Goal: Task Accomplishment & Management: Manage account settings

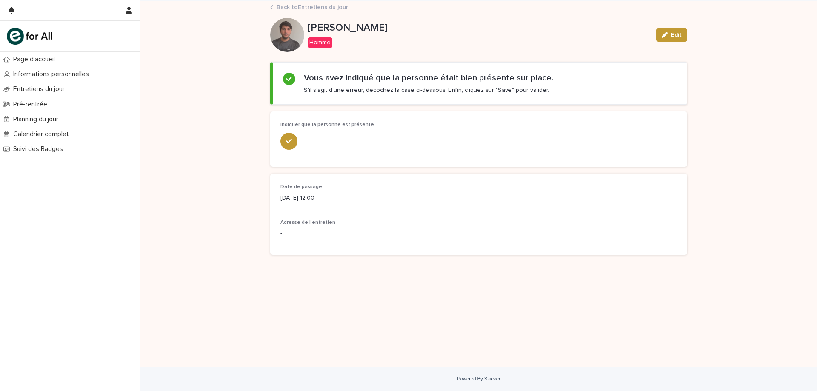
click at [283, 8] on link "Back to Entretiens du jour" at bounding box center [312, 7] width 71 height 10
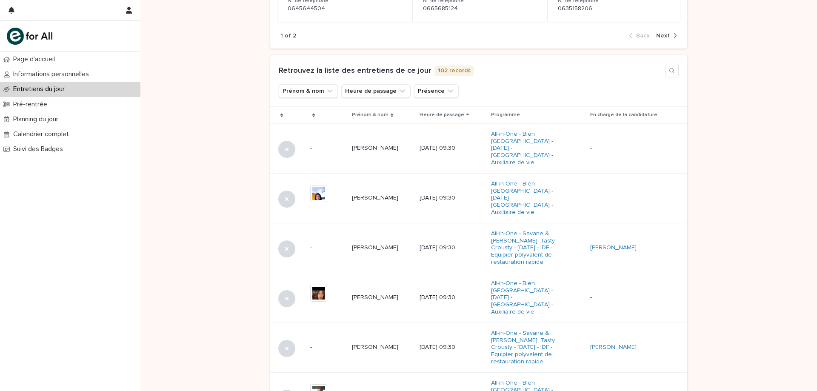
scroll to position [494, 0]
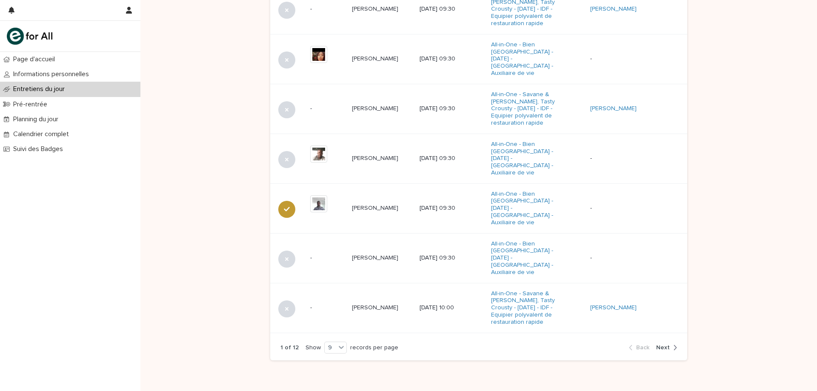
click at [663, 345] on span "Next" at bounding box center [663, 348] width 14 height 6
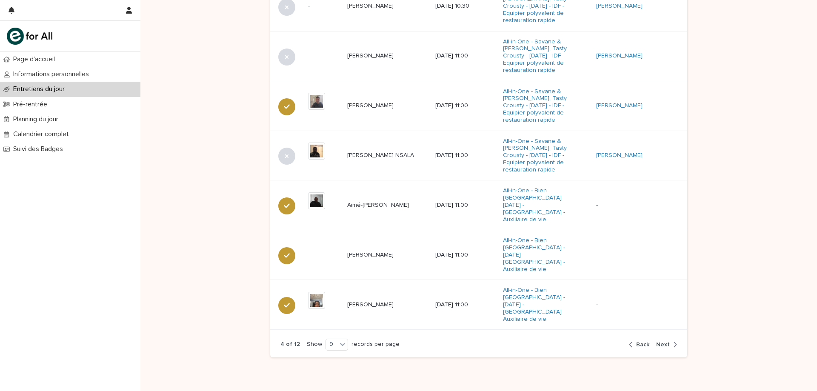
scroll to position [508, 0]
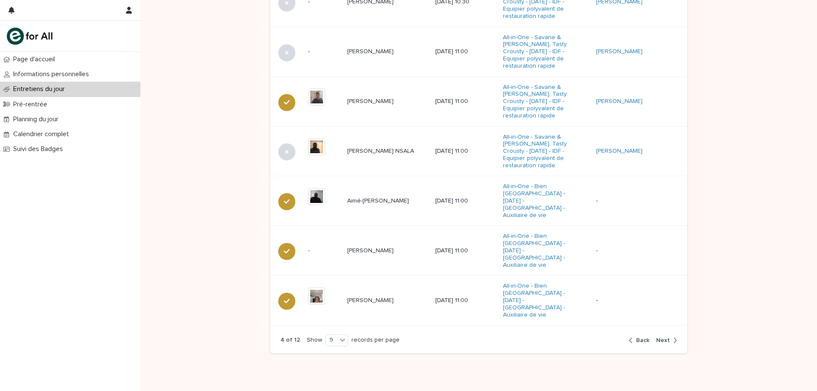
click at [662, 337] on span "Next" at bounding box center [663, 340] width 14 height 6
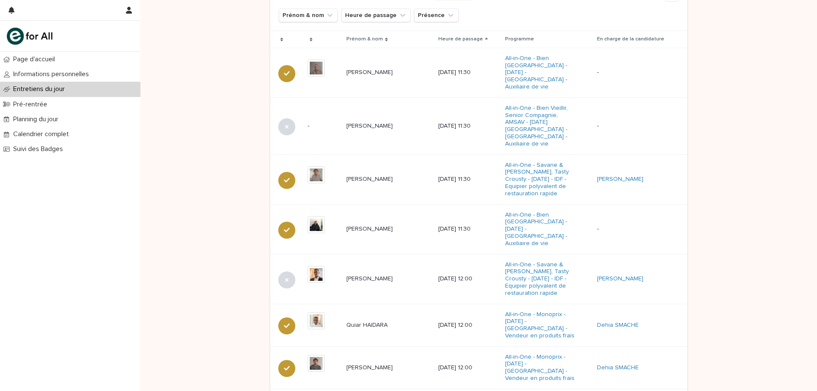
scroll to position [501, 0]
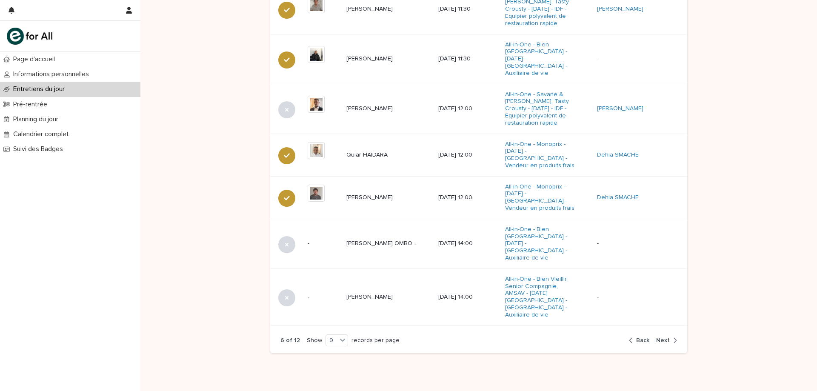
click at [662, 337] on span "Next" at bounding box center [663, 340] width 14 height 6
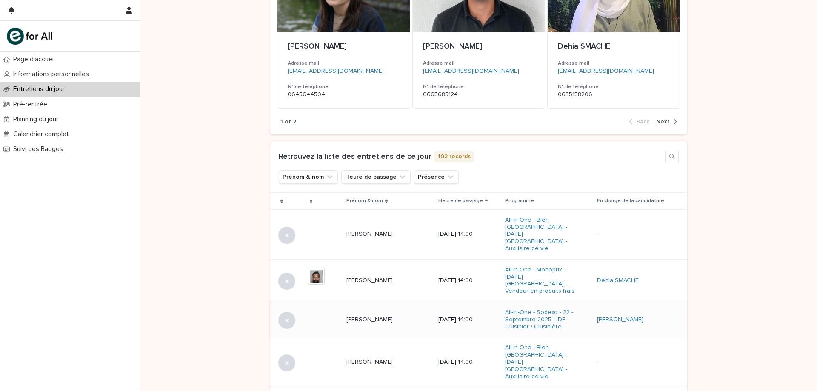
scroll to position [382, 0]
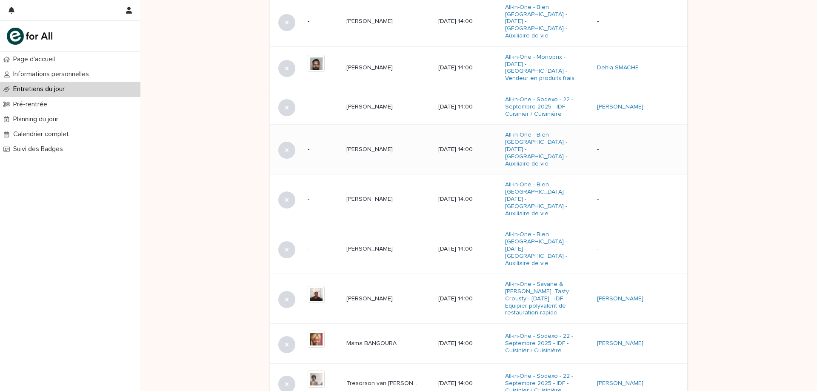
click at [374, 144] on p "[PERSON_NAME]" at bounding box center [370, 148] width 48 height 9
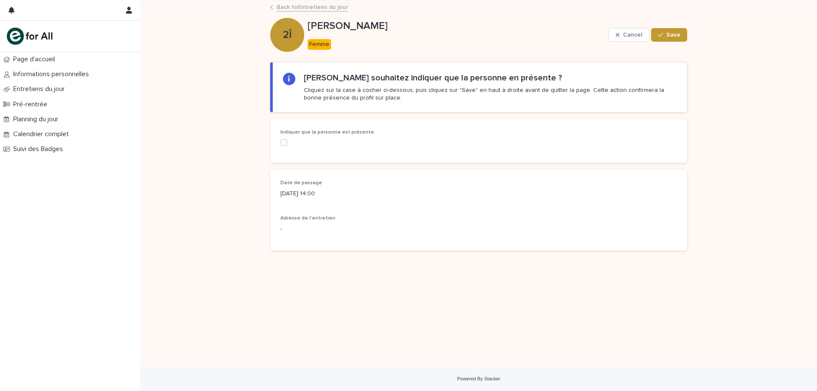
click at [285, 140] on span at bounding box center [283, 142] width 7 height 7
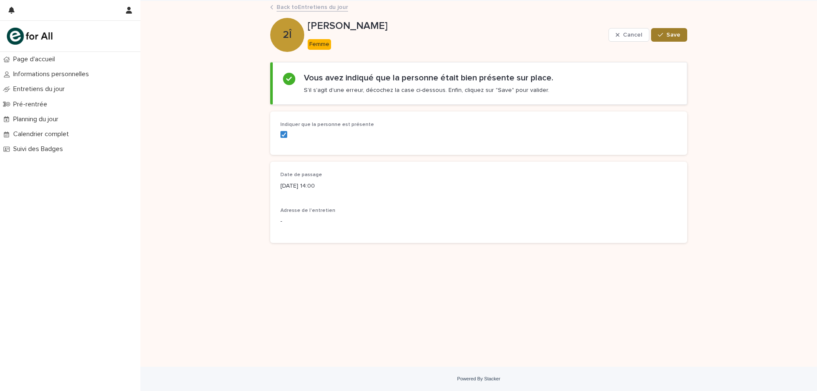
click at [660, 39] on button "Save" at bounding box center [669, 35] width 36 height 14
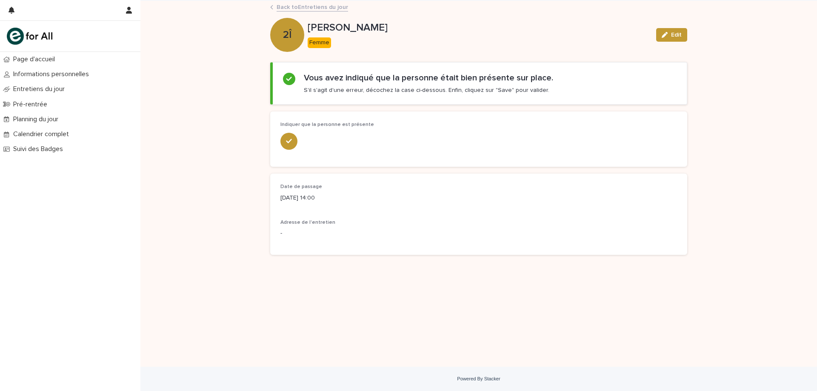
click at [331, 7] on link "Back to Entretiens du jour" at bounding box center [312, 7] width 71 height 10
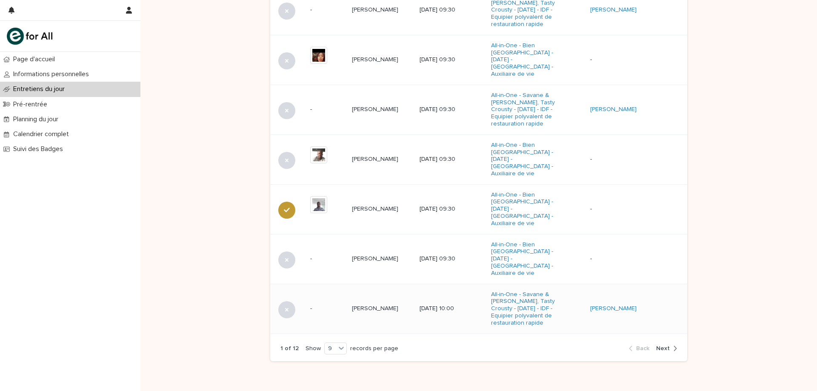
scroll to position [494, 0]
click at [662, 345] on span "Next" at bounding box center [663, 348] width 14 height 6
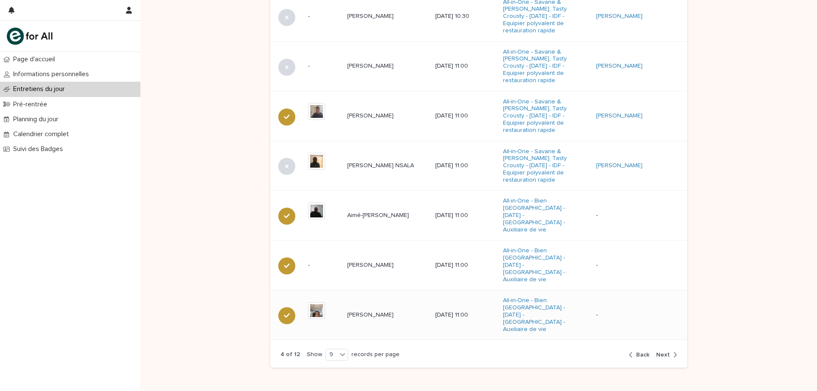
scroll to position [508, 0]
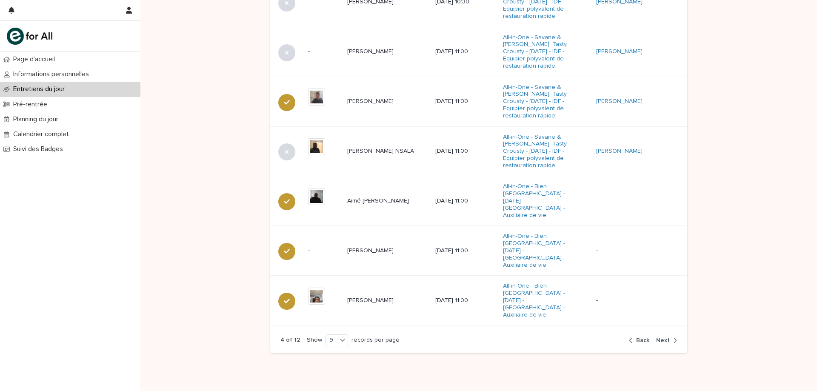
click at [663, 337] on span "Next" at bounding box center [663, 340] width 14 height 6
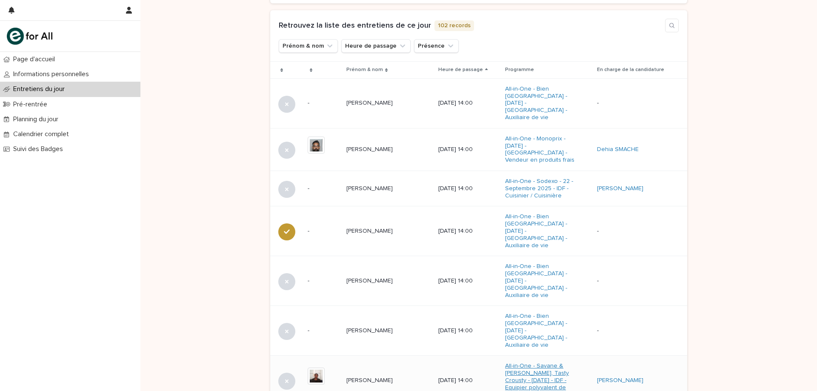
scroll to position [297, 0]
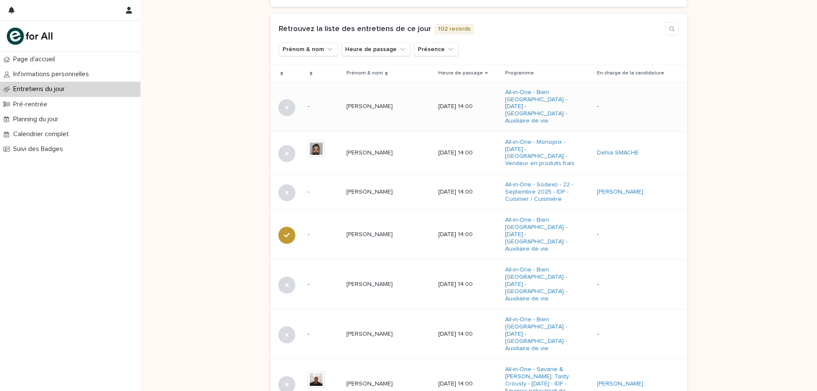
click at [385, 106] on div "[PERSON_NAME] [PERSON_NAME]" at bounding box center [388, 107] width 85 height 14
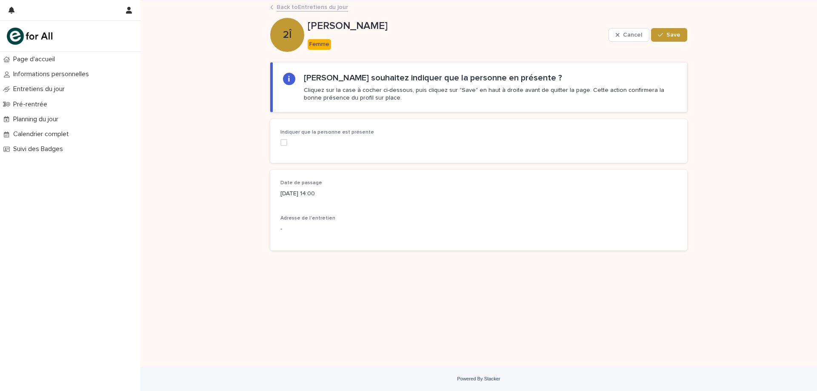
click at [286, 140] on span at bounding box center [283, 142] width 7 height 7
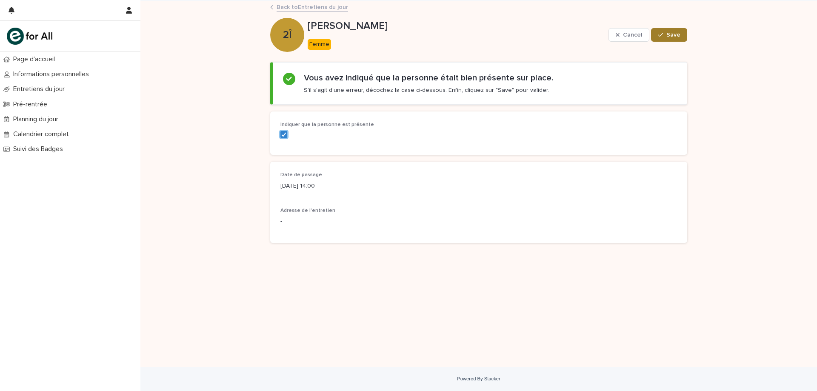
click at [675, 32] on span "Save" at bounding box center [673, 35] width 14 height 6
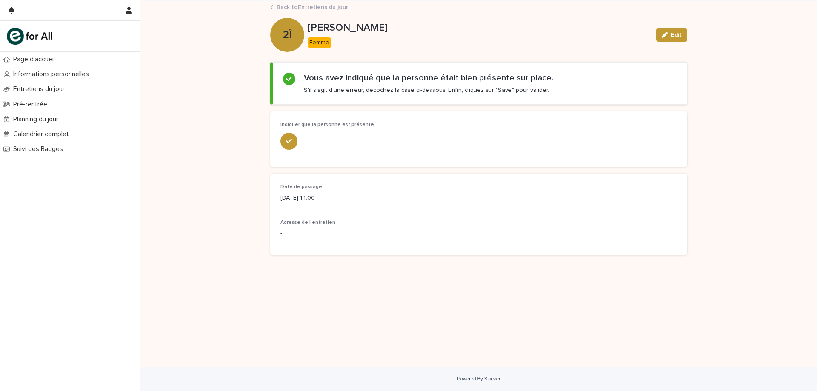
click at [328, 6] on link "Back to Entretiens du jour" at bounding box center [312, 7] width 71 height 10
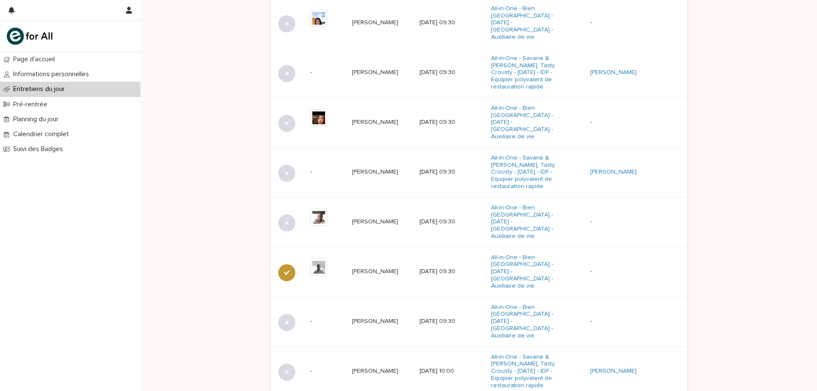
scroll to position [494, 0]
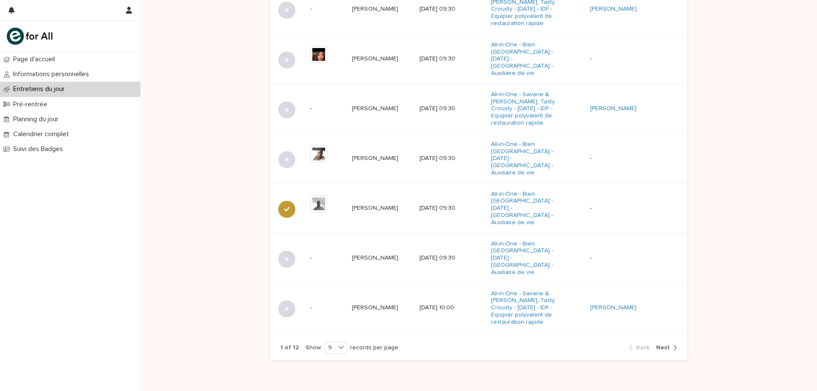
click at [663, 345] on span "Next" at bounding box center [663, 348] width 14 height 6
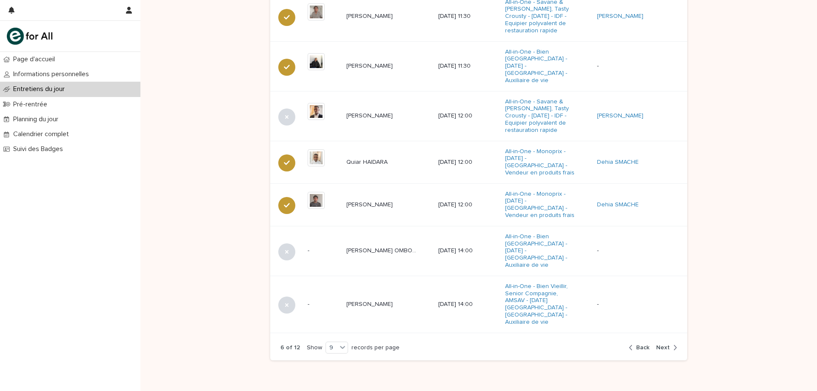
click at [666, 345] on span "Next" at bounding box center [663, 348] width 14 height 6
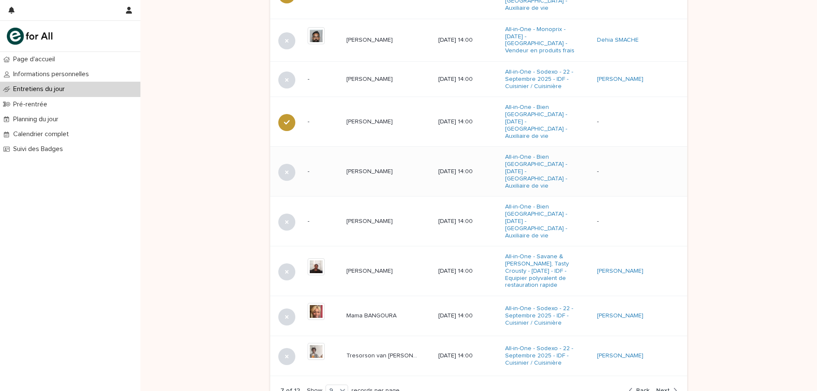
scroll to position [425, 0]
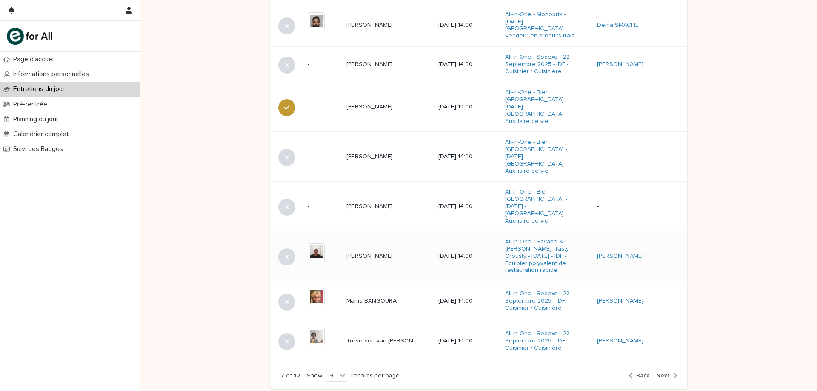
click at [386, 249] on div "[PERSON_NAME]" at bounding box center [388, 256] width 85 height 14
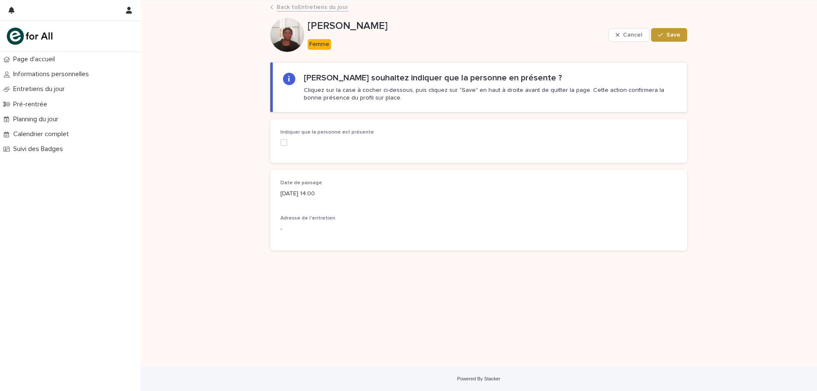
click at [282, 144] on span at bounding box center [283, 142] width 7 height 7
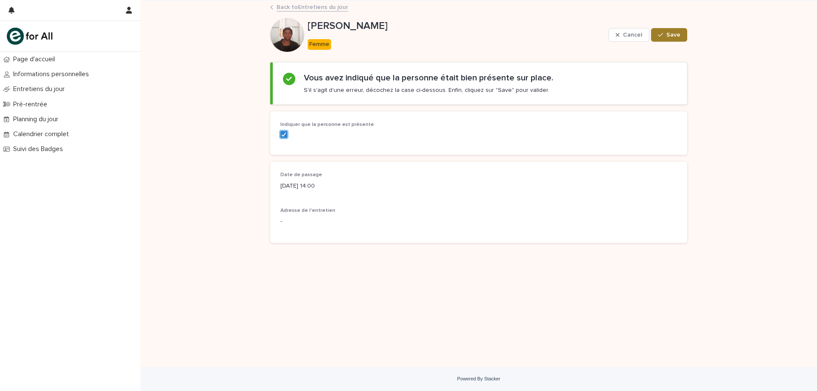
click at [677, 34] on span "Save" at bounding box center [673, 35] width 14 height 6
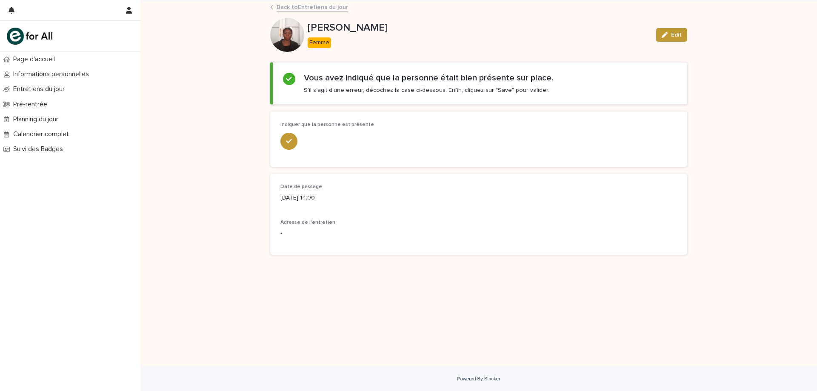
click at [331, 7] on link "Back to Entretiens du jour" at bounding box center [312, 7] width 71 height 10
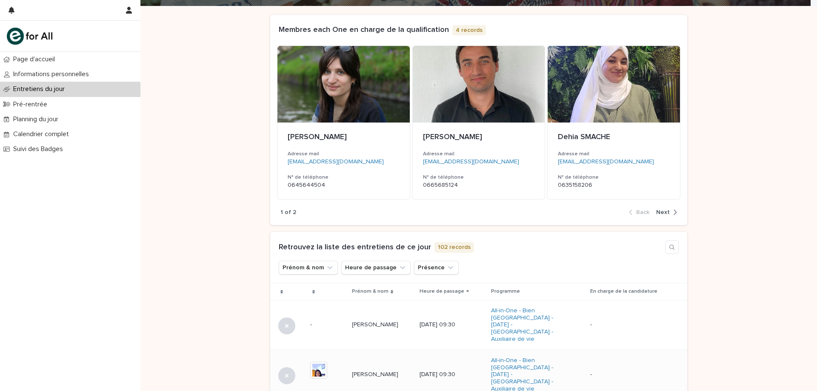
scroll to position [45, 0]
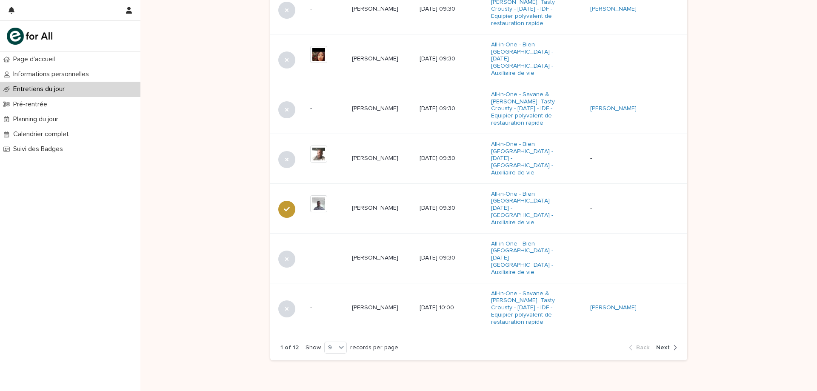
click at [670, 344] on div "button" at bounding box center [673, 348] width 7 height 8
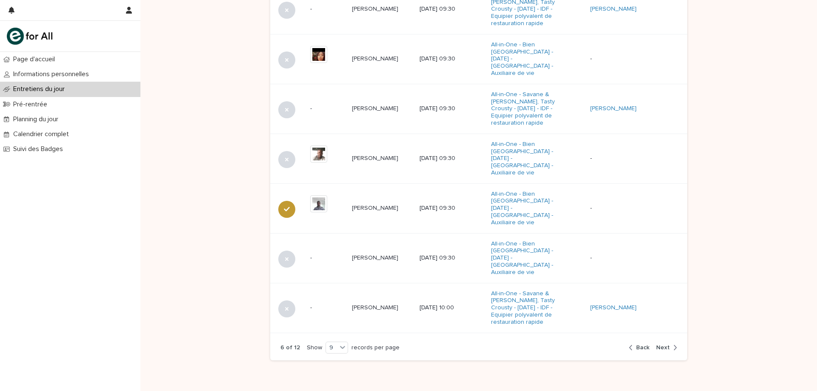
click at [670, 344] on div "button" at bounding box center [673, 348] width 7 height 8
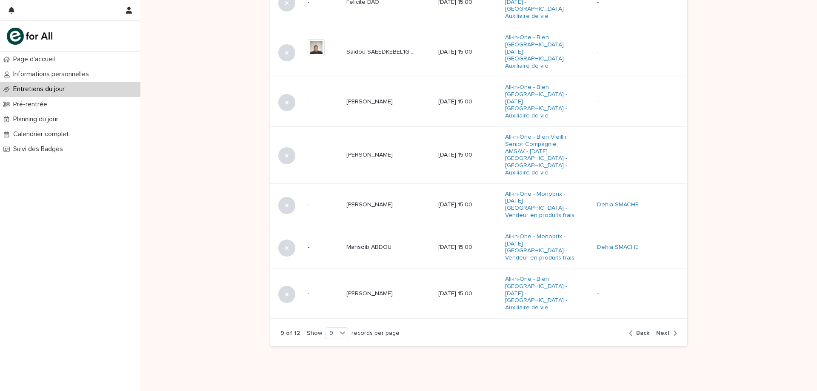
scroll to position [473, 0]
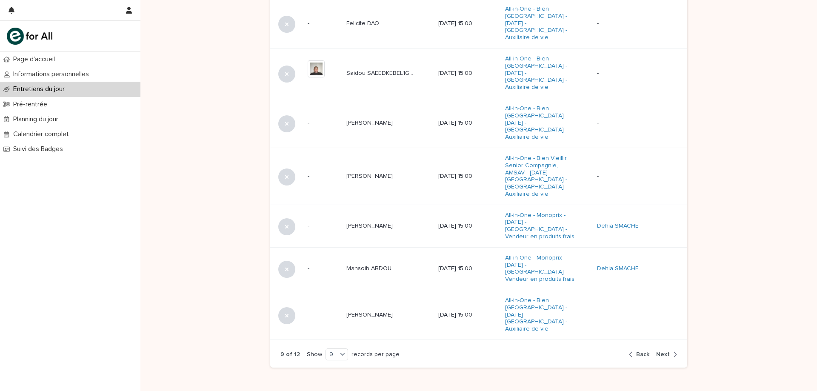
click at [643, 351] on span "Back" at bounding box center [642, 354] width 13 height 6
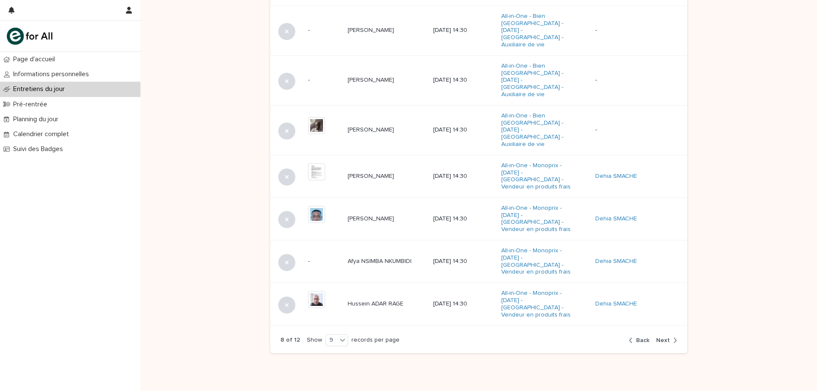
scroll to position [465, 0]
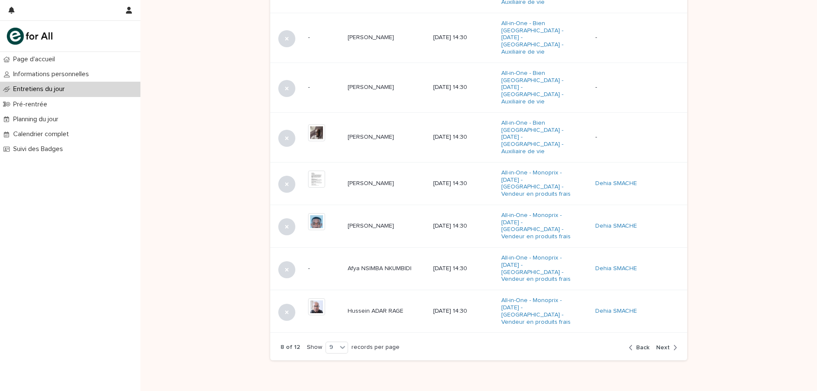
click at [644, 345] on span "Back" at bounding box center [642, 348] width 13 height 6
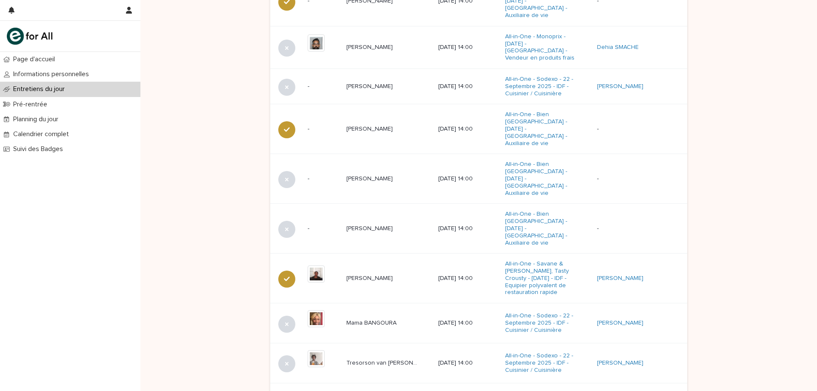
scroll to position [467, 0]
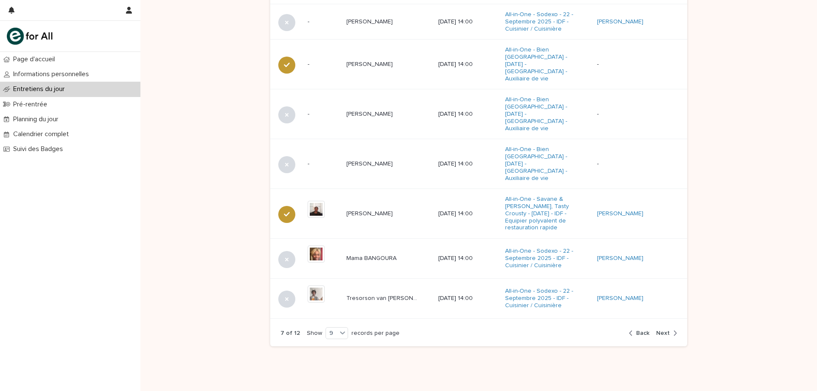
click at [637, 330] on span "Back" at bounding box center [642, 333] width 13 height 6
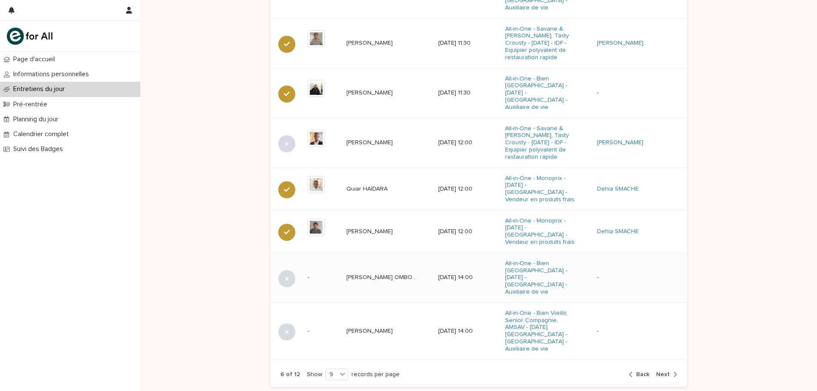
click at [374, 272] on p "[PERSON_NAME] OMBOTIMBE" at bounding box center [382, 276] width 73 height 9
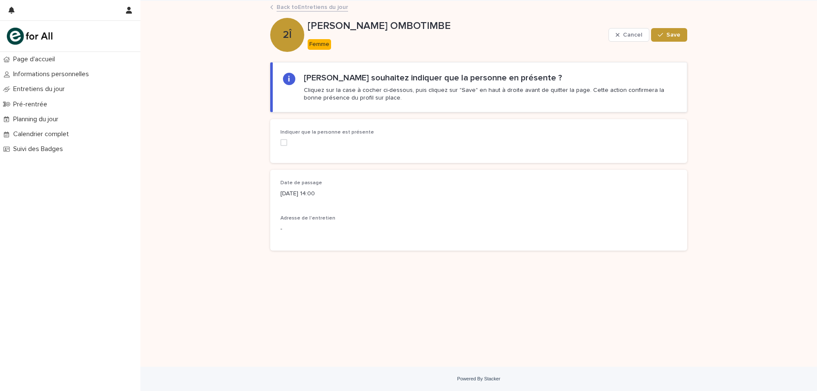
click at [285, 143] on span at bounding box center [283, 142] width 7 height 7
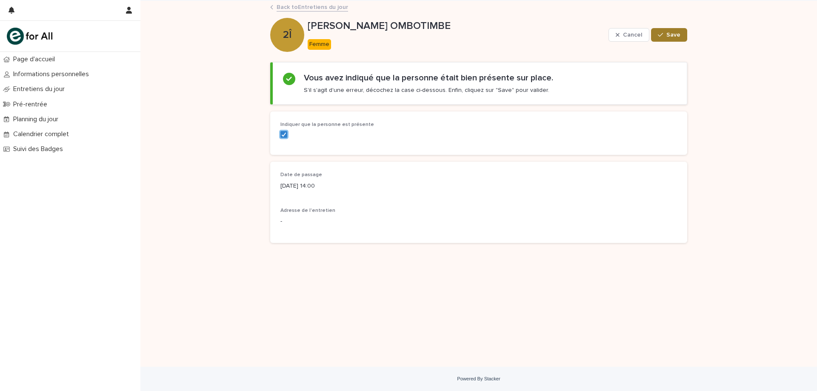
click at [687, 31] on button "Save" at bounding box center [669, 35] width 36 height 14
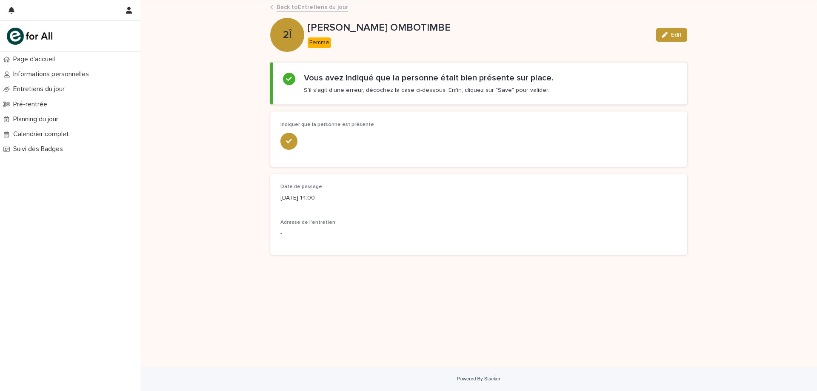
click at [323, 7] on link "Back to Entretiens du jour" at bounding box center [312, 7] width 71 height 10
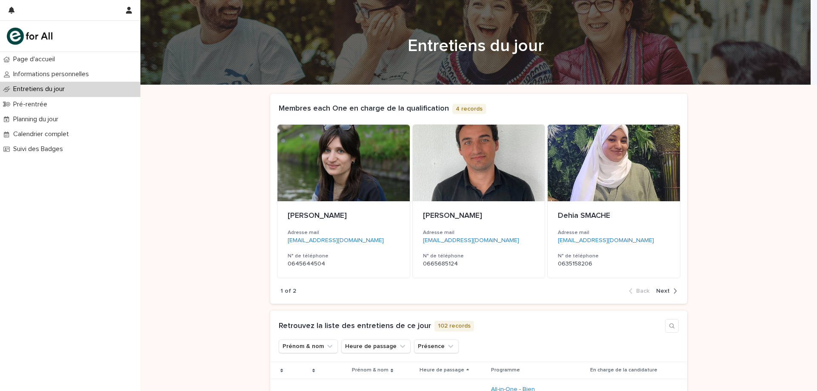
scroll to position [494, 0]
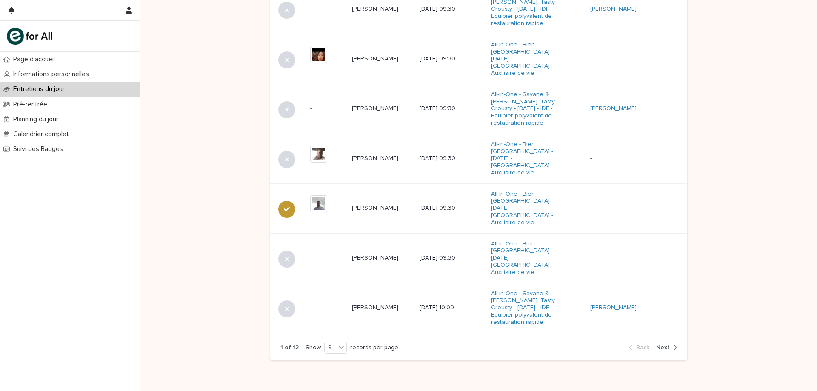
click at [661, 345] on span "Next" at bounding box center [663, 348] width 14 height 6
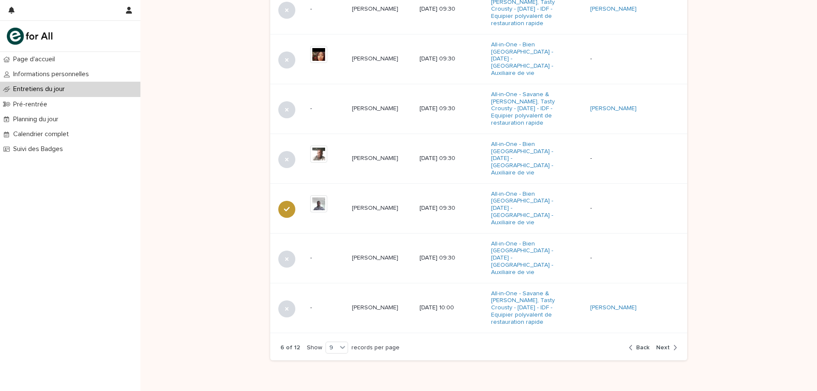
click at [661, 345] on span "Next" at bounding box center [663, 348] width 14 height 6
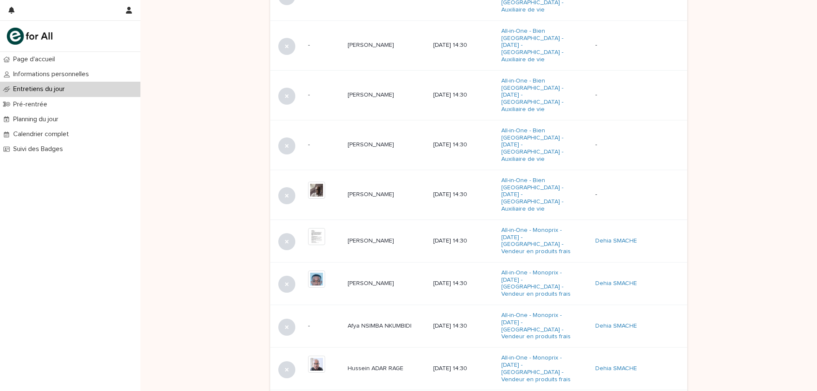
scroll to position [465, 0]
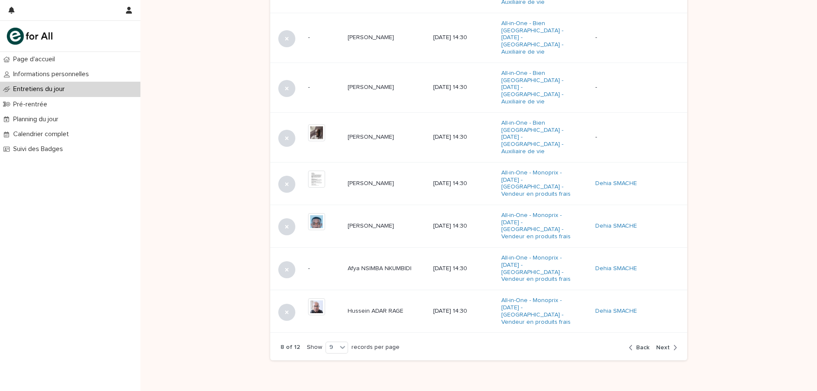
click at [636, 345] on span "Back" at bounding box center [642, 348] width 13 height 6
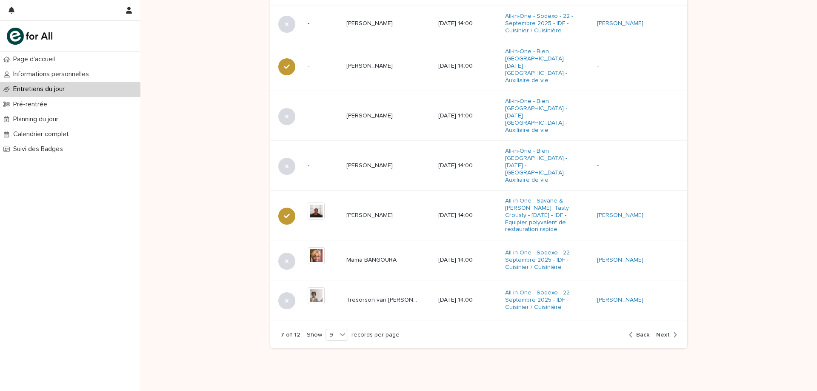
click at [639, 332] on span "Back" at bounding box center [642, 335] width 13 height 6
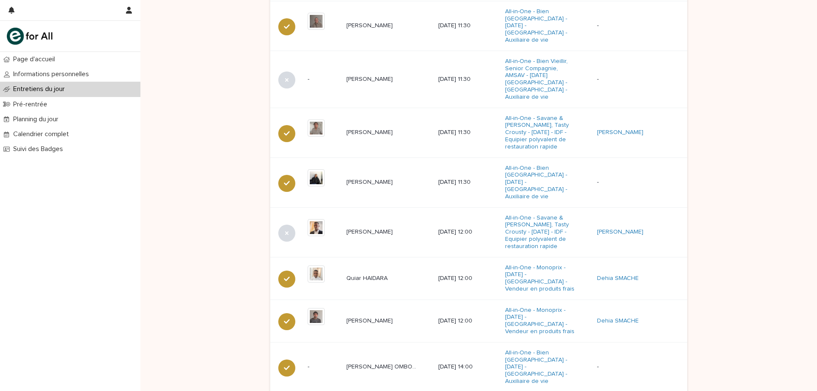
scroll to position [501, 0]
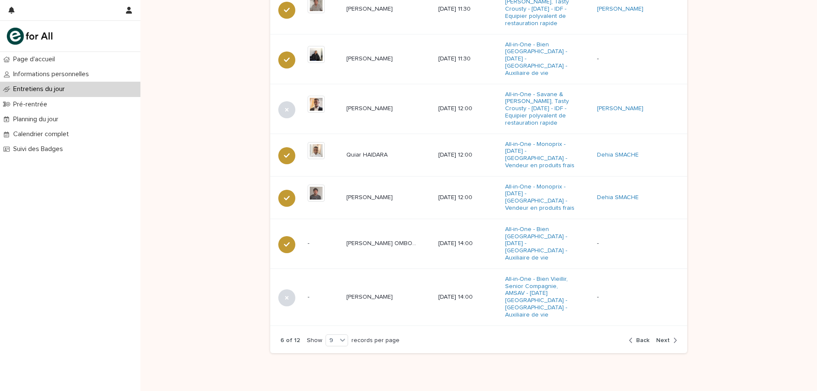
click at [670, 337] on div "button" at bounding box center [673, 341] width 7 height 8
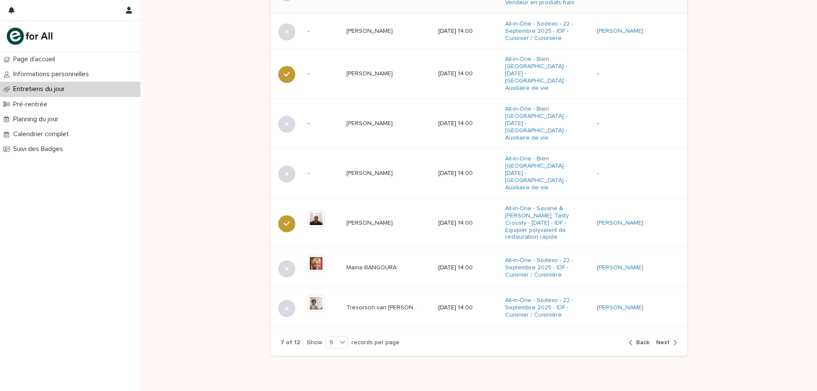
scroll to position [467, 0]
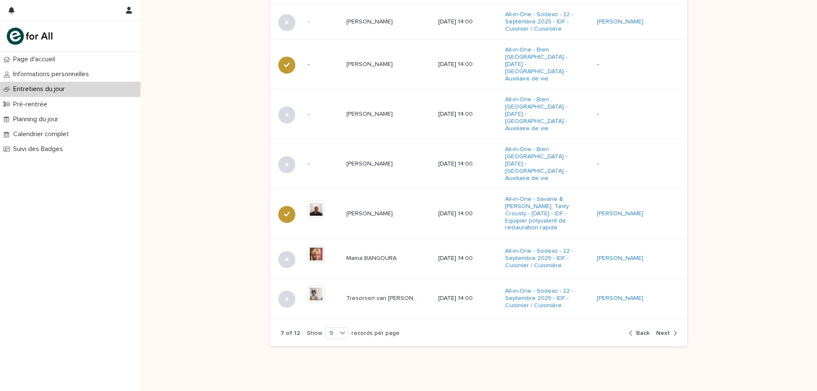
click at [659, 330] on span "Next" at bounding box center [663, 333] width 14 height 6
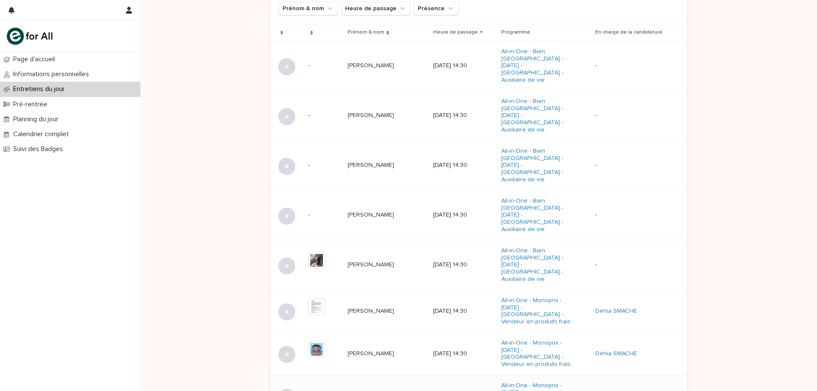
scroll to position [465, 0]
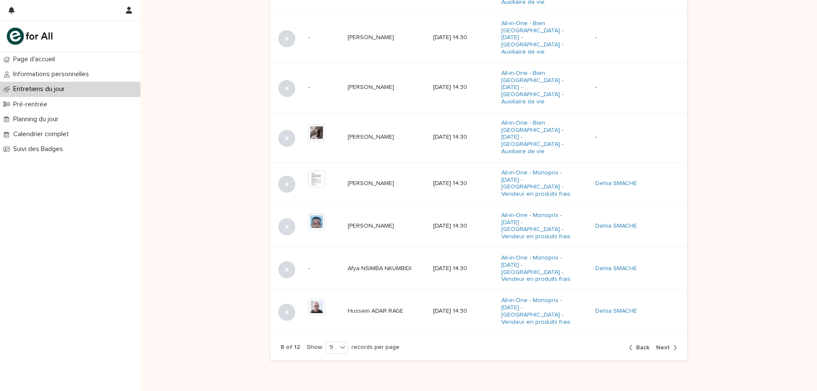
click at [670, 344] on div "button" at bounding box center [673, 348] width 7 height 8
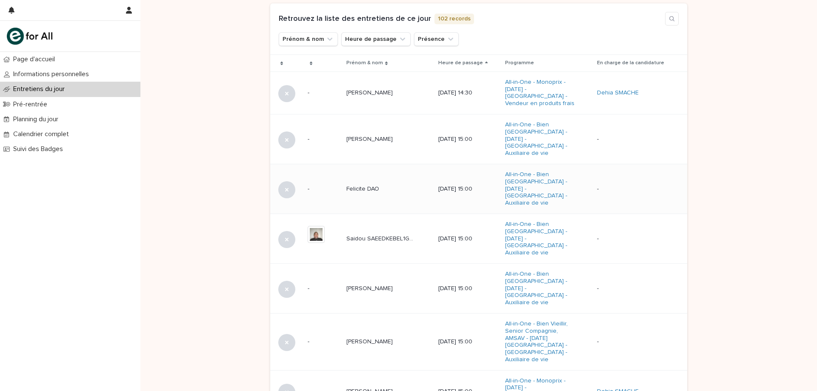
scroll to position [295, 0]
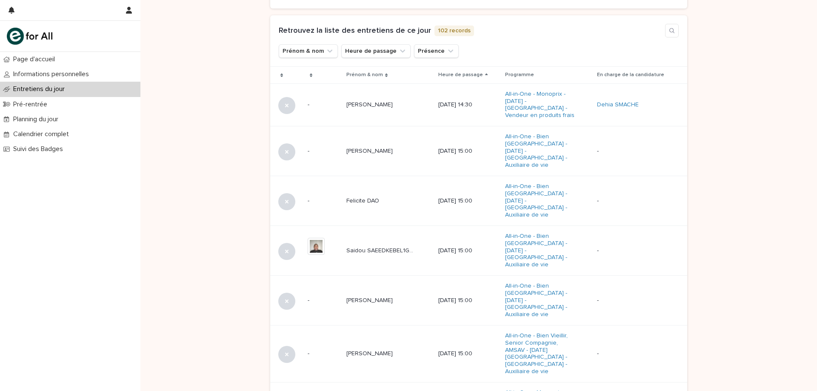
click at [761, 104] on div "Loading... Saving… Loading... Saving… Loading... Saving… Loading... Saving… Loa…" at bounding box center [478, 192] width 676 height 805
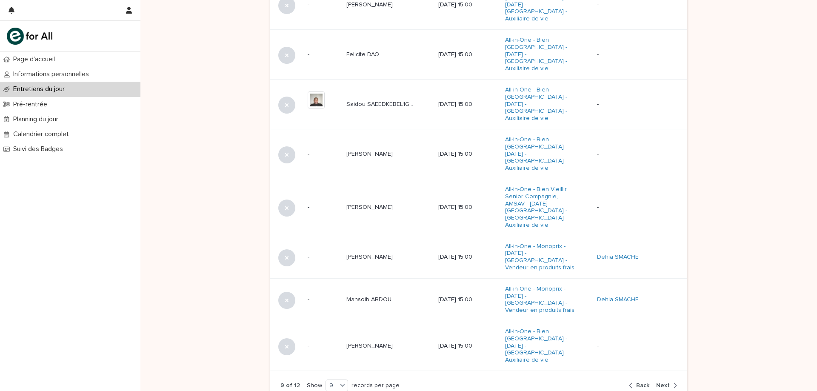
scroll to position [473, 0]
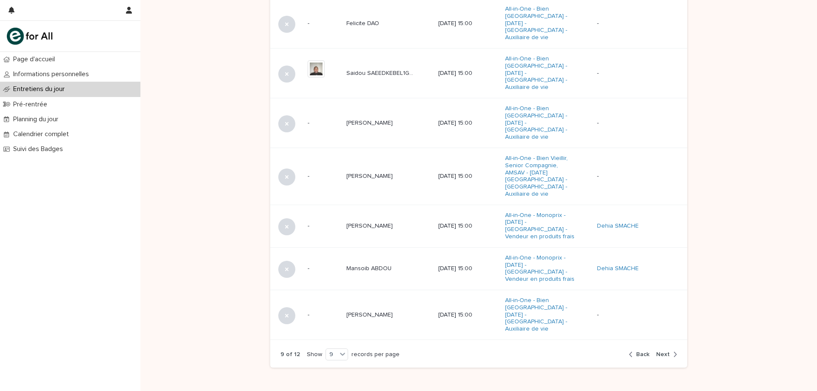
click at [664, 351] on span "Next" at bounding box center [663, 354] width 14 height 6
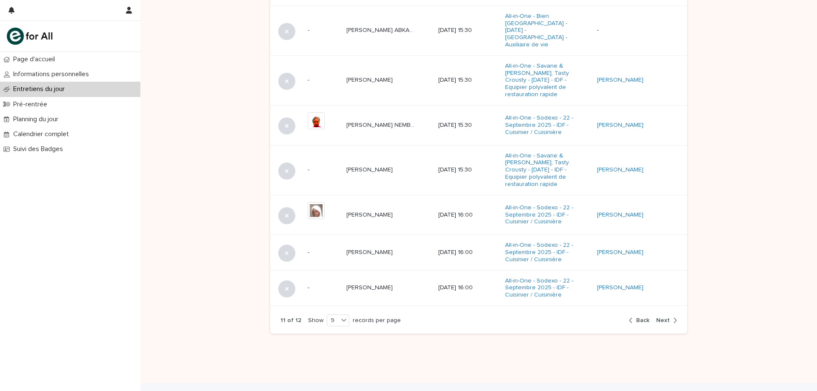
click at [641, 317] on span "Back" at bounding box center [642, 320] width 13 height 6
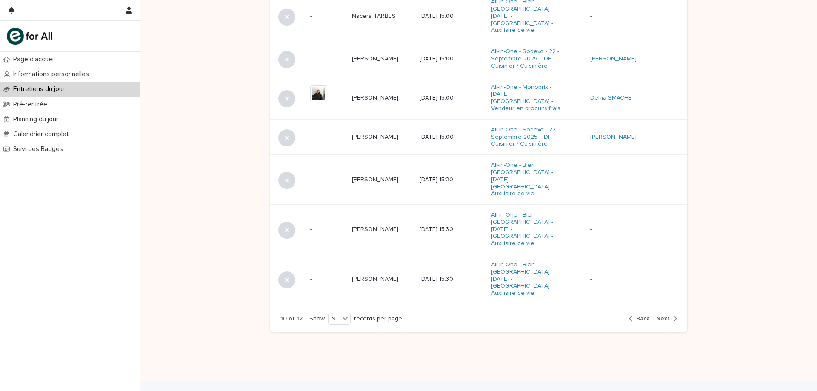
scroll to position [451, 0]
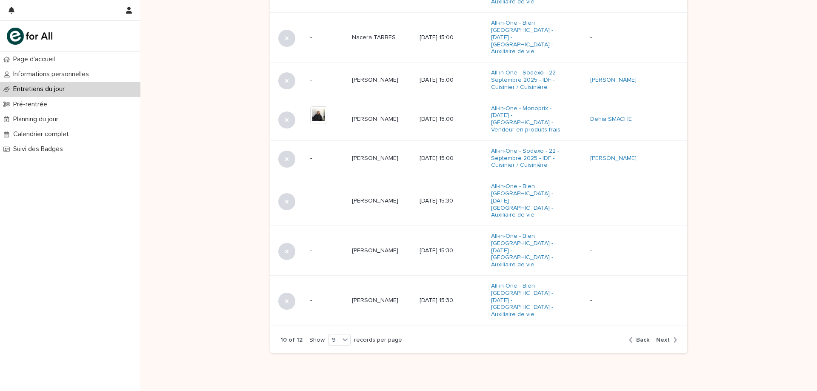
click at [641, 337] on span "Back" at bounding box center [642, 340] width 13 height 6
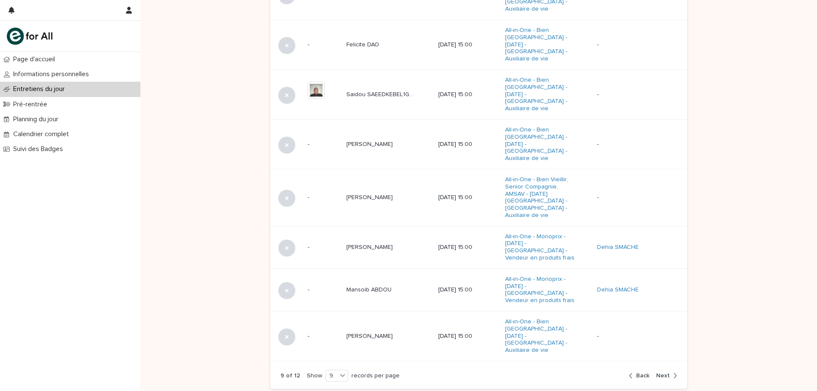
scroll to position [473, 0]
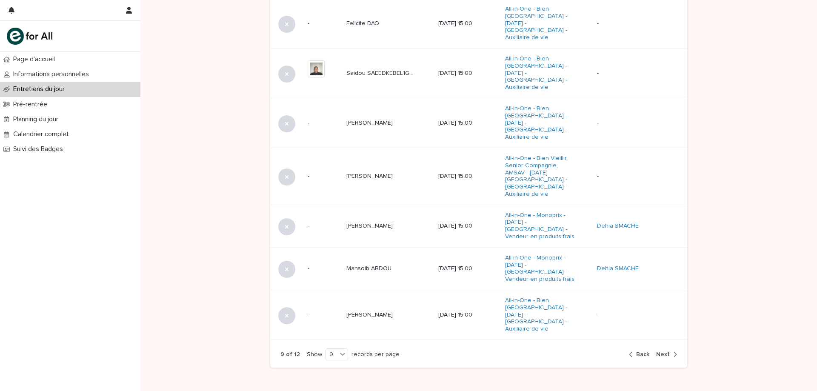
click at [631, 351] on div "button" at bounding box center [632, 355] width 7 height 8
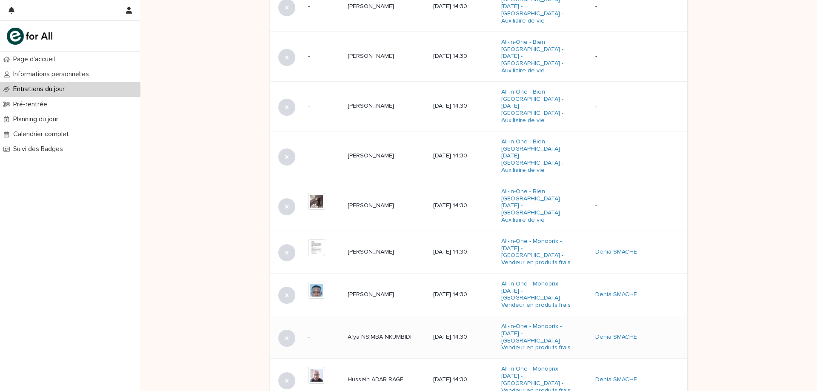
scroll to position [380, 0]
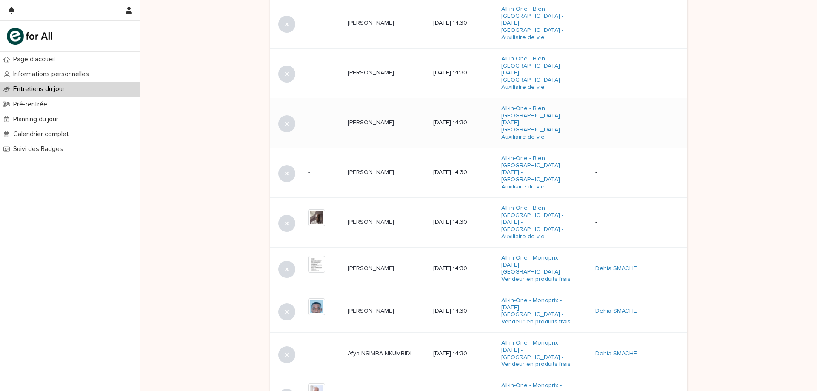
click at [370, 106] on td "[PERSON_NAME]" at bounding box center [387, 123] width 86 height 50
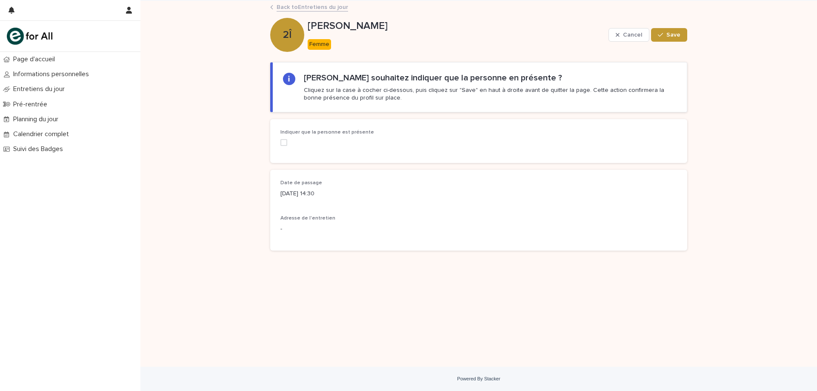
click at [283, 143] on span at bounding box center [283, 142] width 7 height 7
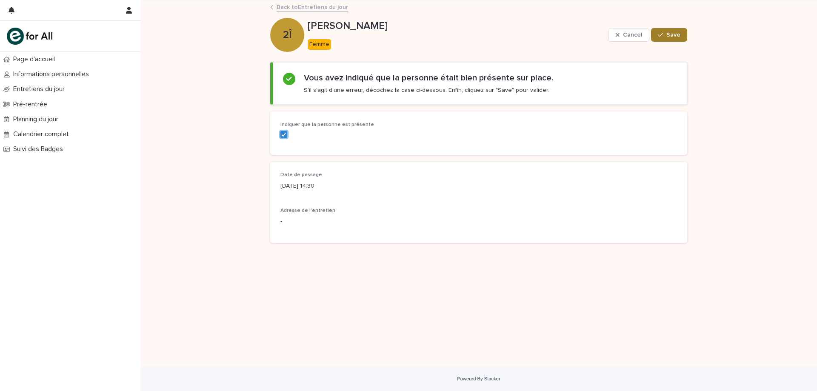
click at [681, 38] on button "Save" at bounding box center [669, 35] width 36 height 14
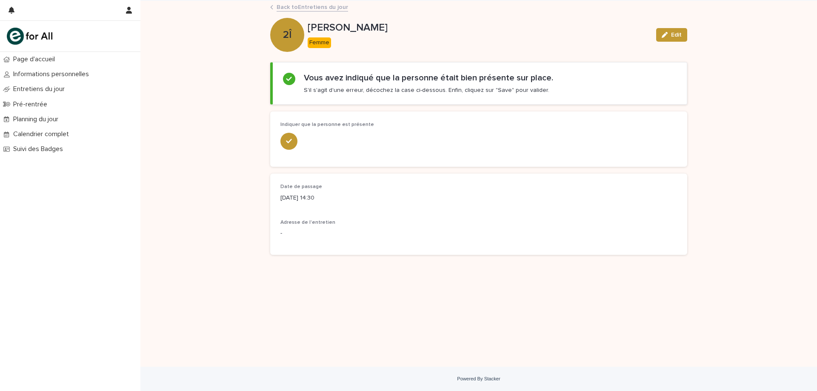
click at [337, 8] on link "Back to Entretiens du jour" at bounding box center [312, 7] width 71 height 10
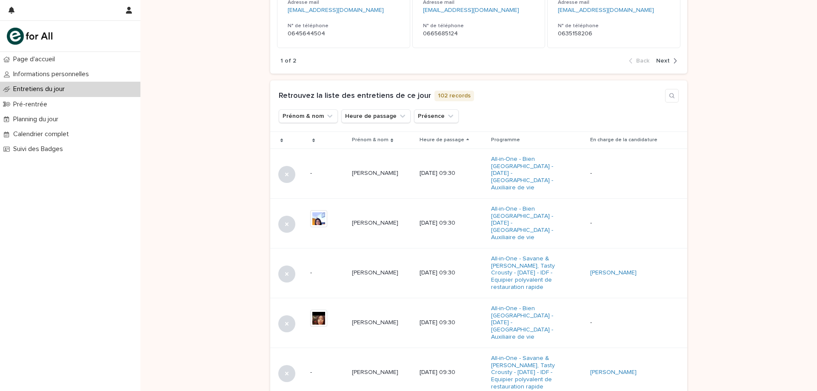
scroll to position [494, 0]
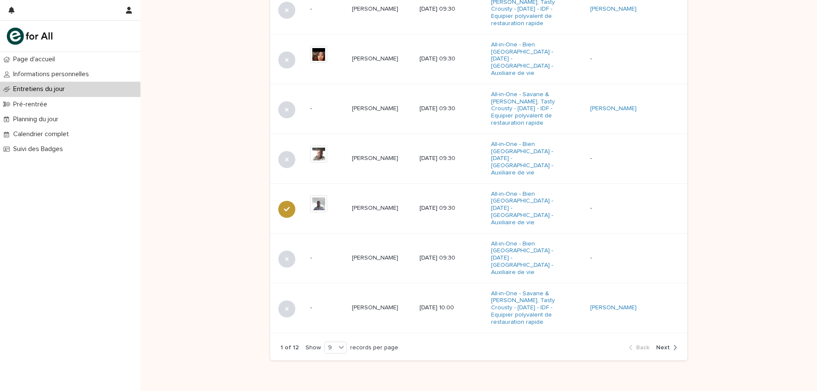
click at [667, 344] on button "Next" at bounding box center [665, 348] width 24 height 8
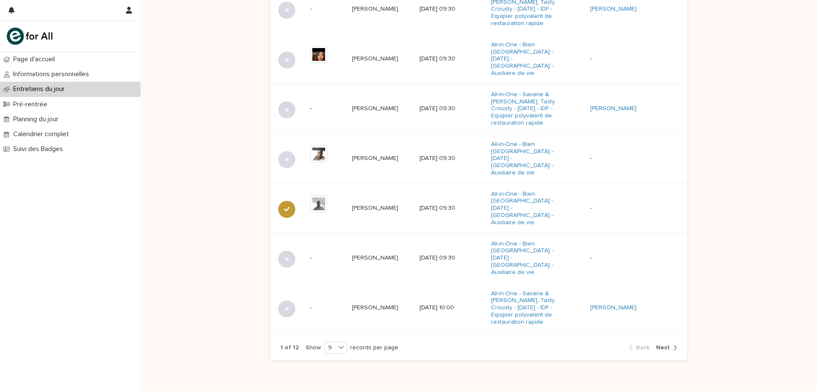
click at [667, 344] on button "Next" at bounding box center [665, 348] width 24 height 8
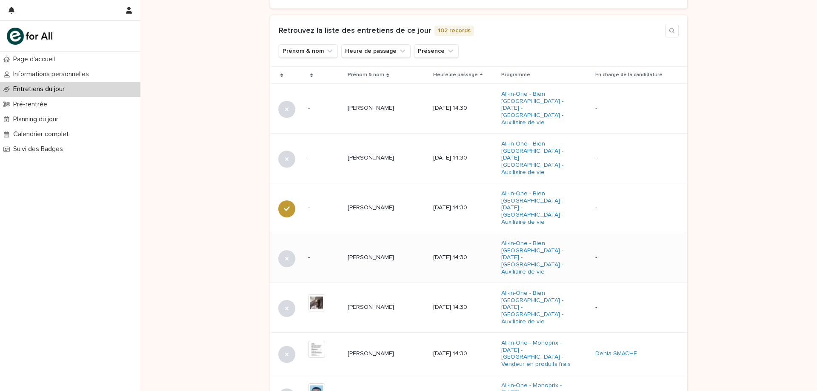
scroll to position [465, 0]
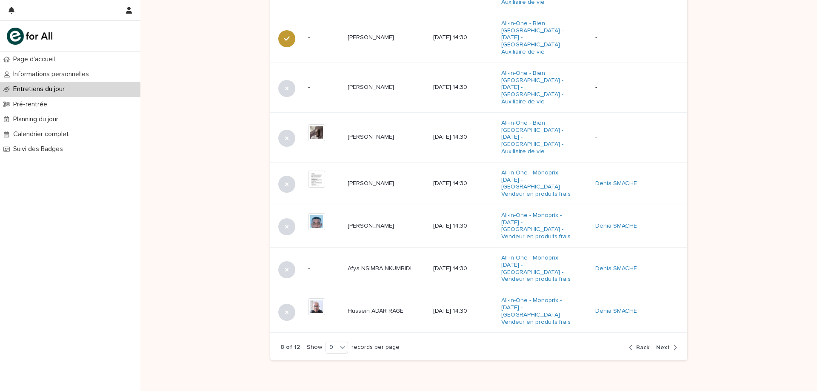
click at [639, 345] on span "Back" at bounding box center [642, 348] width 13 height 6
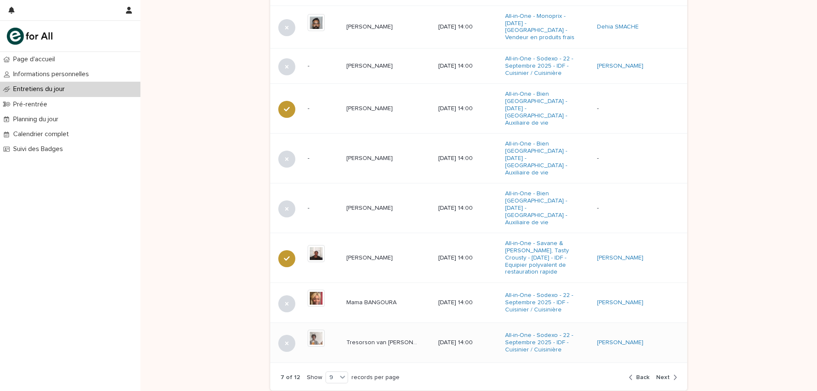
scroll to position [380, 0]
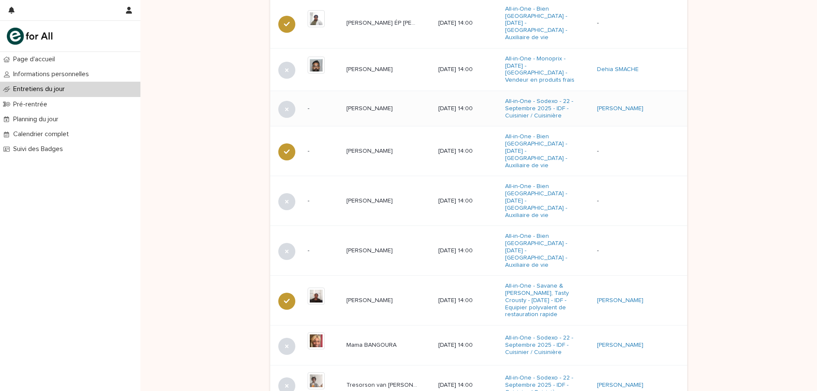
click at [353, 103] on p "[PERSON_NAME]" at bounding box center [370, 107] width 48 height 9
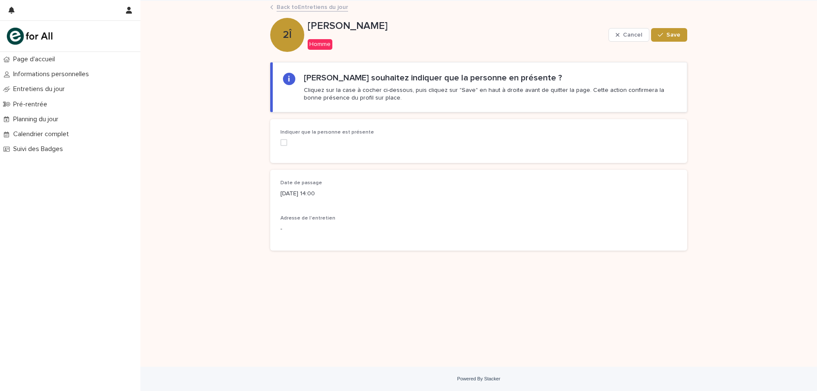
click at [282, 145] on span at bounding box center [283, 142] width 7 height 7
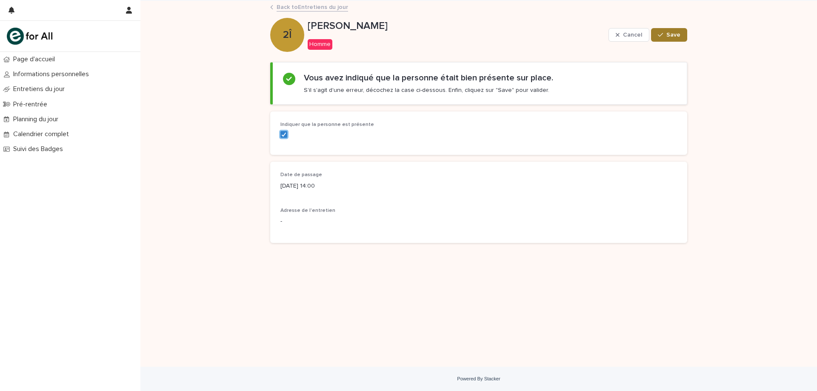
click at [669, 36] on span "Save" at bounding box center [673, 35] width 14 height 6
click at [310, 4] on link "Back to Entretiens du jour" at bounding box center [312, 7] width 71 height 10
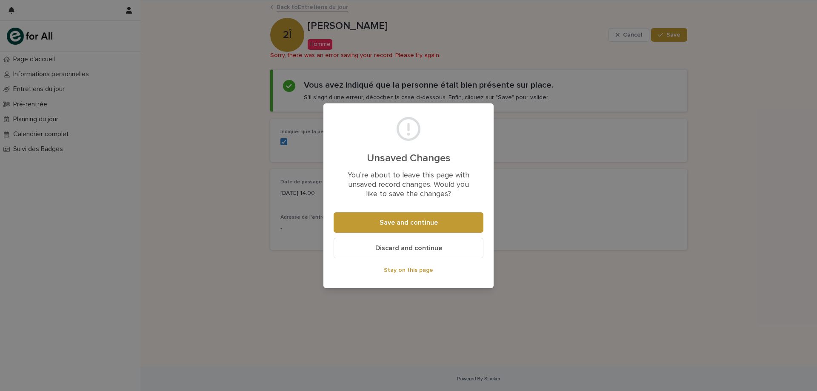
click at [442, 220] on button "Save and continue" at bounding box center [409, 222] width 150 height 20
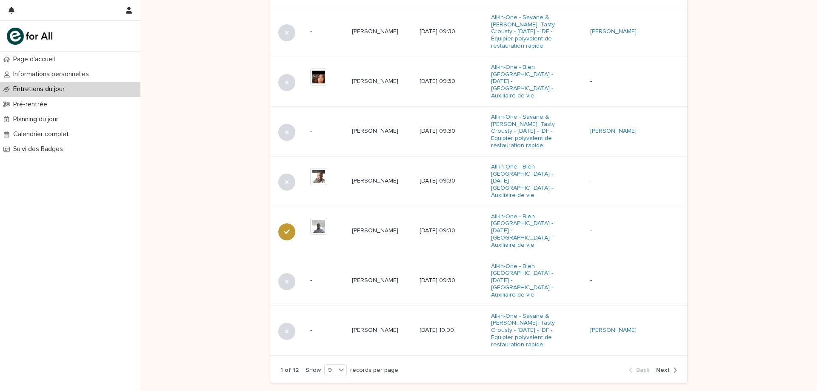
scroll to position [494, 0]
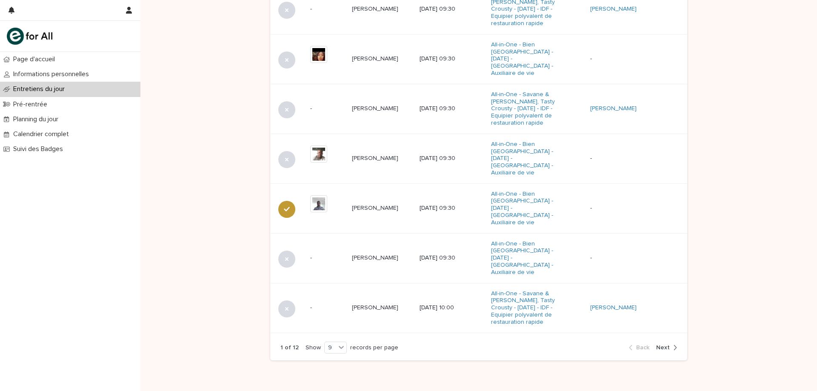
click at [663, 345] on span "Next" at bounding box center [663, 348] width 14 height 6
click at [662, 345] on span "Next" at bounding box center [663, 348] width 14 height 6
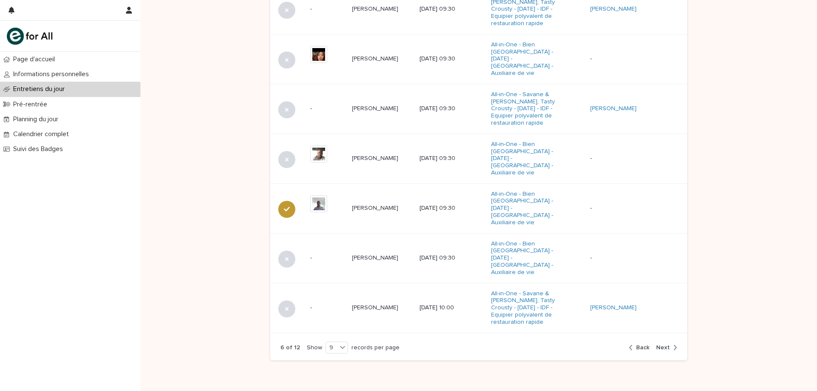
click at [662, 345] on span "Next" at bounding box center [663, 348] width 14 height 6
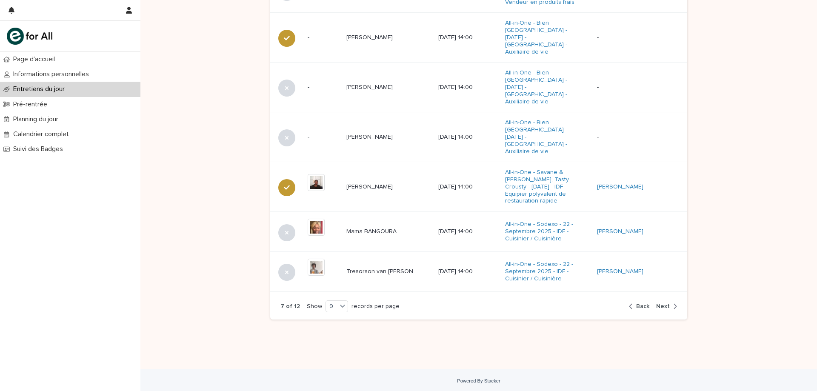
scroll to position [467, 0]
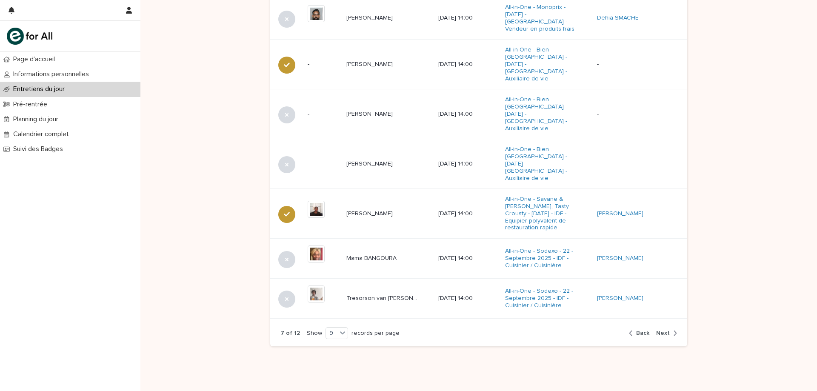
click at [663, 330] on span "Next" at bounding box center [663, 333] width 14 height 6
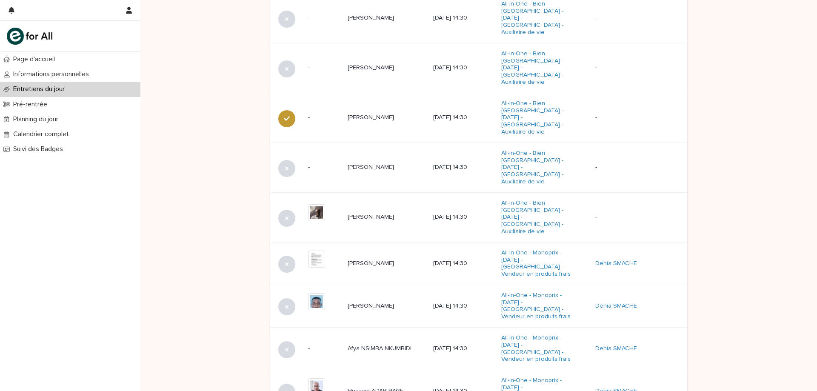
scroll to position [465, 0]
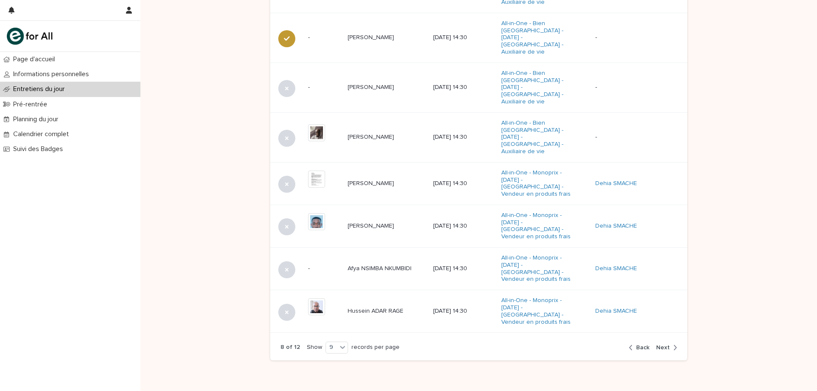
click at [670, 344] on div "button" at bounding box center [673, 348] width 7 height 8
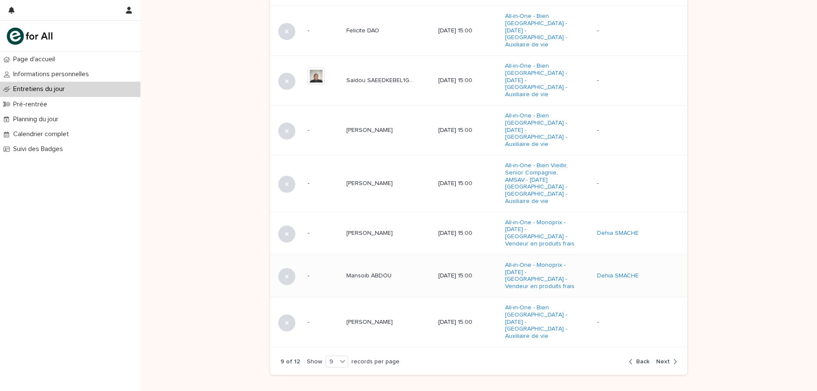
scroll to position [295, 0]
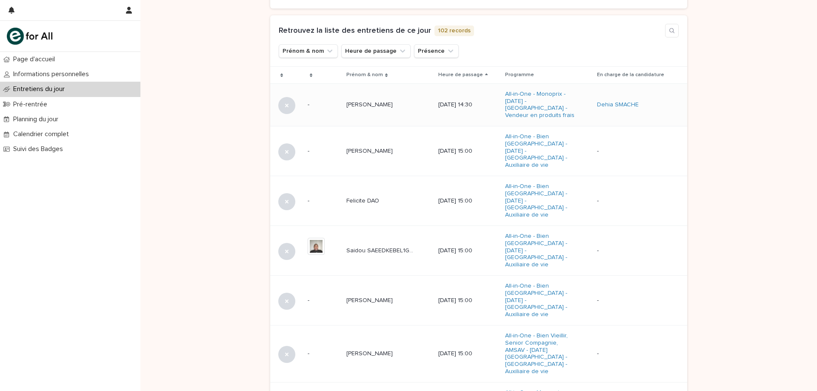
click at [396, 106] on p at bounding box center [381, 104] width 71 height 7
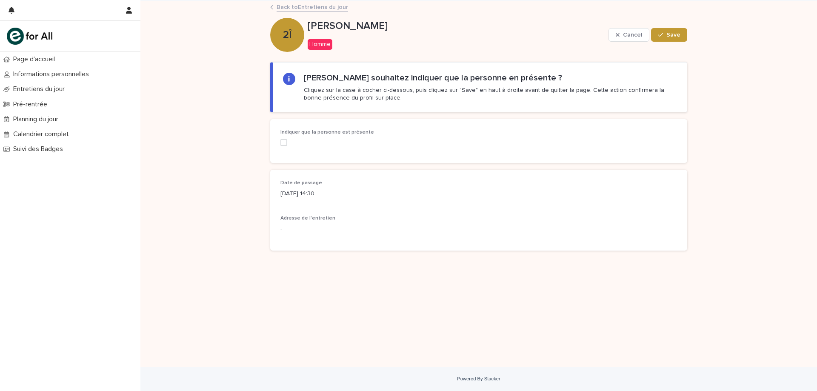
click at [284, 146] on div "Indiquer que la personne est présente" at bounding box center [343, 140] width 126 height 23
click at [286, 142] on span at bounding box center [283, 142] width 7 height 7
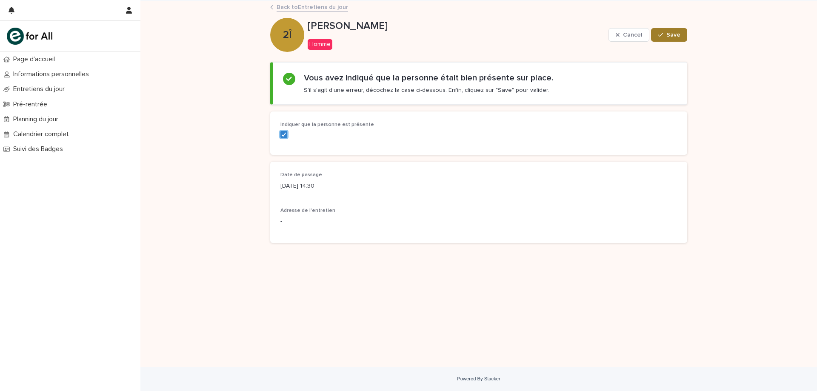
click at [664, 39] on button "Save" at bounding box center [669, 35] width 36 height 14
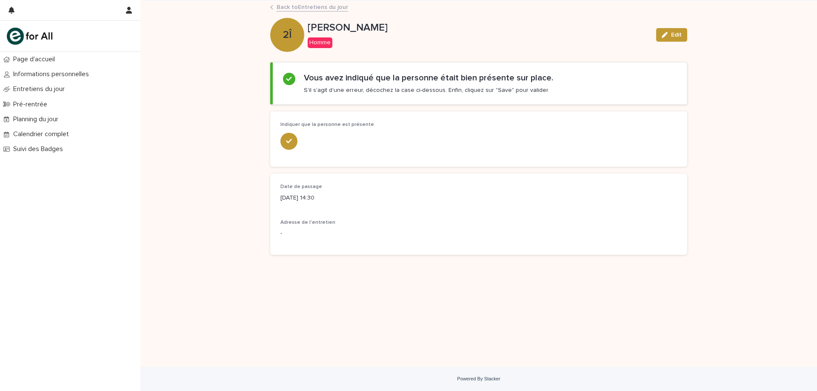
click at [288, 10] on link "Back to Entretiens du jour" at bounding box center [312, 7] width 71 height 10
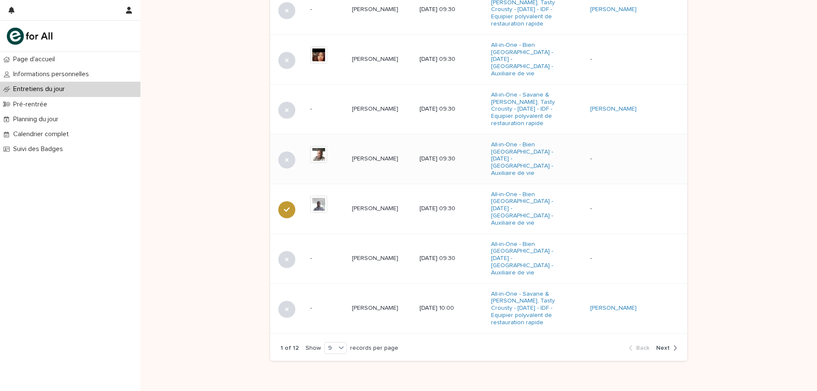
scroll to position [494, 0]
click at [670, 344] on div "button" at bounding box center [673, 348] width 7 height 8
click at [667, 335] on div "1 of 12 Show 9 records per page Back Next" at bounding box center [478, 348] width 417 height 26
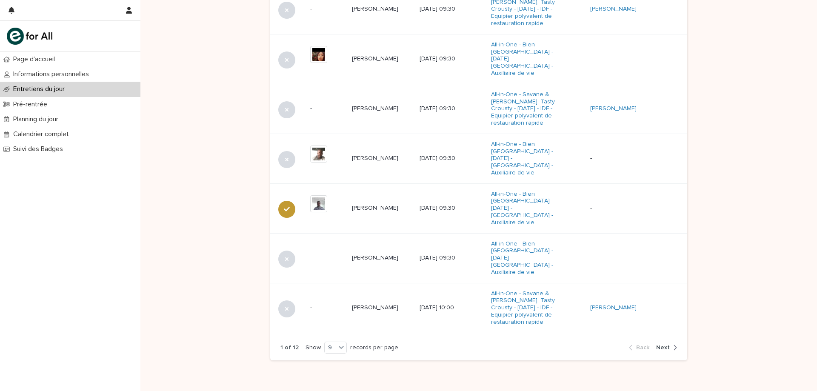
click at [667, 335] on div "1 of 12 Show 9 records per page Back Next" at bounding box center [478, 348] width 417 height 26
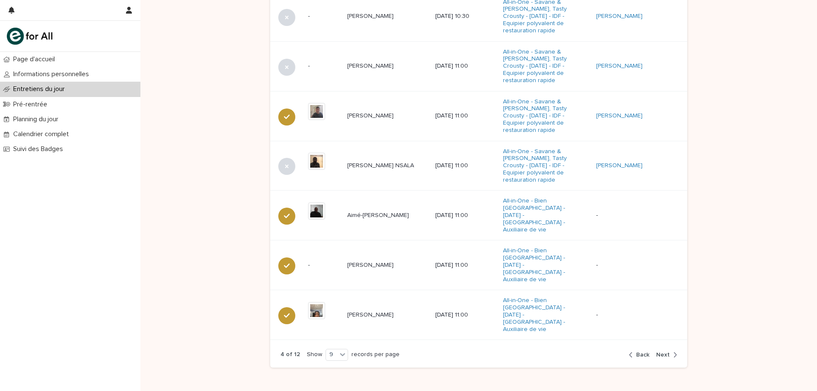
click at [666, 352] on span "Next" at bounding box center [663, 355] width 14 height 6
click at [666, 322] on div "Loading... Saving… Retrouvez la liste des entretiens de ce jour 102 records Pré…" at bounding box center [478, 96] width 417 height 558
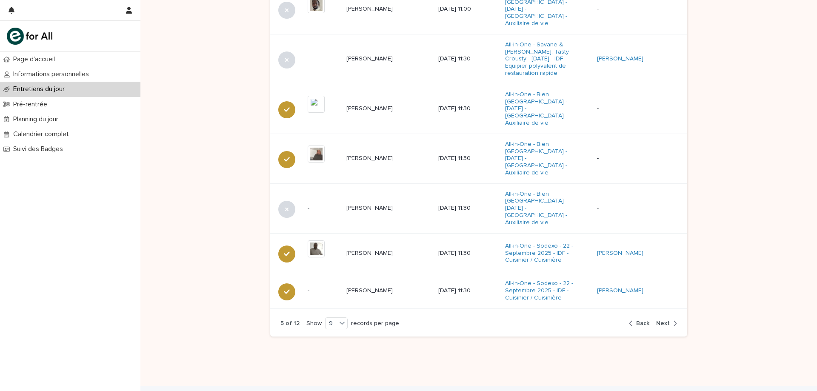
scroll to position [470, 0]
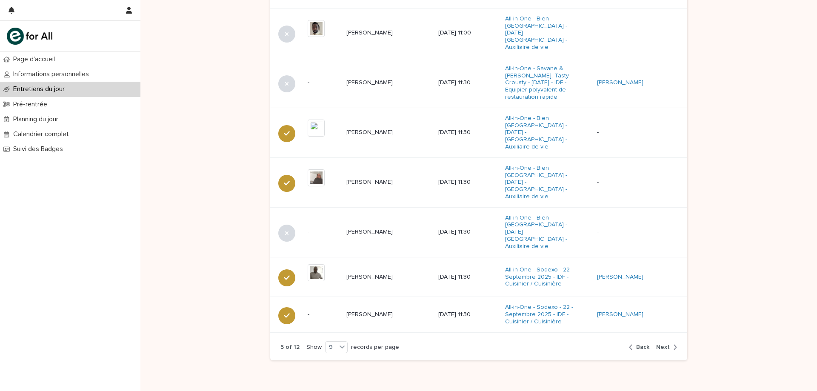
click at [673, 343] on icon "button" at bounding box center [675, 347] width 4 height 8
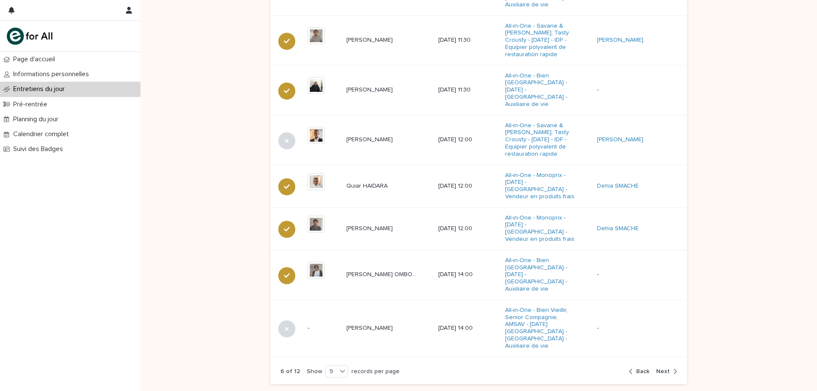
click at [665, 368] on span "Next" at bounding box center [663, 371] width 14 height 6
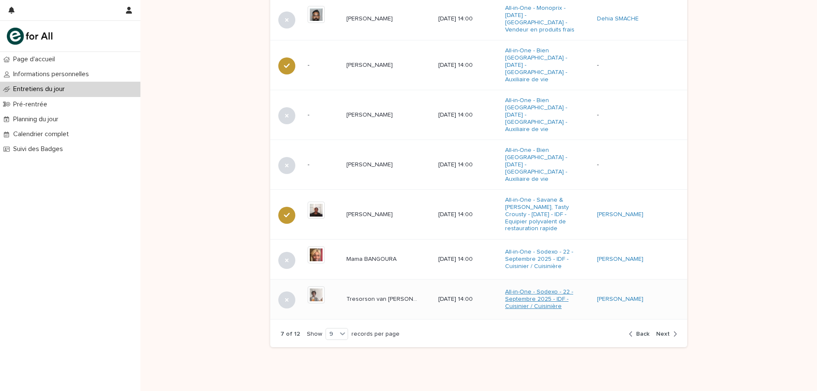
scroll to position [467, 0]
click at [346, 253] on p "Mama BANGOURA" at bounding box center [372, 257] width 52 height 9
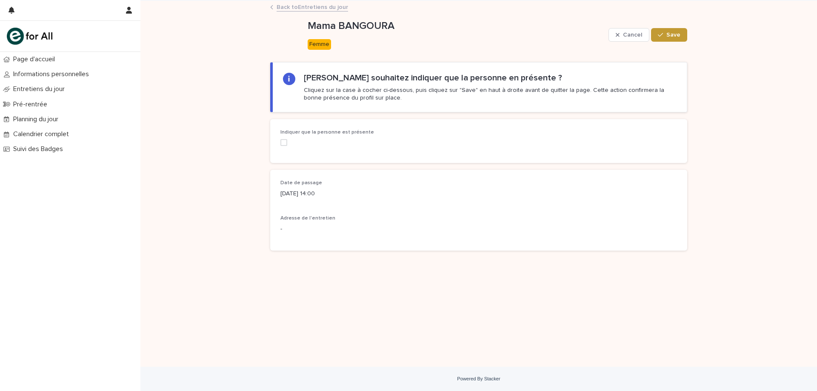
click at [286, 143] on span at bounding box center [283, 142] width 7 height 7
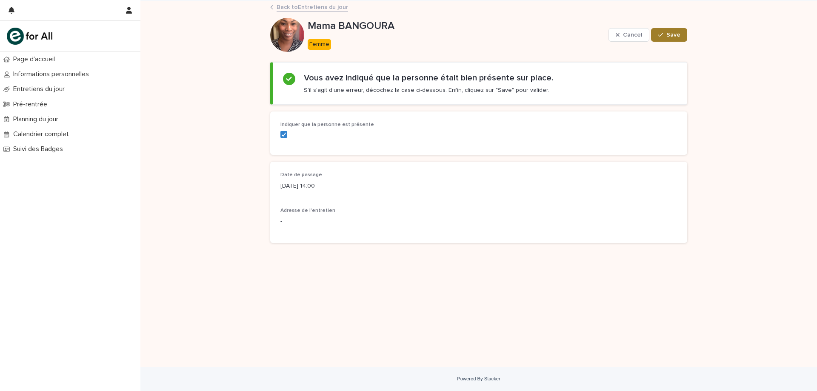
click at [672, 41] on button "Save" at bounding box center [669, 35] width 36 height 14
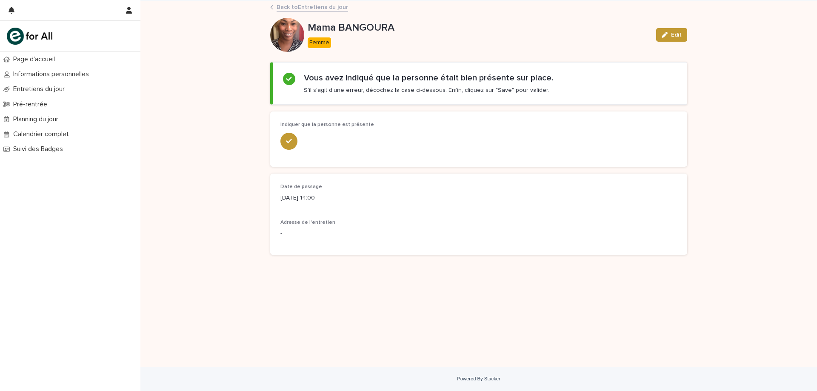
click at [322, 7] on link "Back to Entretiens du jour" at bounding box center [312, 7] width 71 height 10
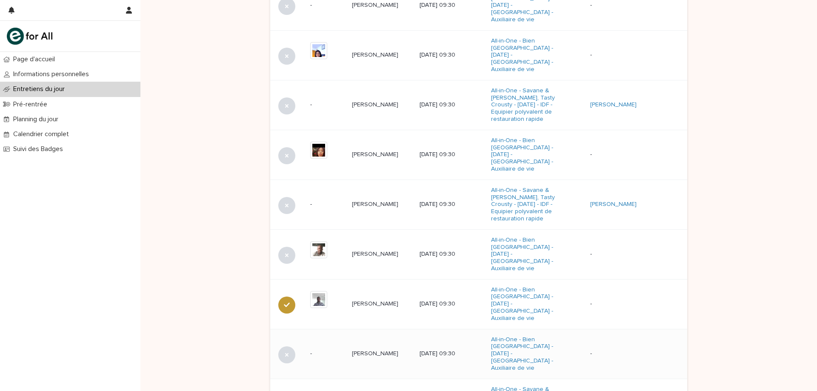
scroll to position [494, 0]
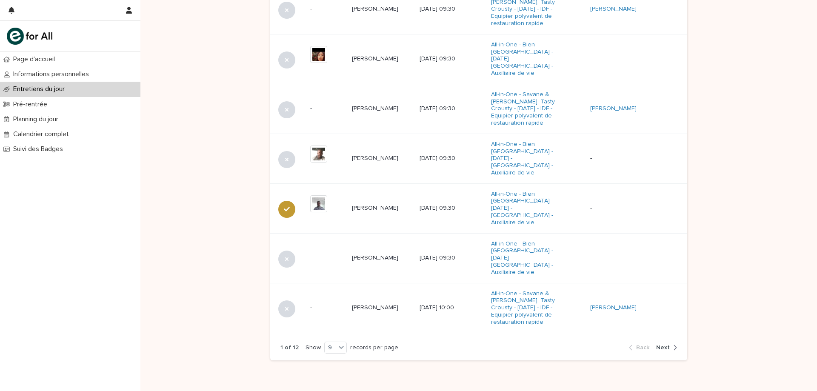
click at [658, 345] on span "Next" at bounding box center [663, 348] width 14 height 6
click at [659, 345] on span "Next" at bounding box center [663, 348] width 14 height 6
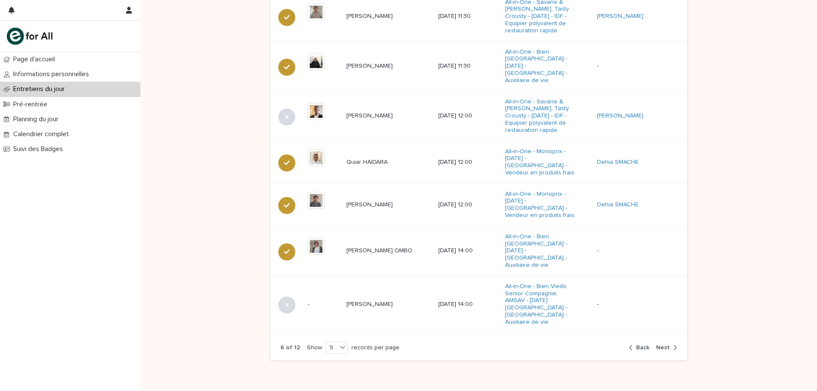
click at [670, 344] on div "button" at bounding box center [673, 348] width 7 height 8
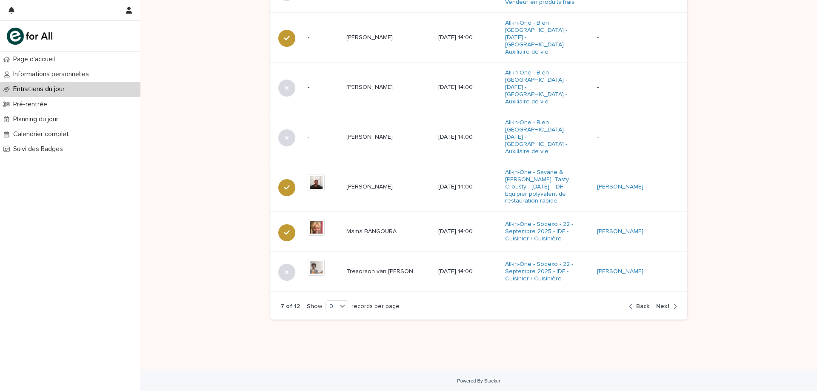
scroll to position [467, 0]
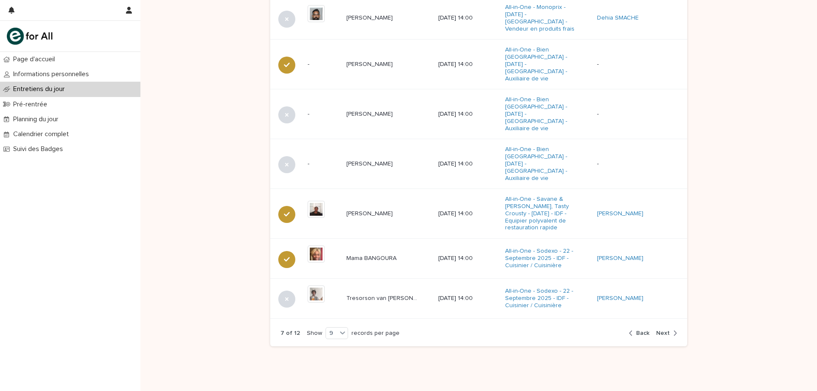
click at [663, 330] on span "Next" at bounding box center [663, 333] width 14 height 6
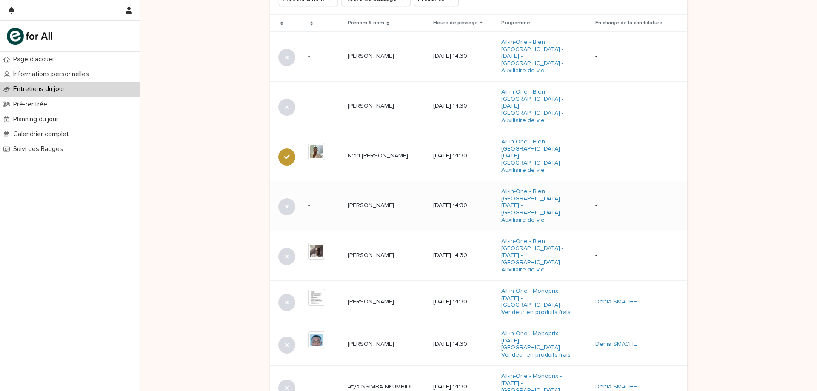
scroll to position [338, 0]
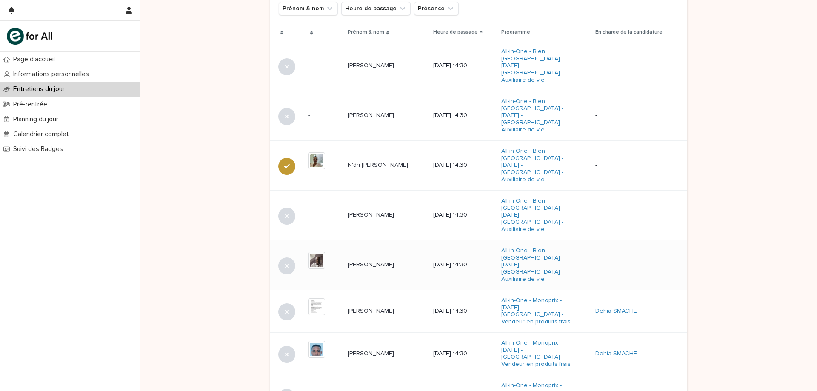
click at [370, 258] on div "[PERSON_NAME] [PERSON_NAME]" at bounding box center [387, 265] width 79 height 14
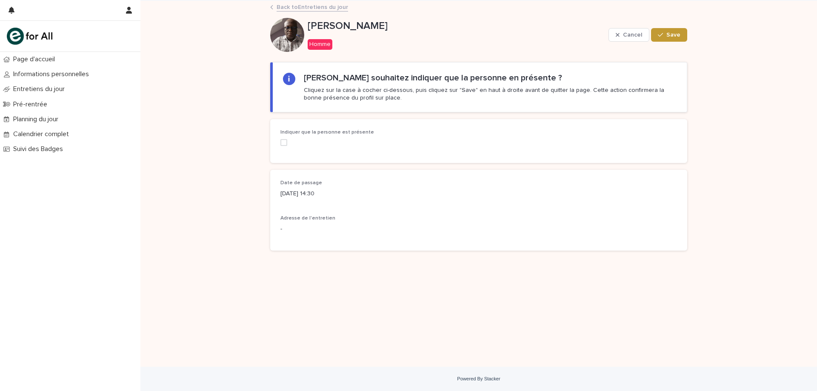
click at [283, 143] on span at bounding box center [283, 142] width 7 height 7
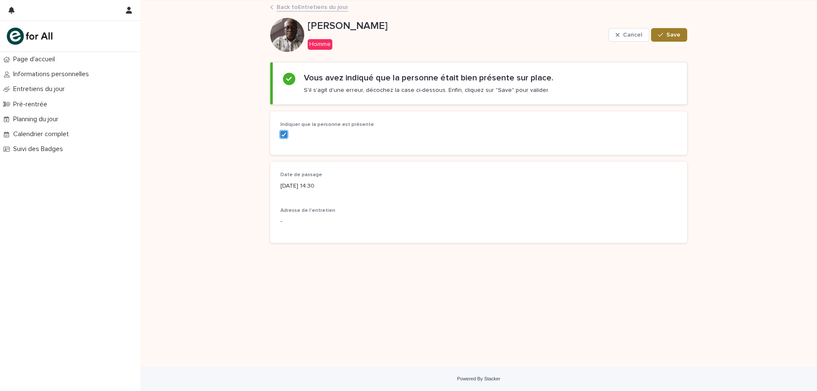
click at [666, 32] on button "Save" at bounding box center [669, 35] width 36 height 14
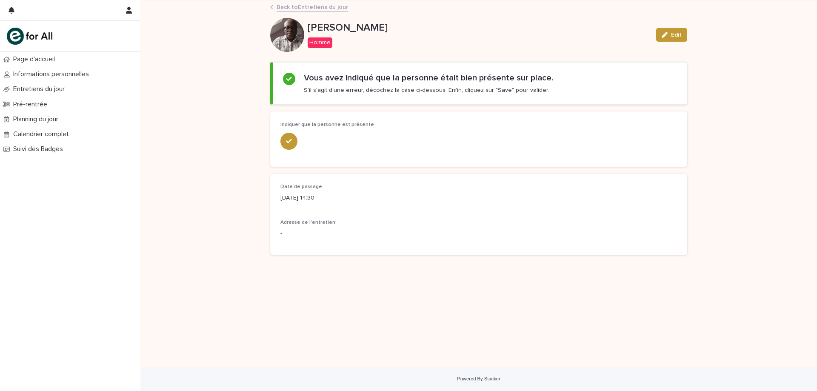
click at [322, 10] on link "Back to Entretiens du jour" at bounding box center [312, 7] width 71 height 10
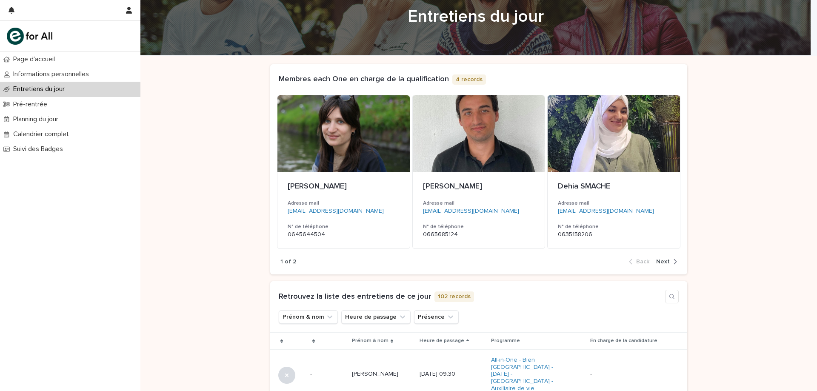
scroll to position [43, 0]
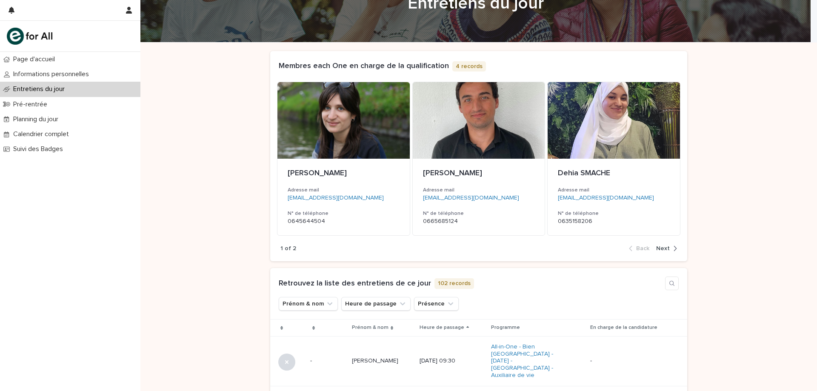
drag, startPoint x: 793, startPoint y: 236, endPoint x: 788, endPoint y: 203, distance: 33.6
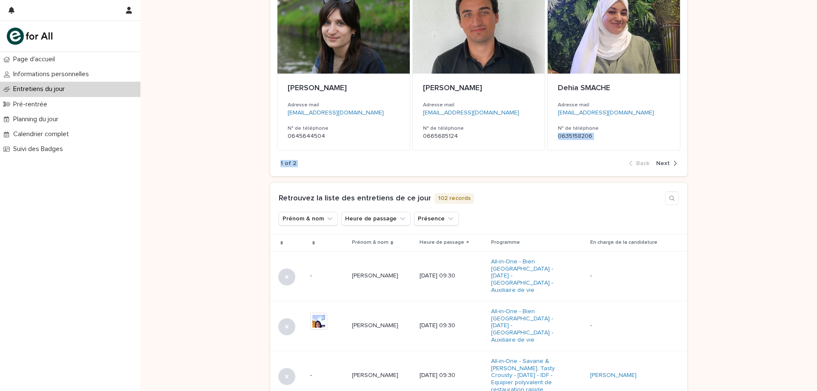
click at [792, 175] on div "Loading... Saving… Loading... Saving… Loading... Saving… Loading... Saving… Loa…" at bounding box center [478, 366] width 676 height 819
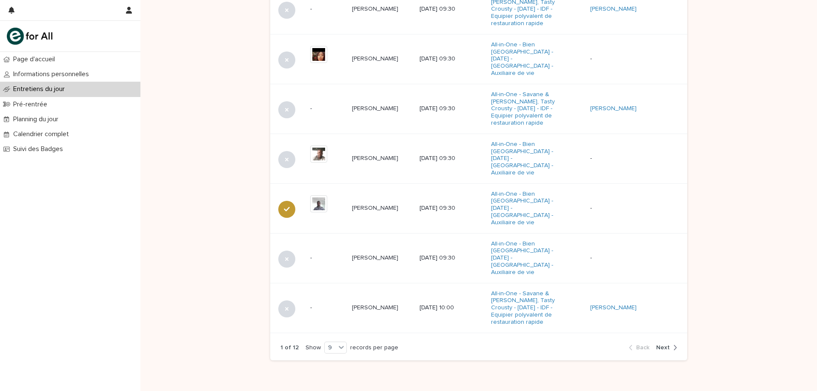
click at [736, 285] on div "Loading... Saving… Loading... Saving… Loading... Saving… Loading... Saving… Loa…" at bounding box center [478, 0] width 676 height 819
click at [666, 345] on span "Next" at bounding box center [663, 348] width 14 height 6
click at [666, 335] on div "1 of 12 Show 9 records per page Back Next" at bounding box center [478, 348] width 417 height 26
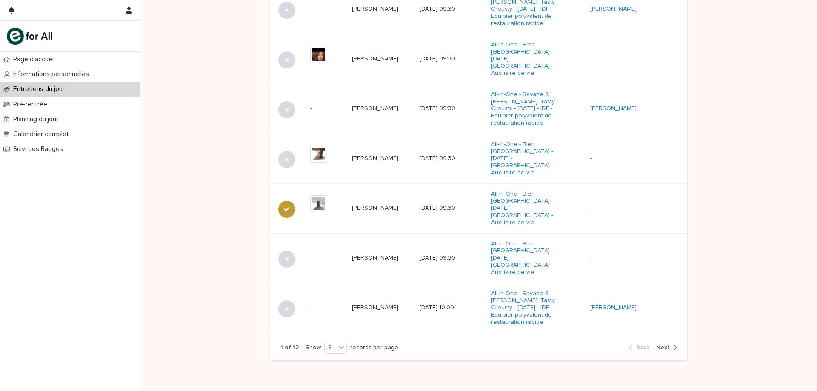
click at [666, 335] on div "1 of 12 Show 9 records per page Back Next" at bounding box center [478, 348] width 417 height 26
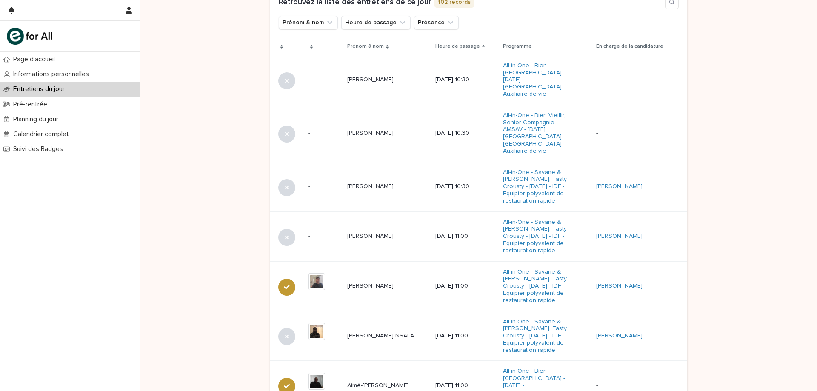
scroll to position [508, 0]
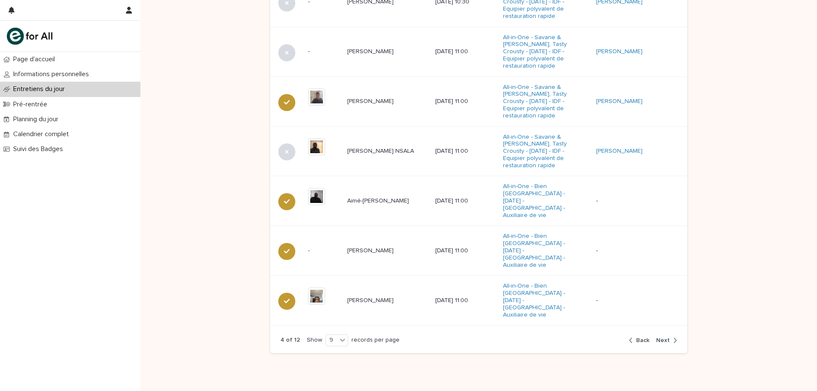
click at [664, 337] on span "Next" at bounding box center [663, 340] width 14 height 6
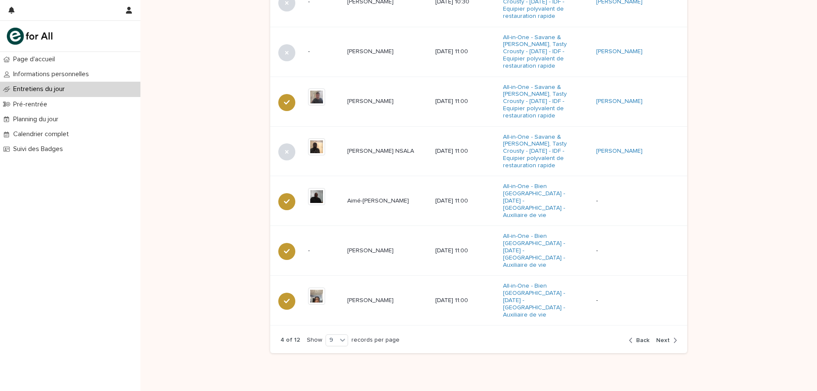
click at [664, 337] on span "Next" at bounding box center [663, 340] width 14 height 6
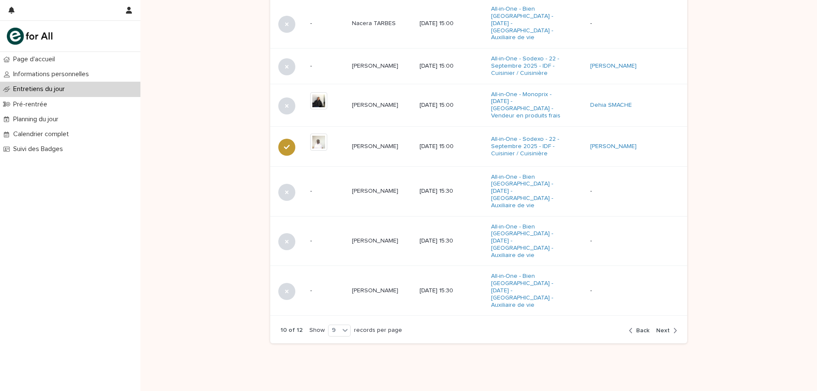
scroll to position [456, 0]
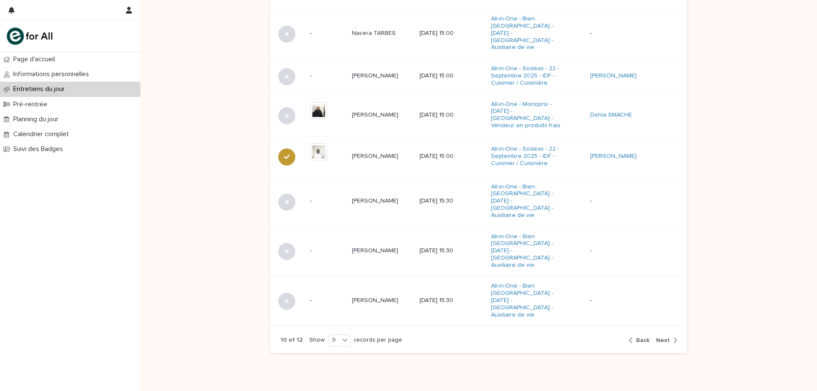
click at [636, 337] on span "Back" at bounding box center [642, 340] width 13 height 6
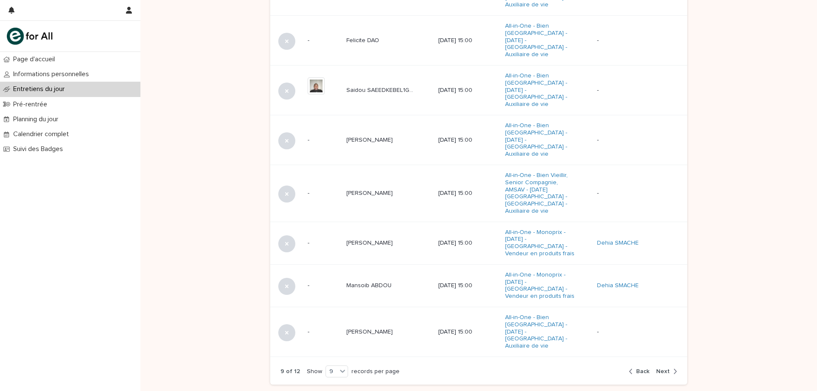
scroll to position [464, 0]
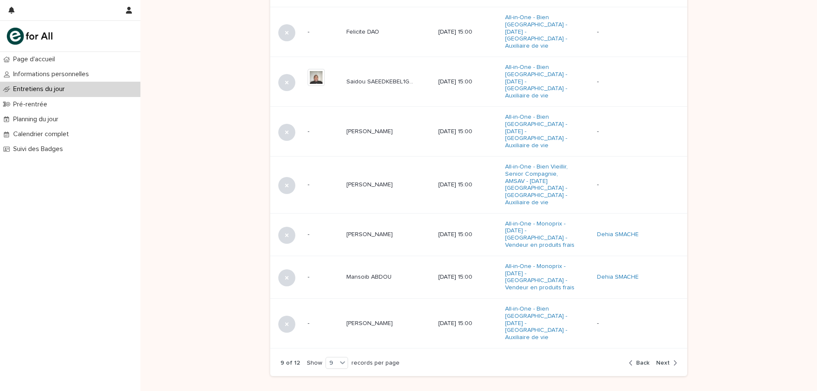
click at [639, 360] on span "Back" at bounding box center [642, 363] width 13 height 6
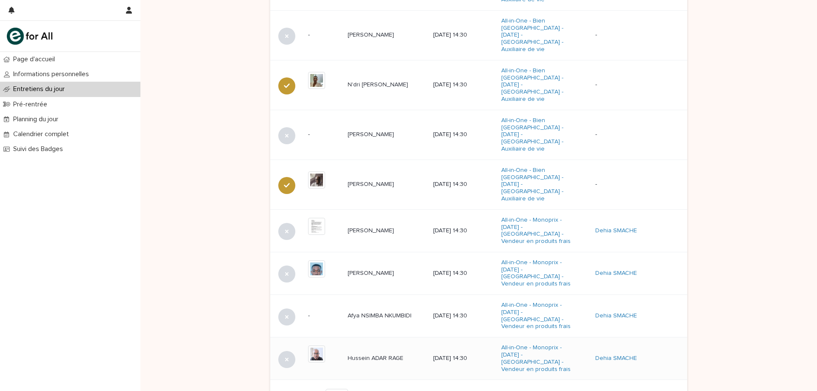
scroll to position [461, 0]
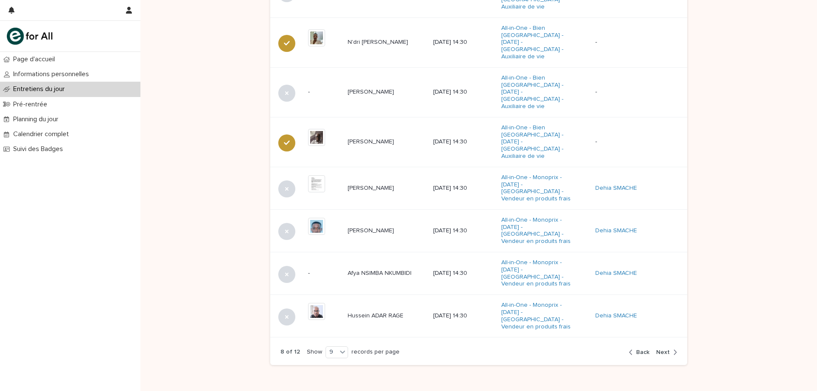
click at [638, 349] on span "Back" at bounding box center [642, 352] width 13 height 6
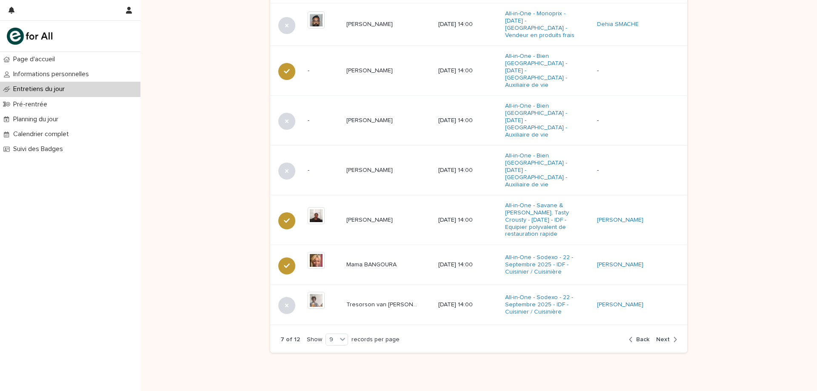
scroll to position [462, 0]
click at [394, 299] on p "Tresorson van [PERSON_NAME]" at bounding box center [382, 303] width 73 height 9
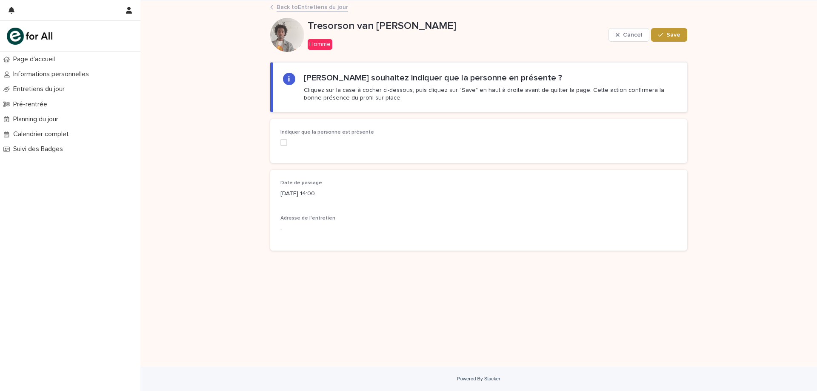
click at [290, 139] on label at bounding box center [343, 142] width 126 height 7
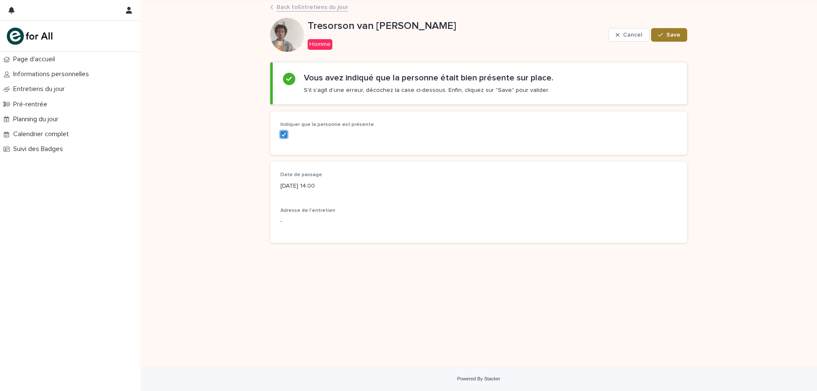
click at [667, 31] on button "Save" at bounding box center [669, 35] width 36 height 14
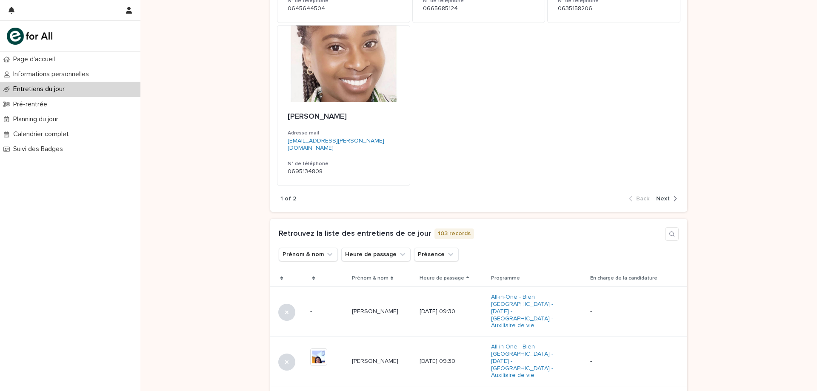
scroll to position [429, 0]
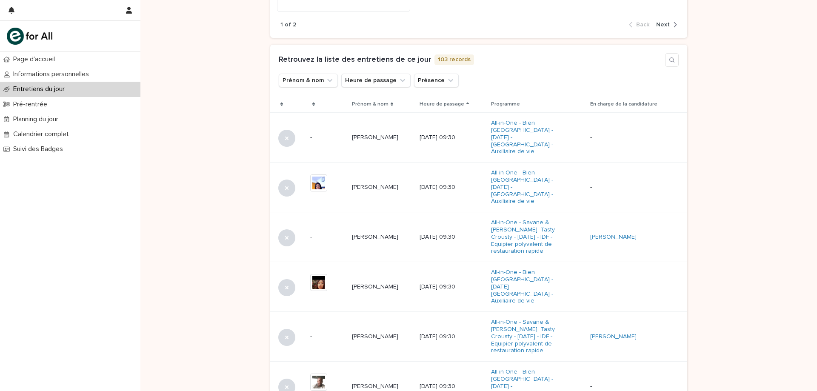
click at [469, 104] on icon at bounding box center [467, 104] width 3 height 2
click at [469, 105] on icon at bounding box center [467, 104] width 3 height 4
click at [469, 106] on icon at bounding box center [467, 105] width 3 height 4
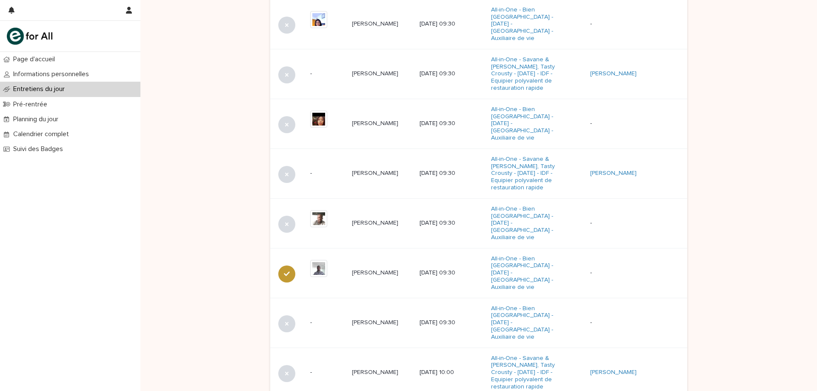
scroll to position [346, 0]
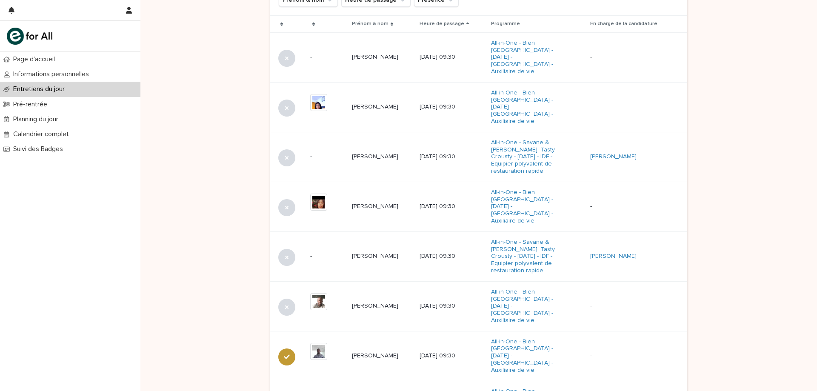
click at [482, 21] on div "Heure de passage" at bounding box center [452, 23] width 65 height 9
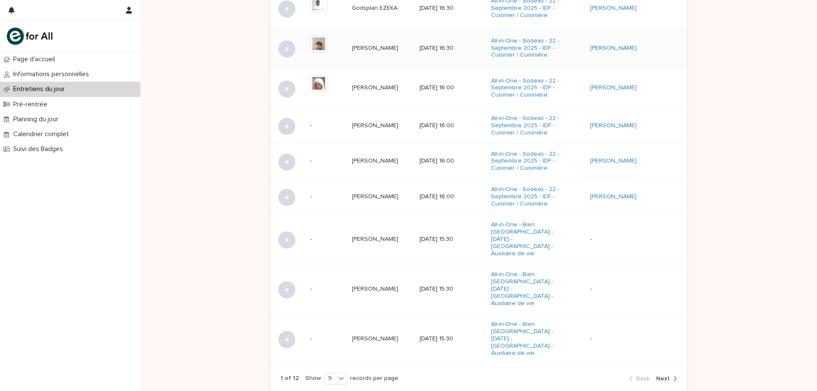
scroll to position [406, 0]
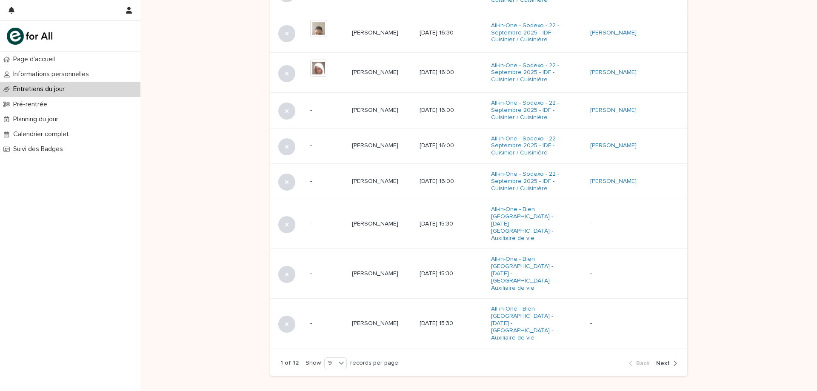
click at [658, 360] on span "Next" at bounding box center [663, 363] width 14 height 6
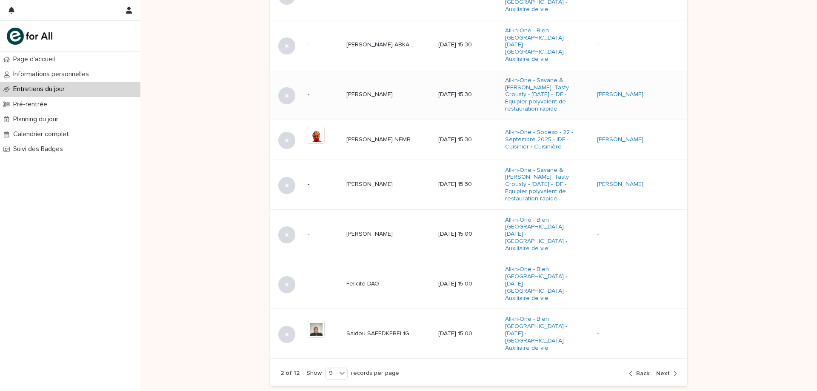
scroll to position [469, 0]
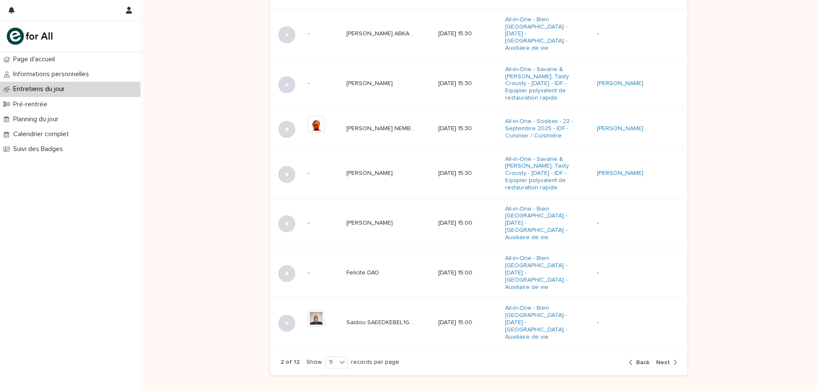
click at [665, 360] on span "Next" at bounding box center [663, 363] width 14 height 6
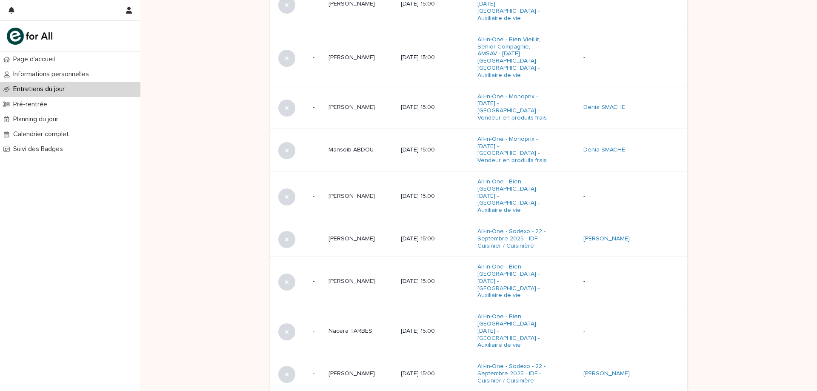
scroll to position [417, 0]
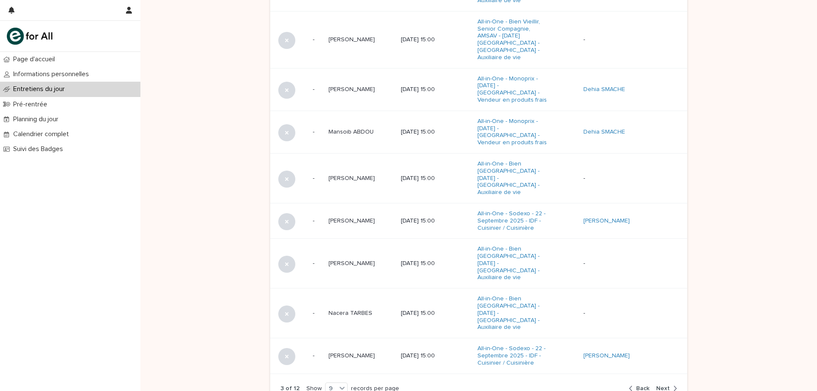
click at [658, 385] on span "Next" at bounding box center [663, 388] width 14 height 6
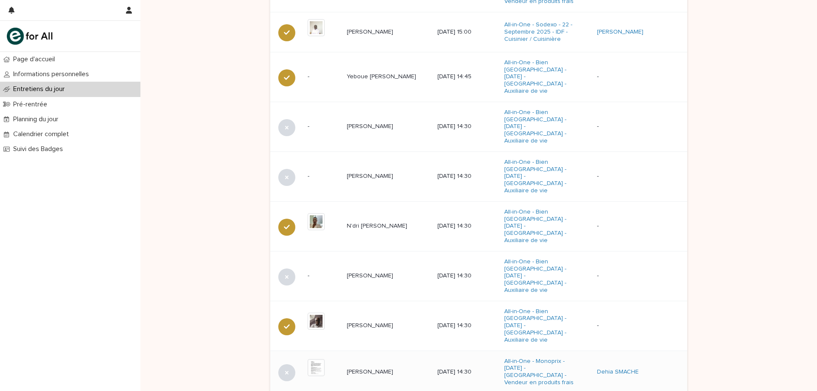
scroll to position [459, 0]
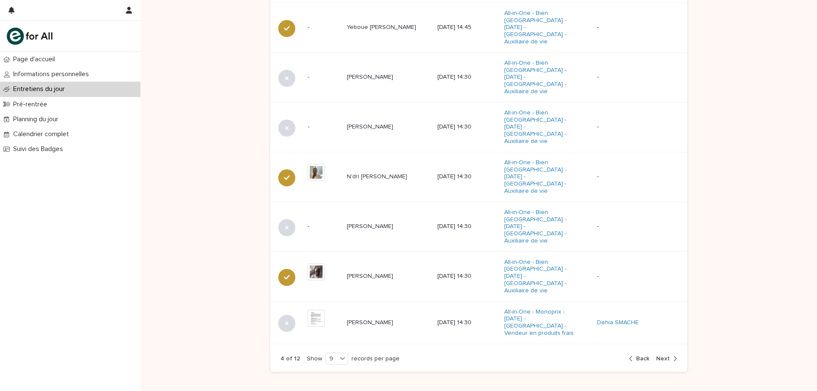
click at [659, 356] on span "Next" at bounding box center [663, 359] width 14 height 6
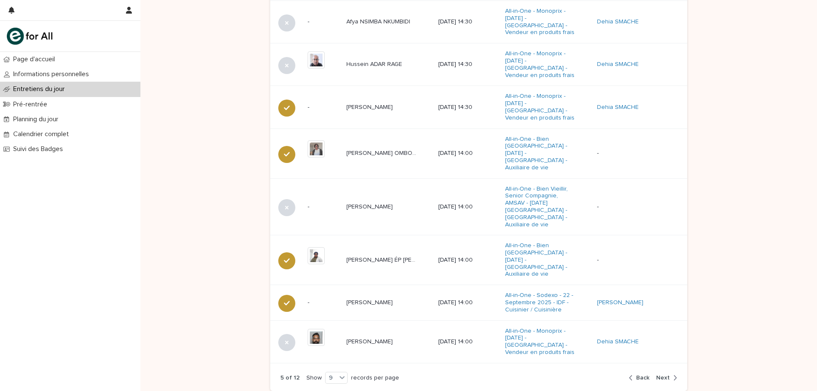
scroll to position [463, 0]
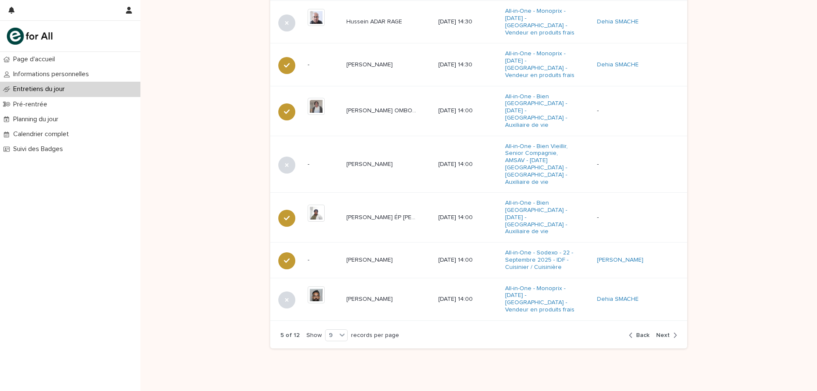
click at [639, 332] on span "Back" at bounding box center [642, 335] width 13 height 6
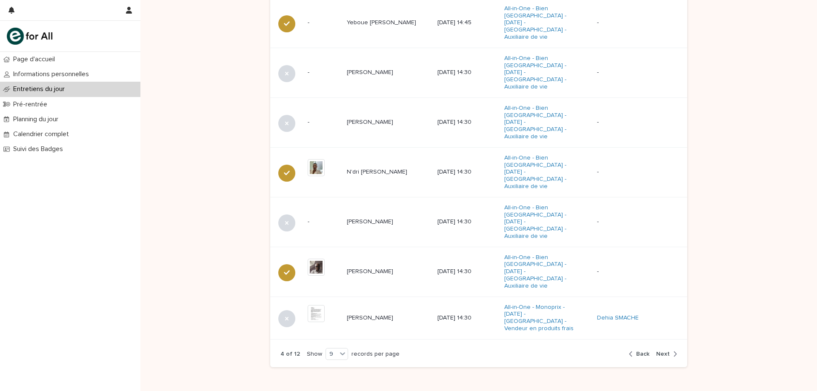
scroll to position [459, 0]
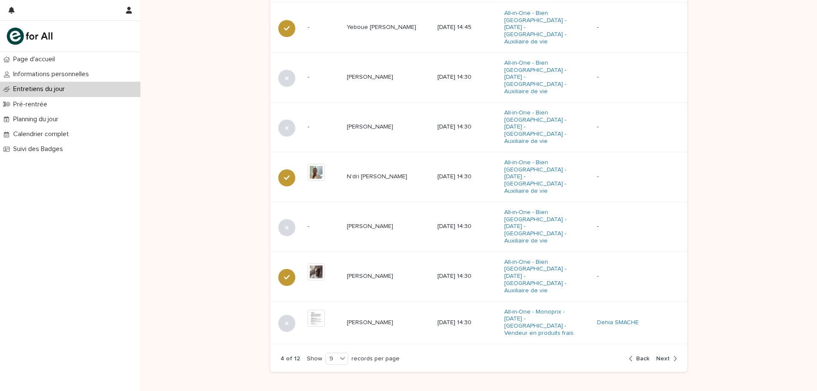
click at [639, 346] on div "4 of 12 Show 9 records per page Back Next" at bounding box center [478, 359] width 417 height 26
click at [642, 356] on span "Back" at bounding box center [642, 359] width 13 height 6
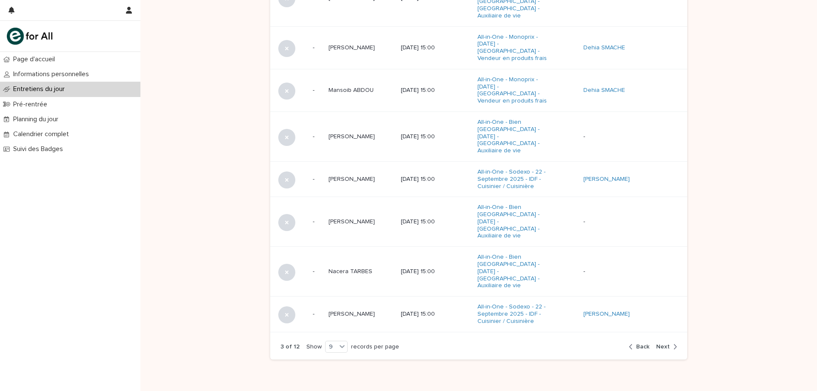
scroll to position [460, 0]
click at [637, 343] on span "Back" at bounding box center [642, 346] width 13 height 6
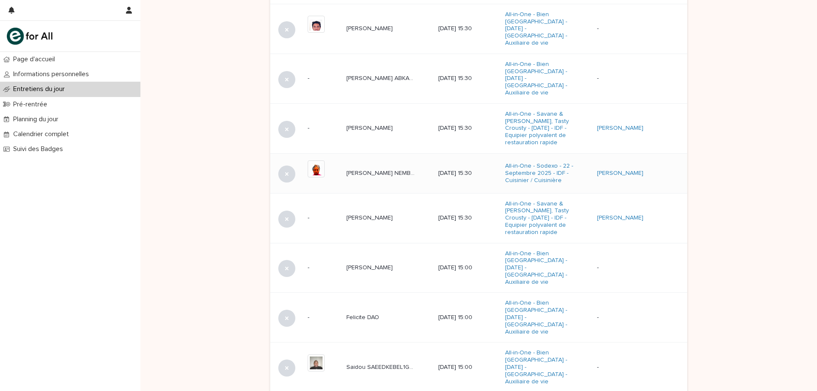
scroll to position [427, 0]
click at [389, 360] on p "Saidou SAEEDKEBEL1GMAILCOM" at bounding box center [382, 364] width 73 height 9
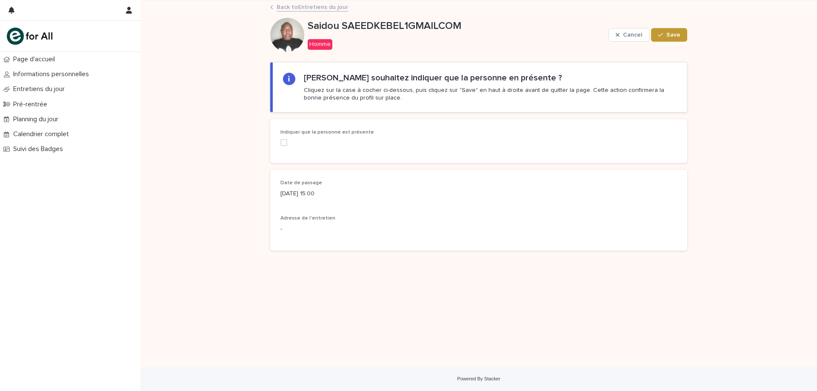
click at [285, 143] on span at bounding box center [283, 142] width 7 height 7
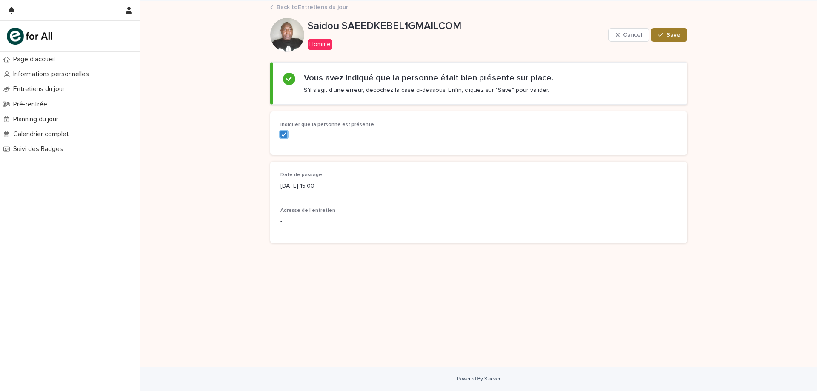
click at [669, 37] on span "Save" at bounding box center [673, 35] width 14 height 6
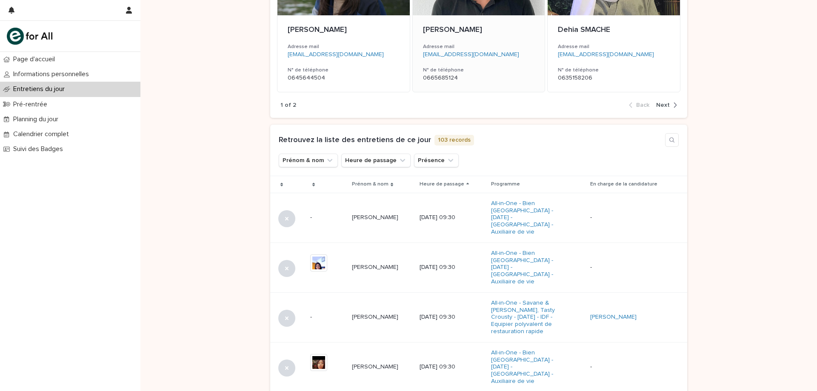
scroll to position [213, 0]
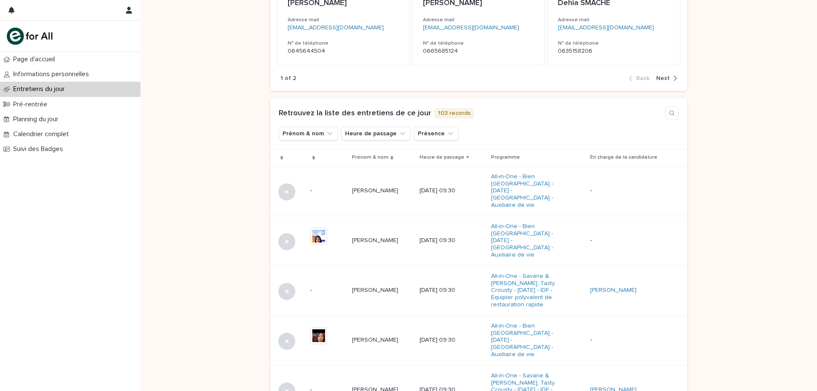
click at [484, 158] on div "Heure de passage" at bounding box center [452, 157] width 65 height 9
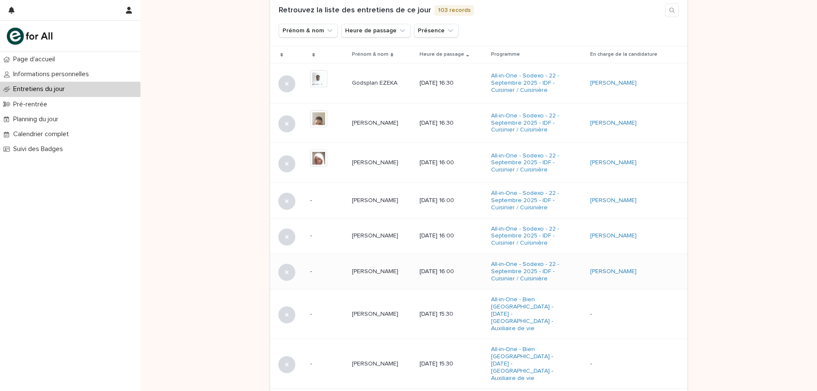
scroll to position [443, 0]
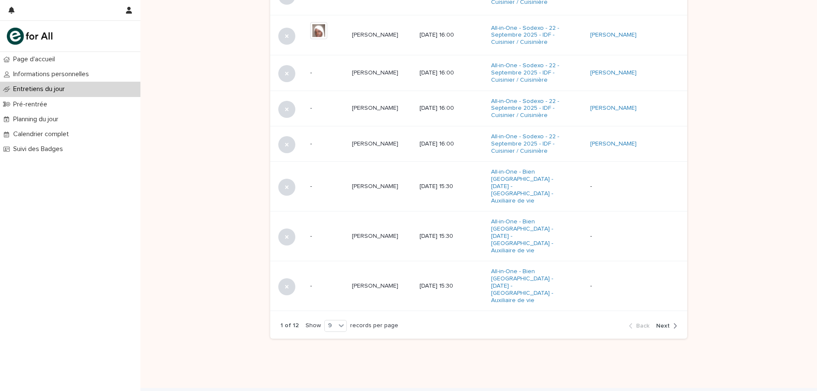
click at [660, 323] on span "Next" at bounding box center [663, 326] width 14 height 6
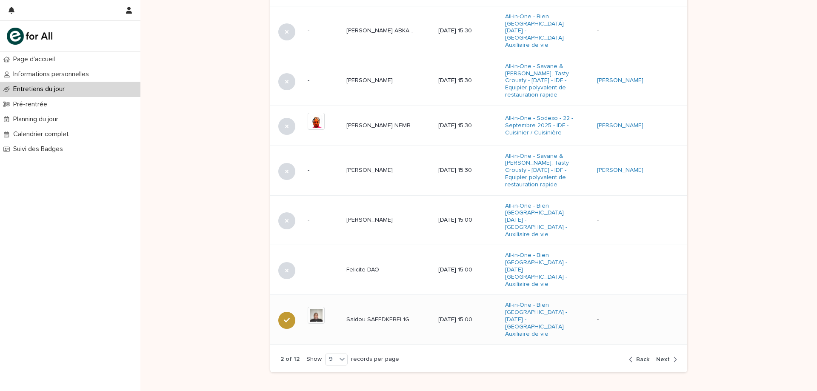
scroll to position [484, 0]
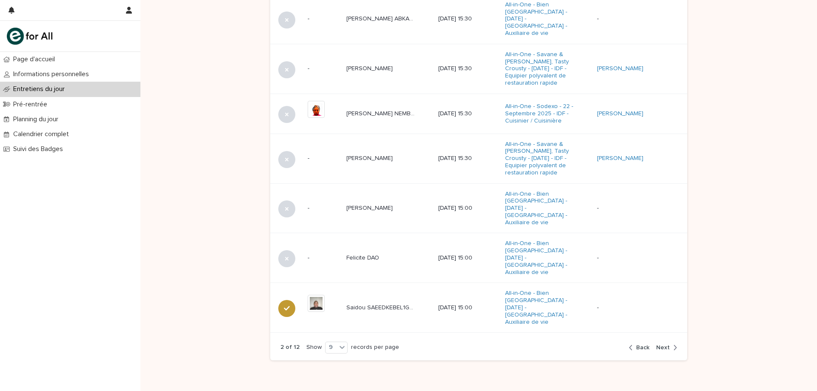
click at [636, 345] on span "Back" at bounding box center [642, 348] width 13 height 6
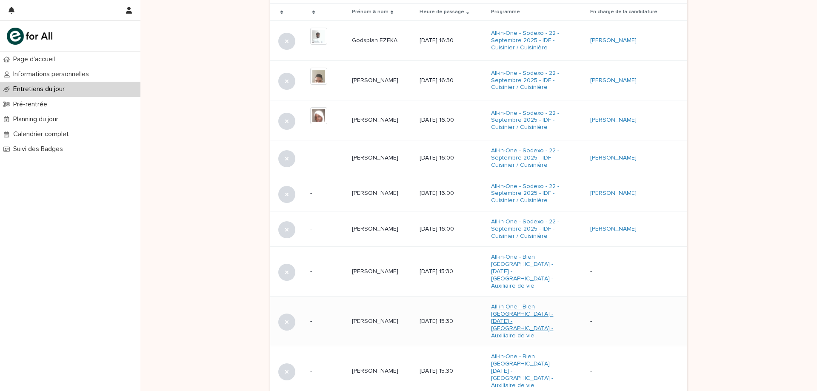
scroll to position [443, 0]
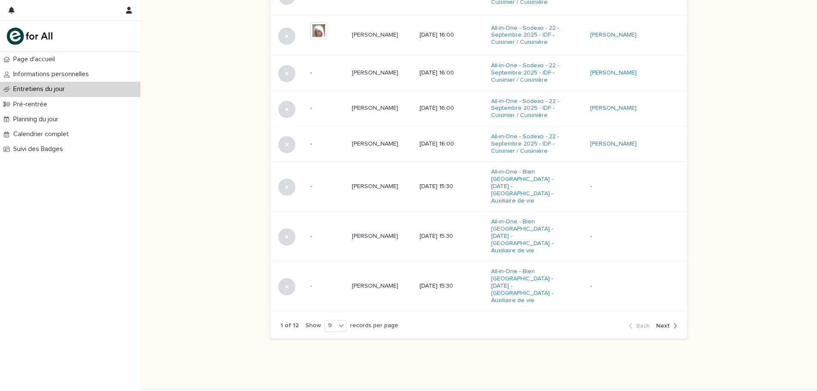
click at [664, 323] on span "Next" at bounding box center [663, 326] width 14 height 6
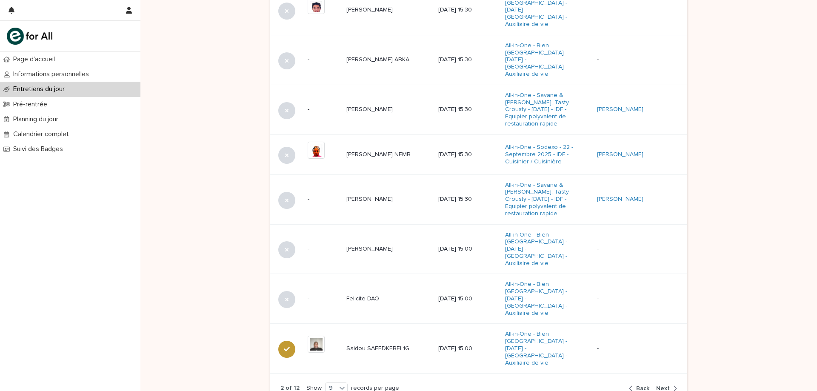
scroll to position [464, 0]
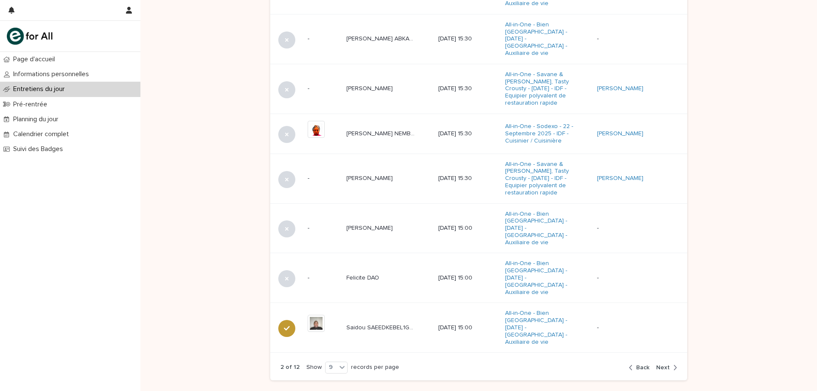
click at [664, 303] on td "-" at bounding box center [641, 328] width 94 height 50
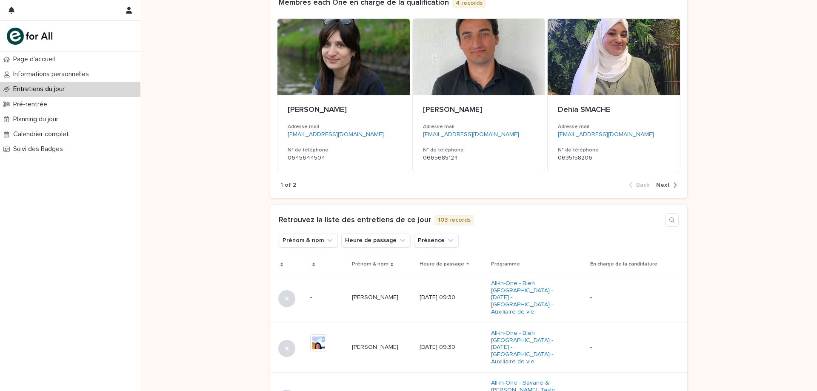
scroll to position [213, 0]
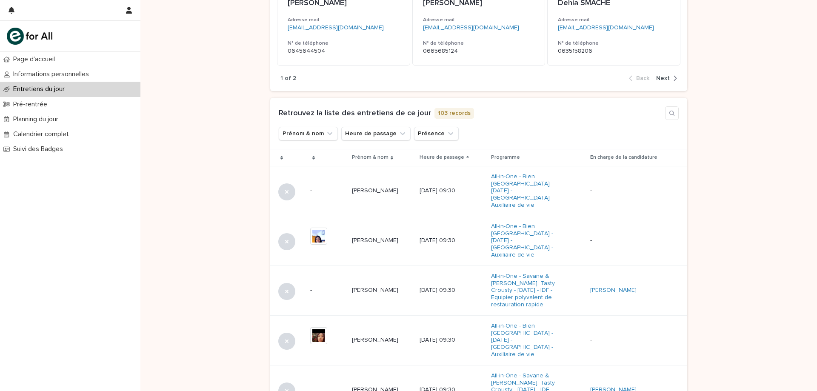
click at [484, 156] on div "Heure de passage" at bounding box center [452, 157] width 65 height 9
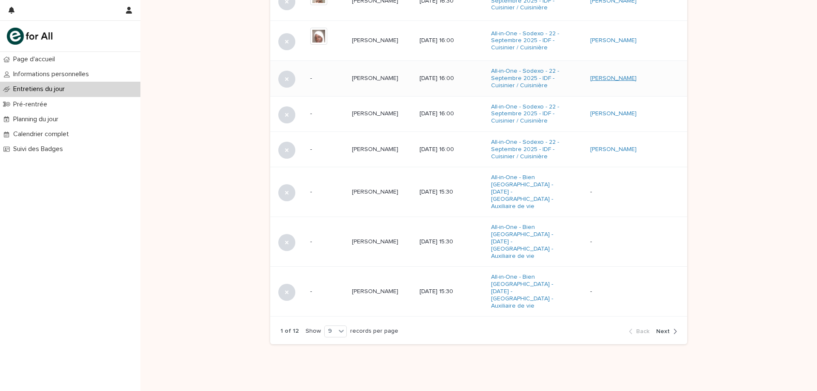
scroll to position [443, 0]
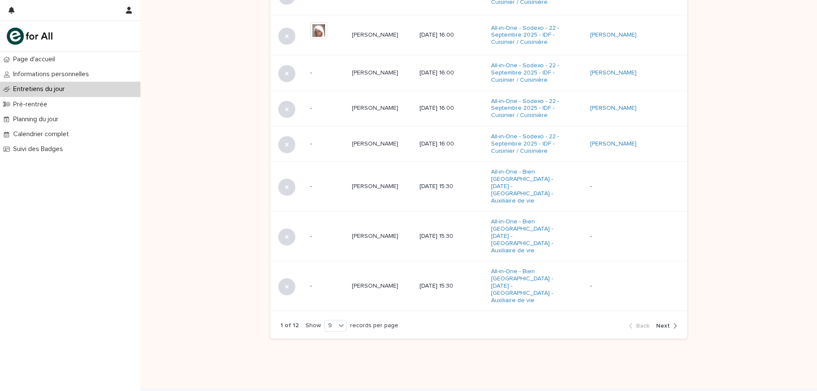
click at [663, 323] on span "Next" at bounding box center [663, 326] width 14 height 6
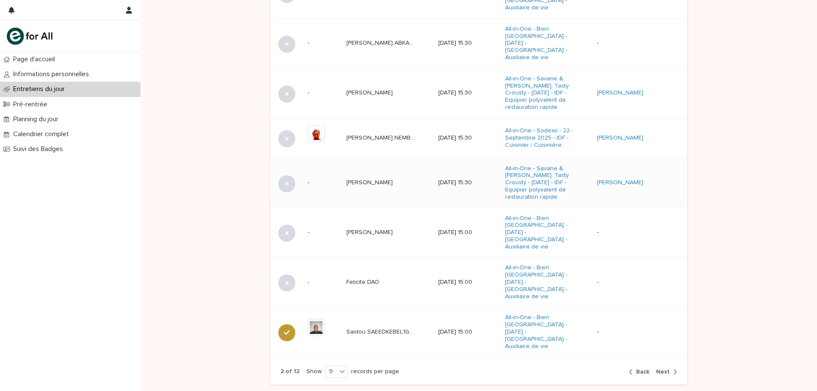
scroll to position [484, 0]
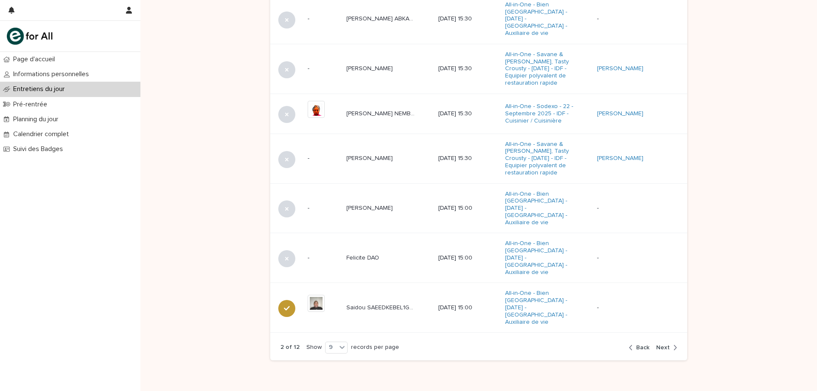
click at [662, 345] on span "Next" at bounding box center [663, 348] width 14 height 6
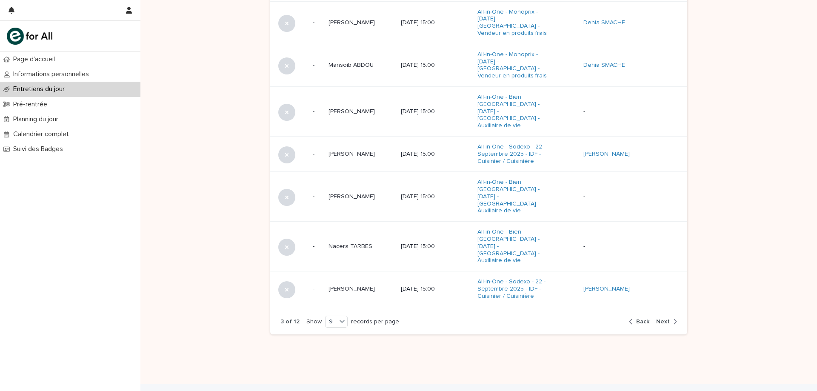
scroll to position [465, 0]
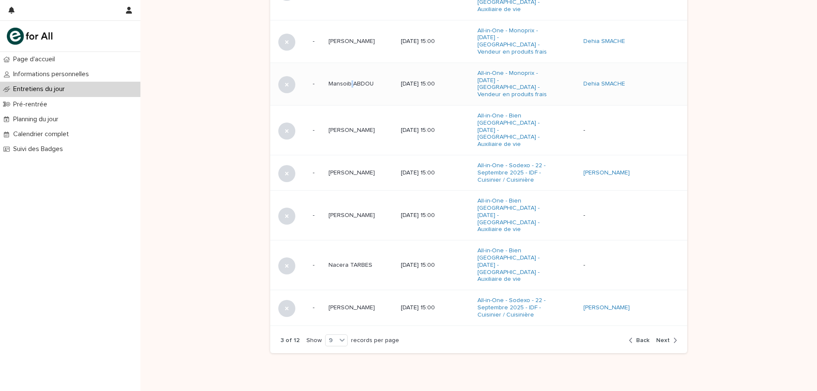
click at [345, 79] on p "Mansoib ABDOU" at bounding box center [351, 83] width 47 height 9
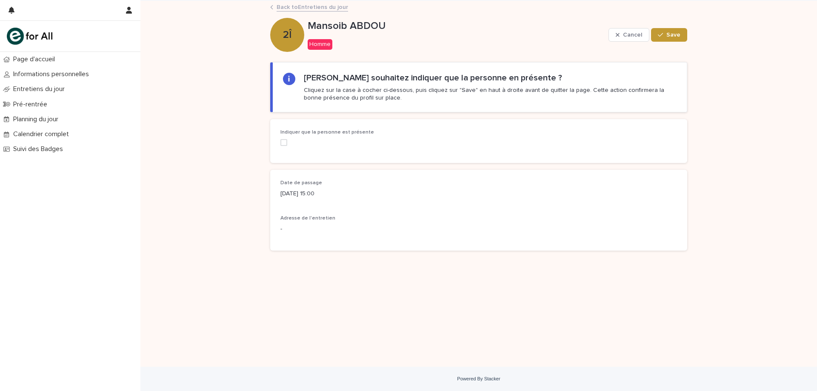
click at [285, 142] on span at bounding box center [283, 142] width 7 height 7
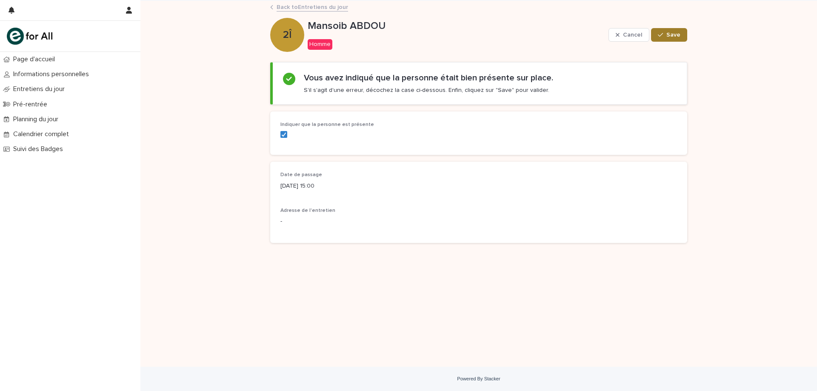
click at [662, 37] on icon "button" at bounding box center [660, 35] width 5 height 6
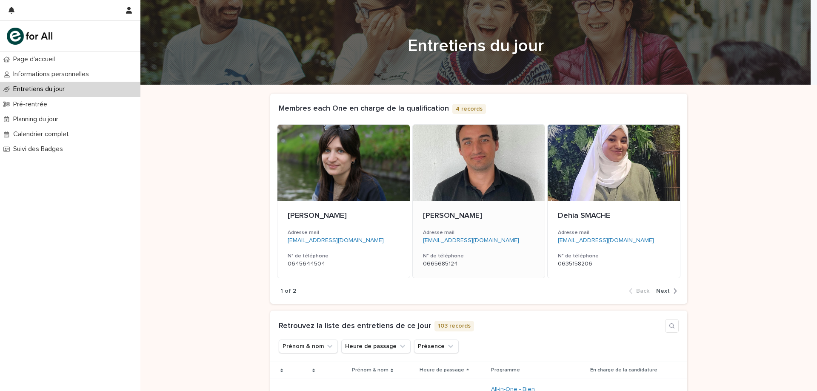
scroll to position [213, 0]
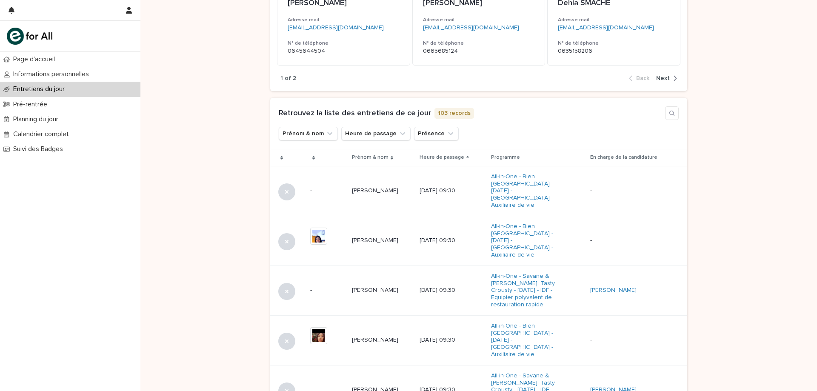
click at [469, 156] on icon at bounding box center [467, 158] width 3 height 4
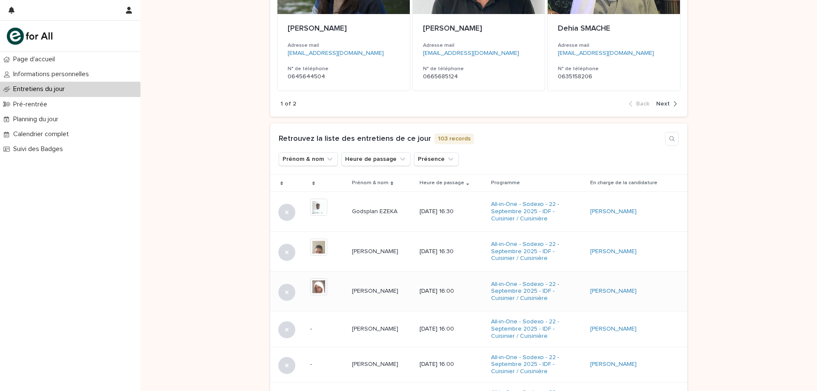
scroll to position [400, 0]
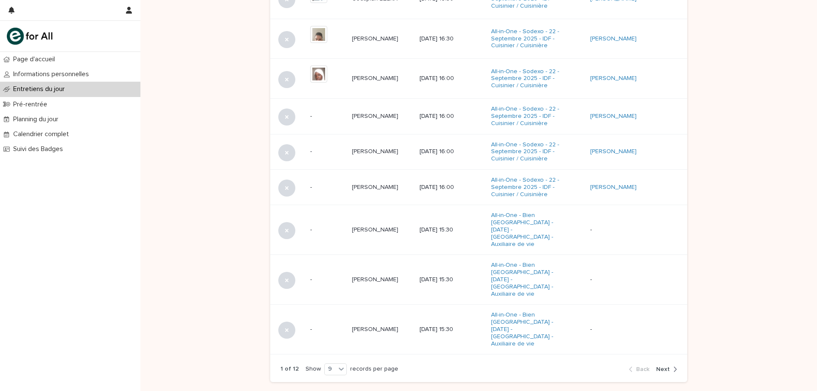
click at [661, 366] on span "Next" at bounding box center [663, 369] width 14 height 6
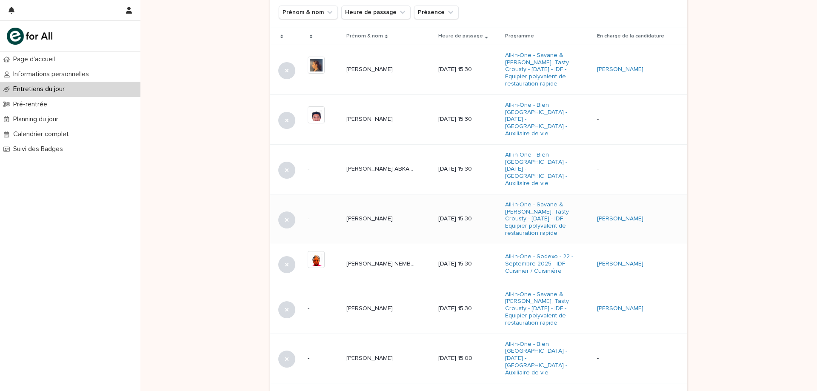
scroll to position [378, 0]
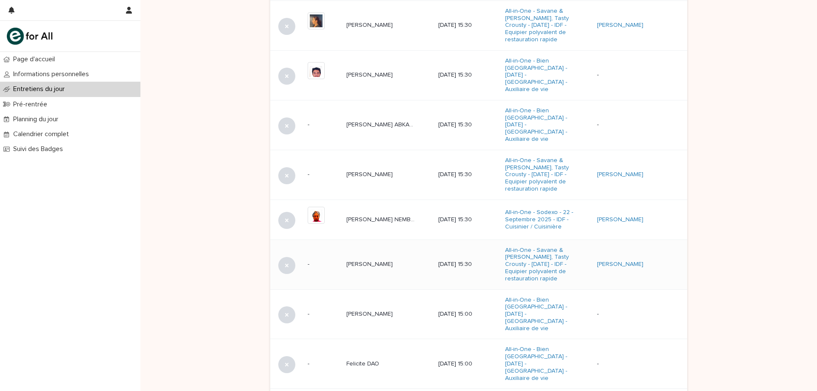
click at [370, 259] on p "[PERSON_NAME]" at bounding box center [370, 263] width 48 height 9
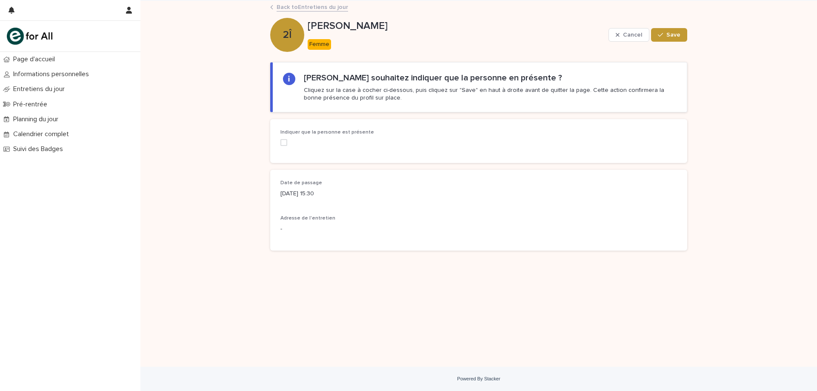
click at [286, 143] on span at bounding box center [283, 142] width 7 height 7
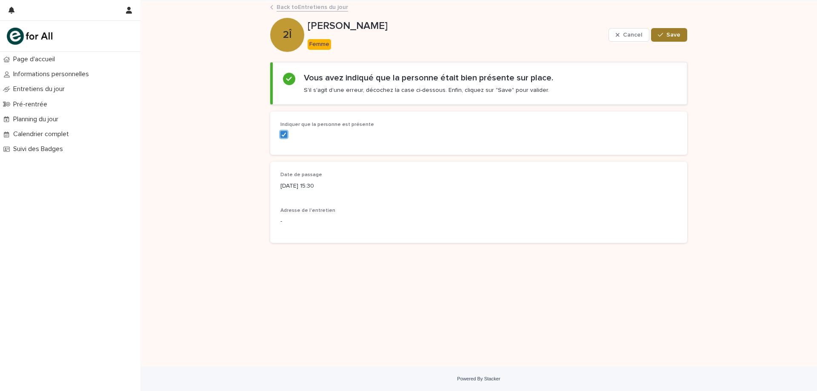
click at [677, 32] on span "Save" at bounding box center [673, 35] width 14 height 6
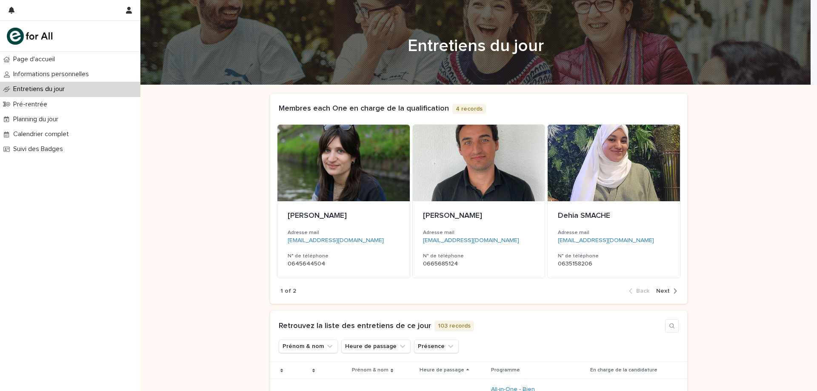
scroll to position [170, 0]
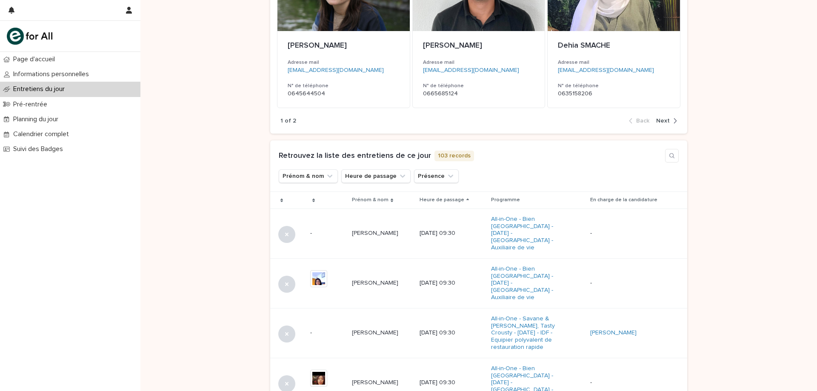
click at [469, 200] on icon at bounding box center [467, 200] width 3 height 4
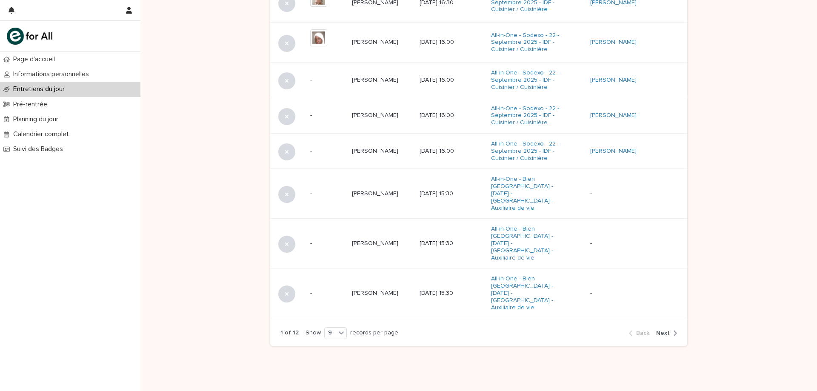
scroll to position [442, 0]
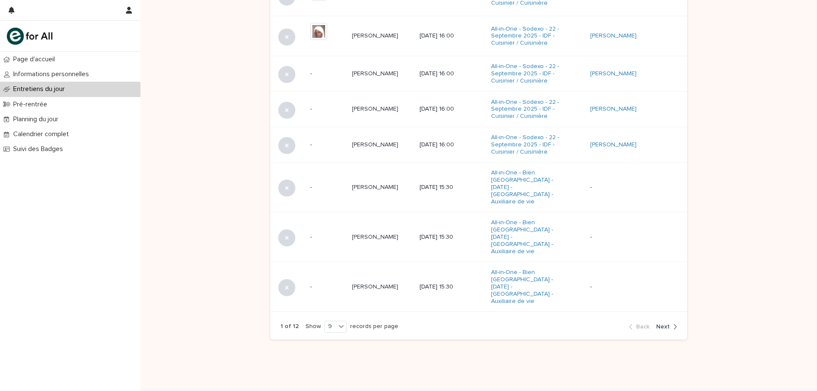
click at [659, 324] on span "Next" at bounding box center [663, 327] width 14 height 6
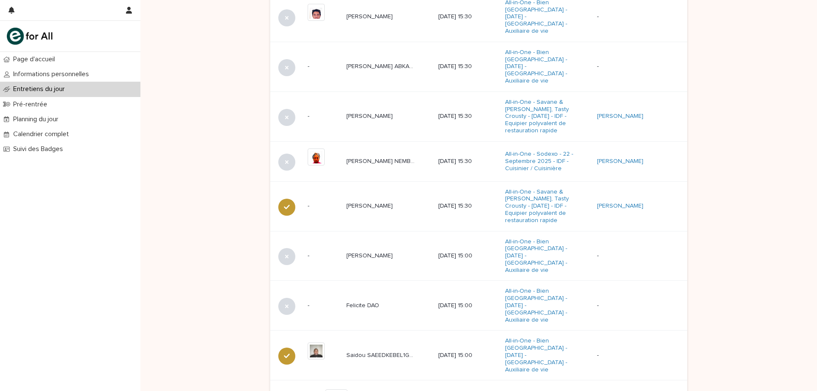
scroll to position [463, 0]
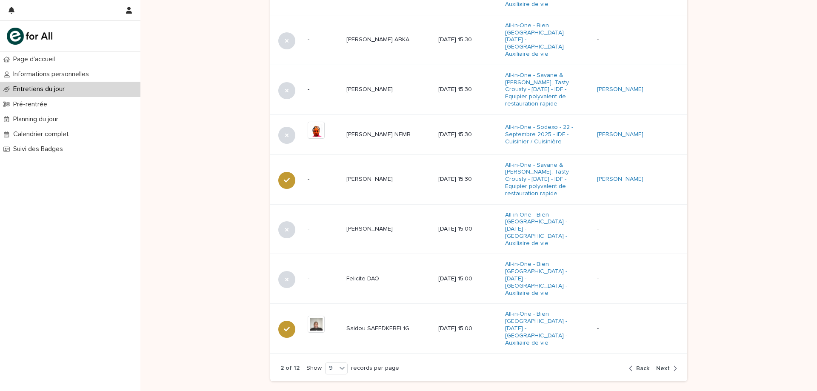
click at [660, 365] on button "Next" at bounding box center [665, 369] width 24 height 8
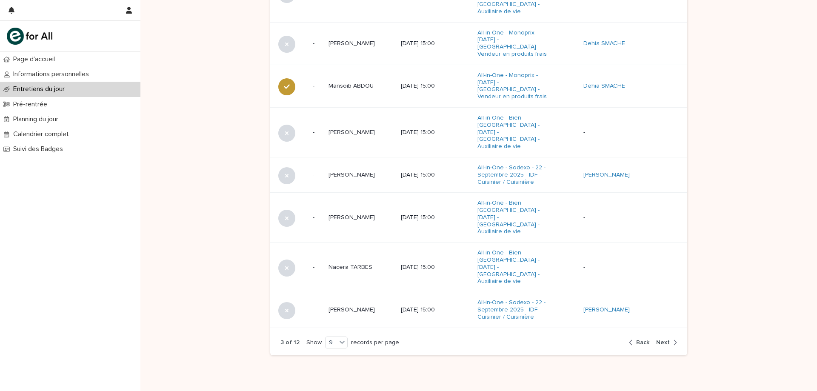
scroll to position [454, 0]
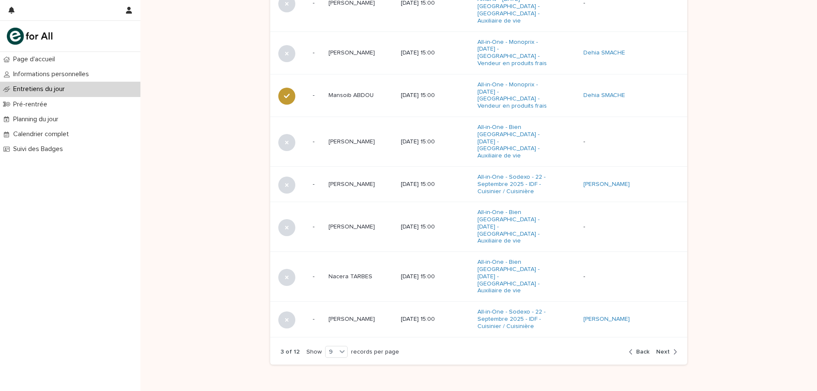
click at [640, 349] on span "Back" at bounding box center [642, 352] width 13 height 6
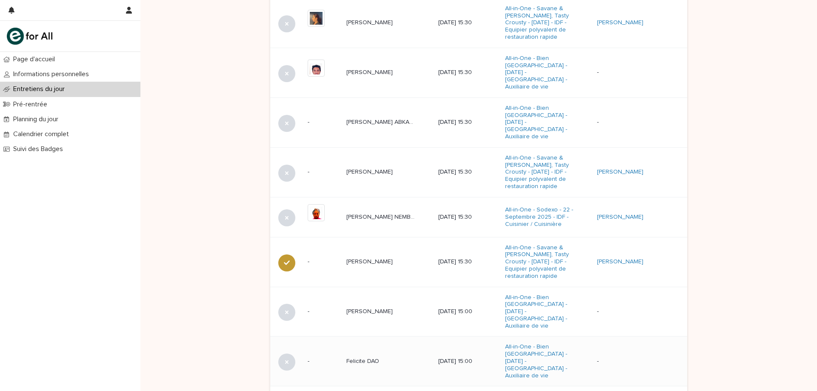
scroll to position [378, 0]
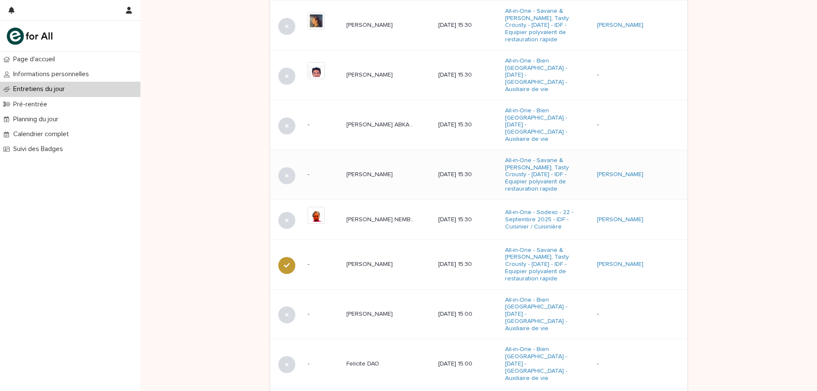
click at [374, 169] on p "[PERSON_NAME]" at bounding box center [370, 173] width 48 height 9
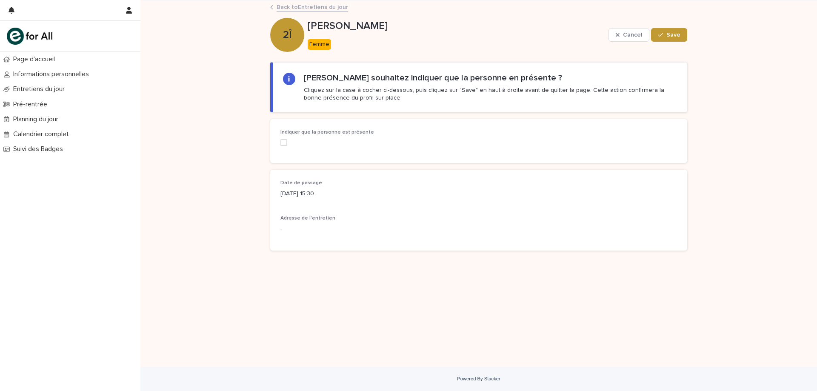
click at [284, 144] on span at bounding box center [283, 142] width 7 height 7
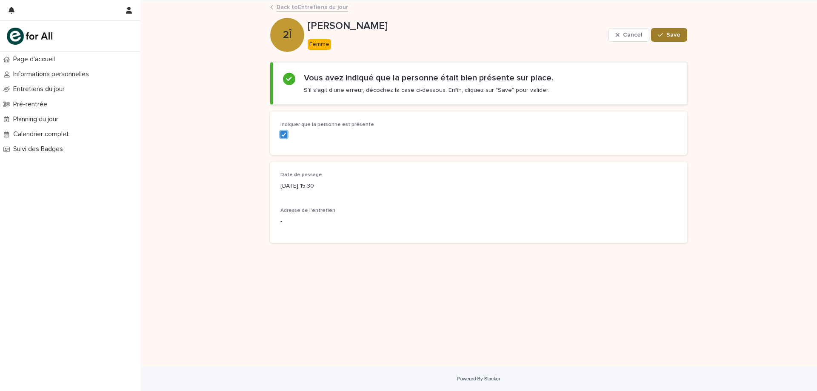
click at [674, 33] on span "Save" at bounding box center [673, 35] width 14 height 6
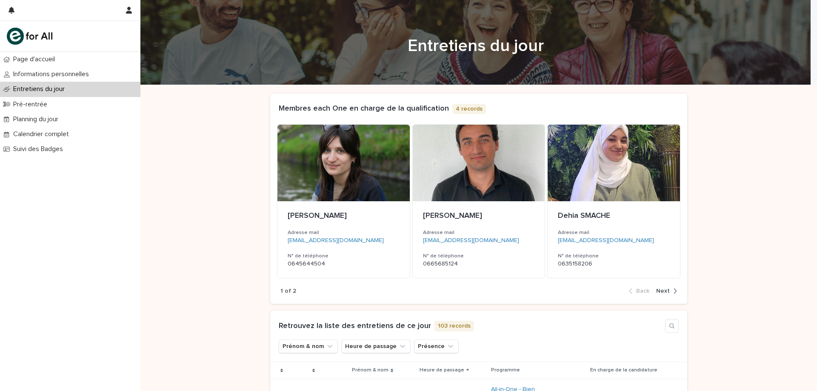
scroll to position [213, 0]
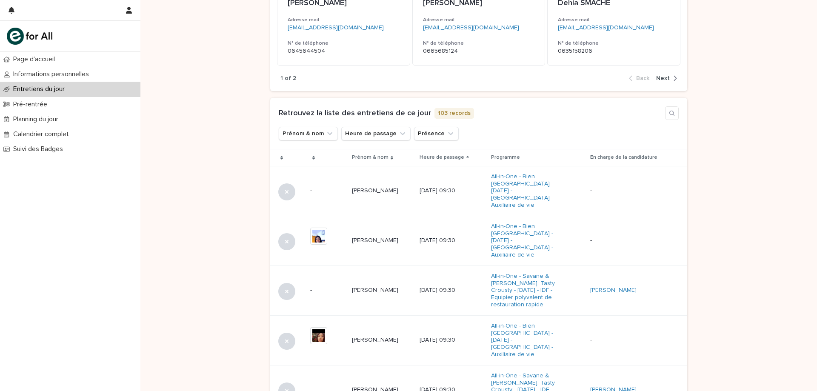
click at [484, 156] on div "Heure de passage" at bounding box center [452, 157] width 65 height 9
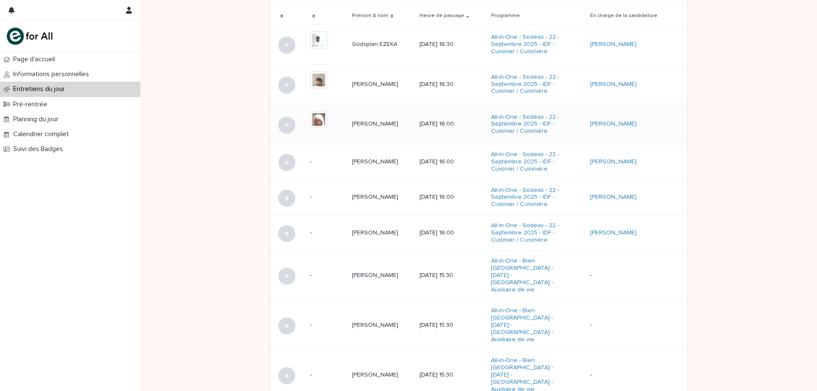
scroll to position [442, 0]
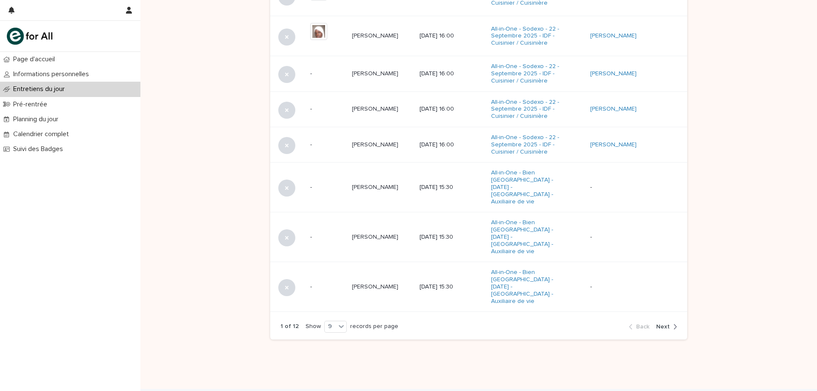
click at [661, 324] on span "Next" at bounding box center [663, 327] width 14 height 6
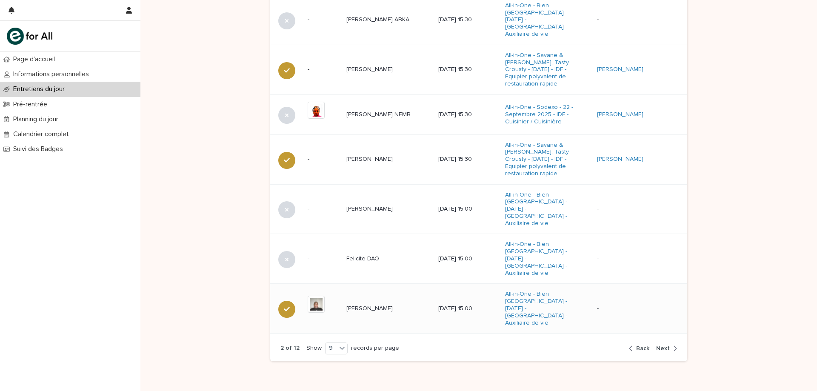
scroll to position [484, 0]
click at [659, 345] on span "Next" at bounding box center [663, 348] width 14 height 6
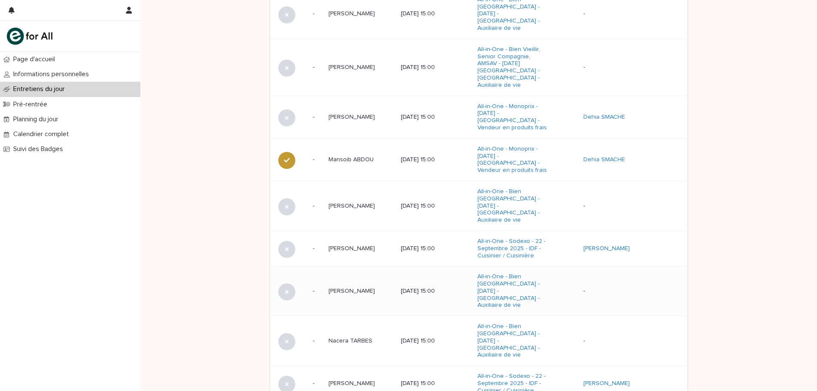
scroll to position [423, 0]
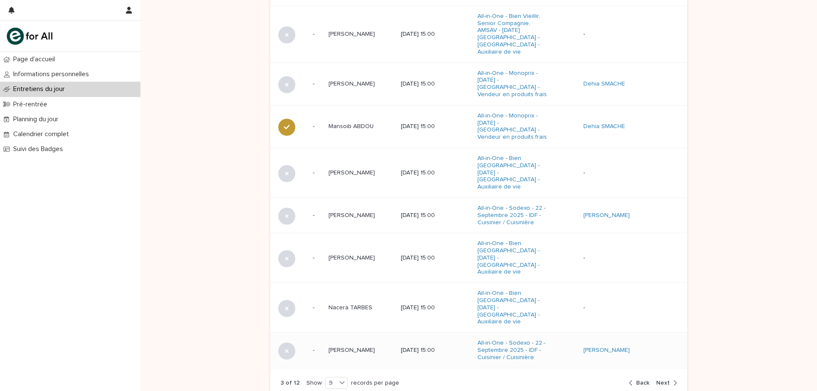
click at [346, 345] on p "[PERSON_NAME]" at bounding box center [352, 349] width 48 height 9
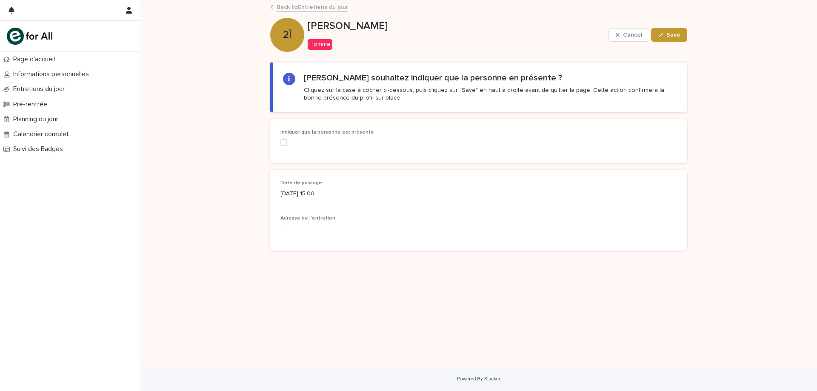
click at [284, 143] on span at bounding box center [283, 142] width 7 height 7
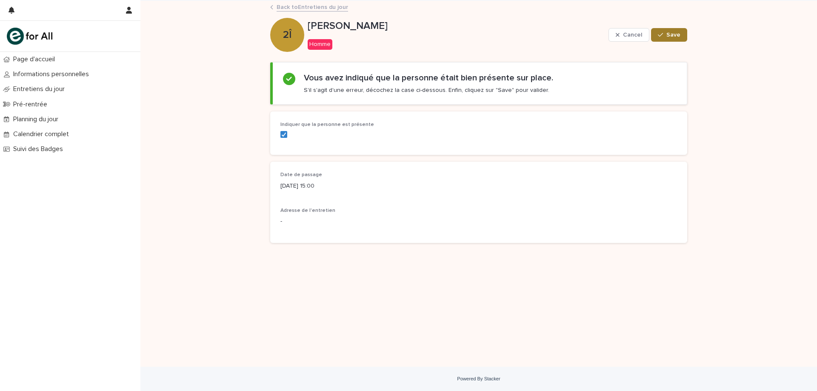
click at [668, 36] on span "Save" at bounding box center [673, 35] width 14 height 6
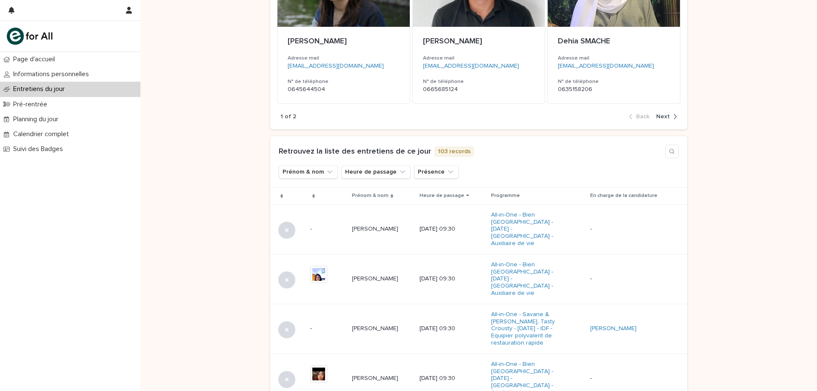
scroll to position [170, 0]
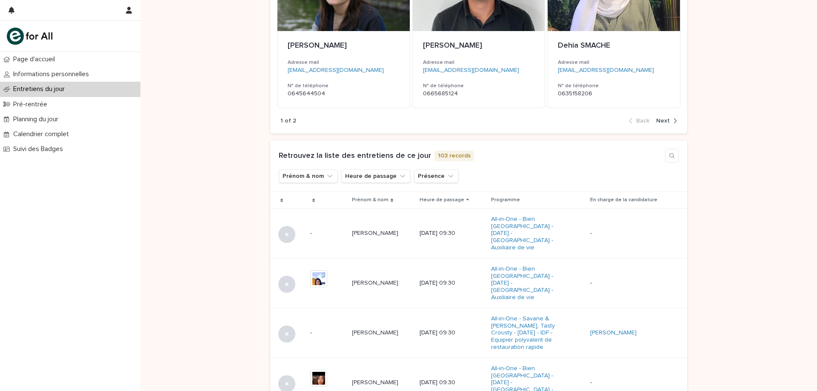
click at [469, 198] on icon at bounding box center [467, 200] width 3 height 4
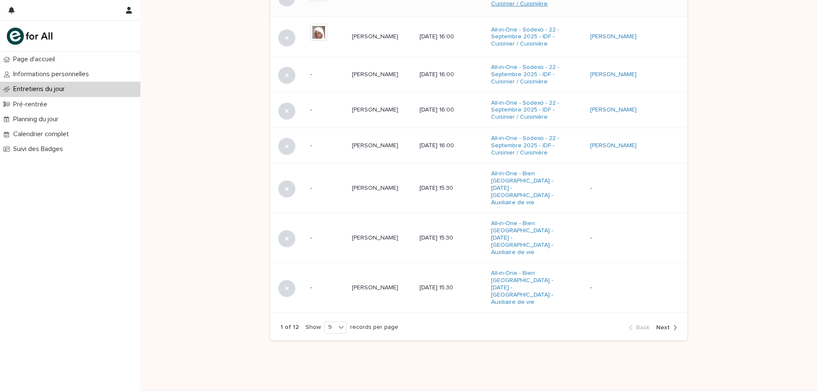
scroll to position [443, 0]
click at [666, 323] on span "Next" at bounding box center [663, 326] width 14 height 6
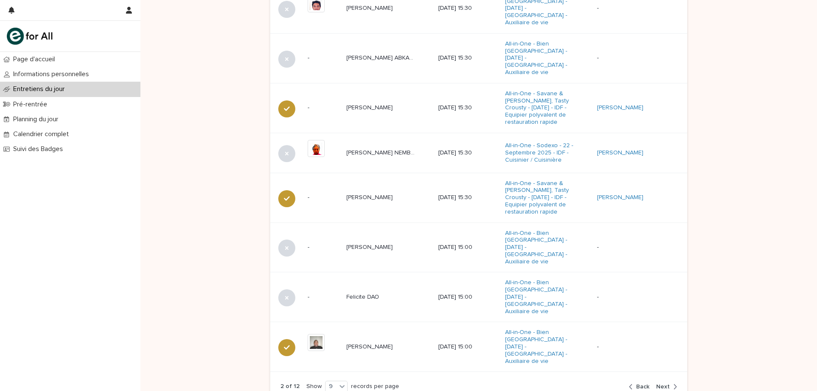
scroll to position [464, 0]
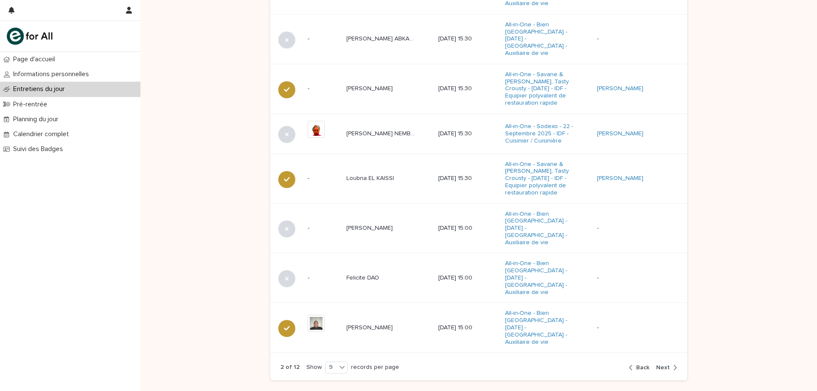
click at [666, 365] on span "Next" at bounding box center [663, 368] width 14 height 6
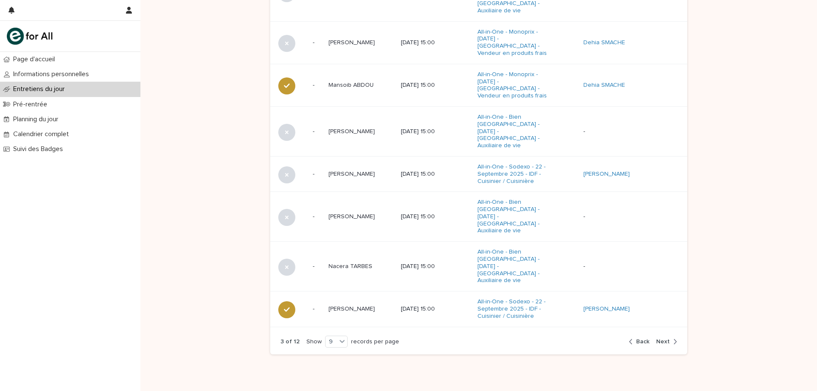
scroll to position [455, 0]
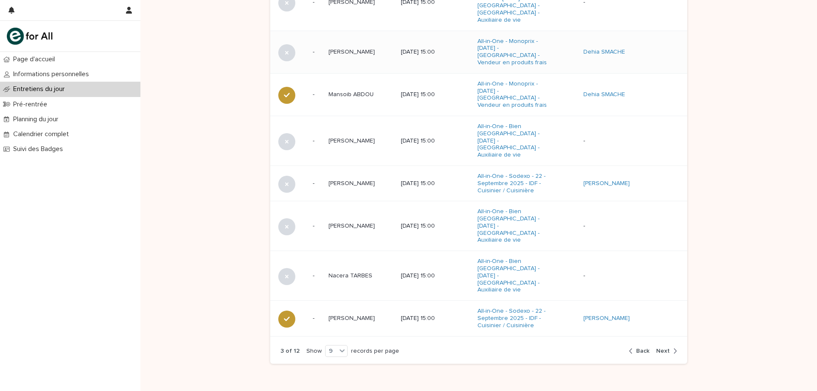
click at [342, 47] on p "[PERSON_NAME]" at bounding box center [352, 51] width 48 height 9
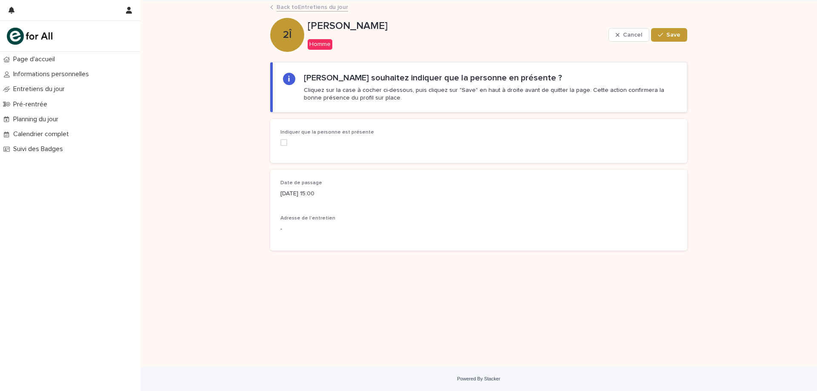
click at [285, 140] on span at bounding box center [283, 142] width 7 height 7
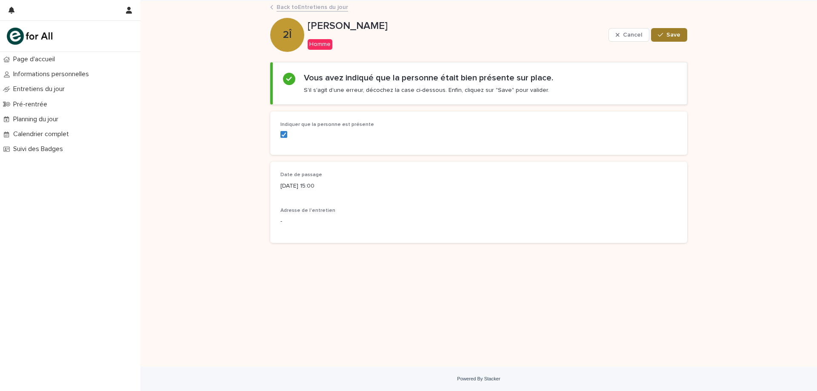
click at [671, 33] on span "Save" at bounding box center [673, 35] width 14 height 6
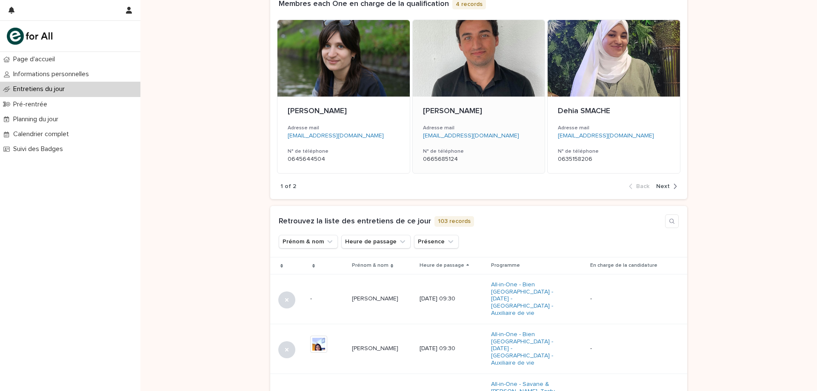
scroll to position [128, 0]
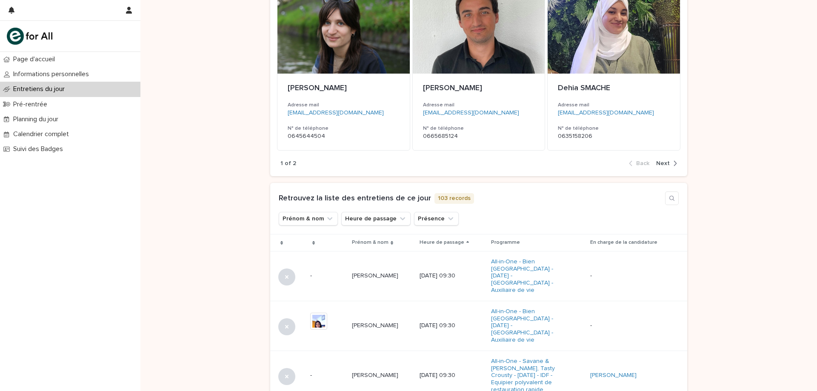
click at [484, 240] on div "Heure de passage" at bounding box center [452, 242] width 65 height 9
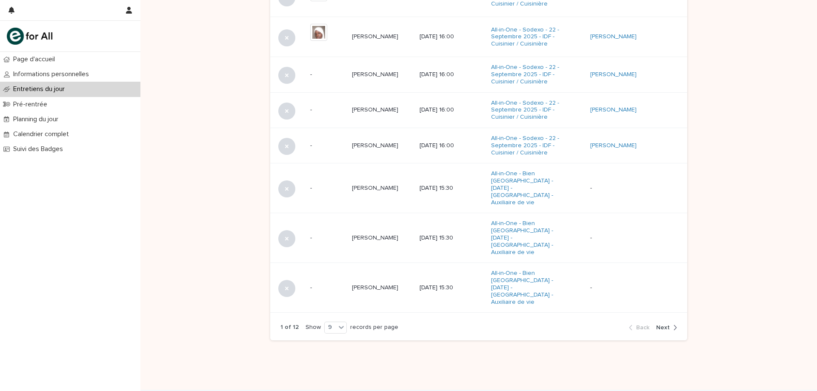
scroll to position [442, 0]
click at [665, 324] on span "Next" at bounding box center [663, 327] width 14 height 6
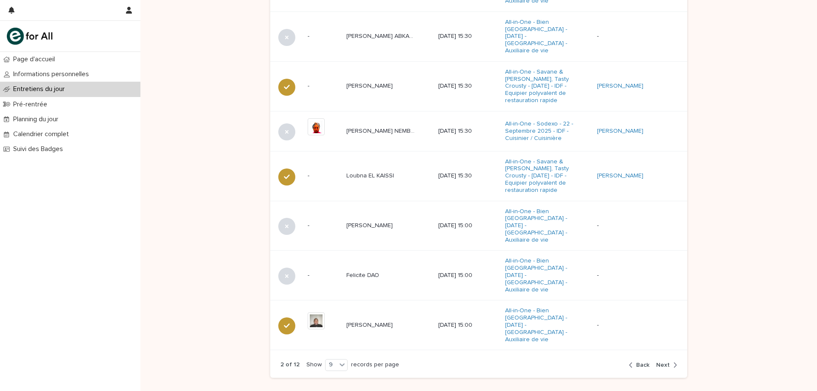
scroll to position [484, 0]
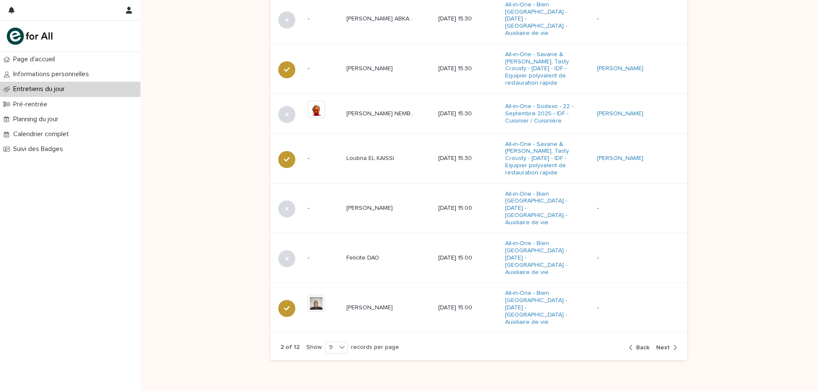
click at [660, 345] on span "Next" at bounding box center [663, 348] width 14 height 6
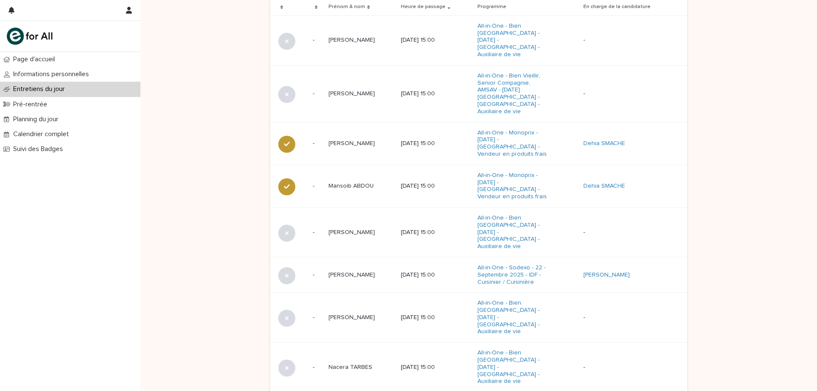
scroll to position [423, 0]
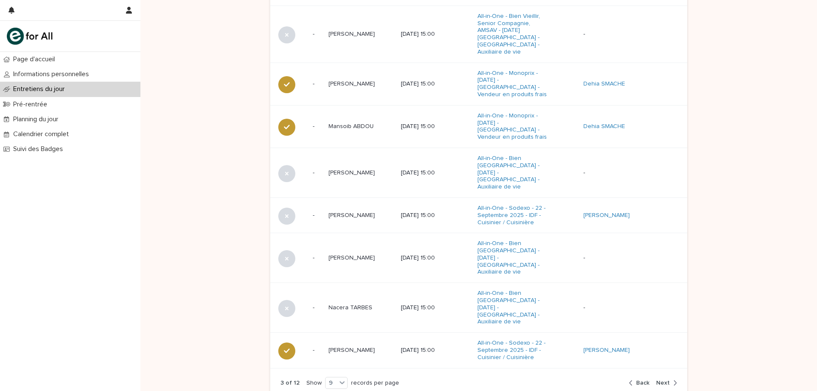
click at [641, 380] on span "Back" at bounding box center [642, 383] width 13 height 6
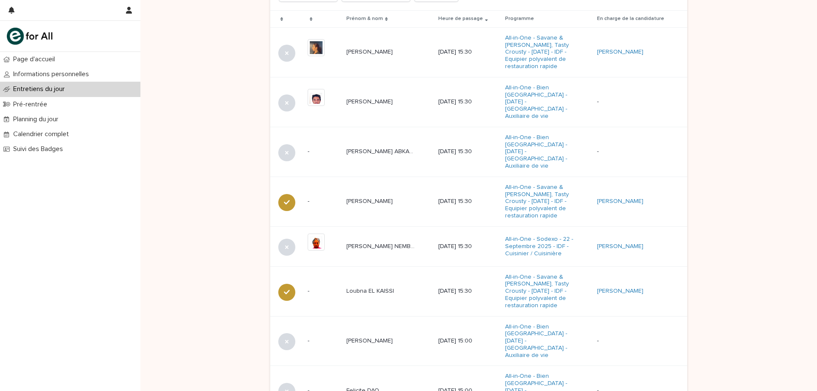
scroll to position [347, 0]
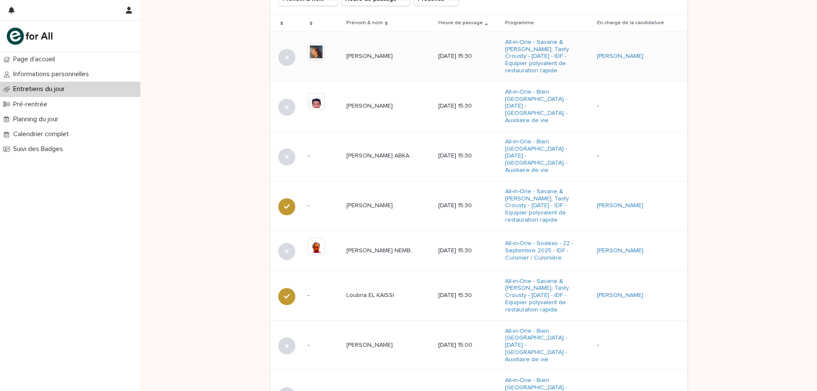
click at [361, 56] on p "[PERSON_NAME]" at bounding box center [370, 55] width 48 height 9
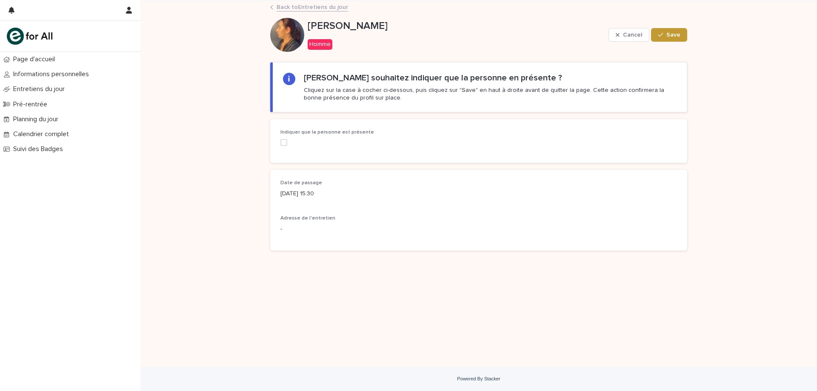
click at [284, 140] on span at bounding box center [283, 142] width 7 height 7
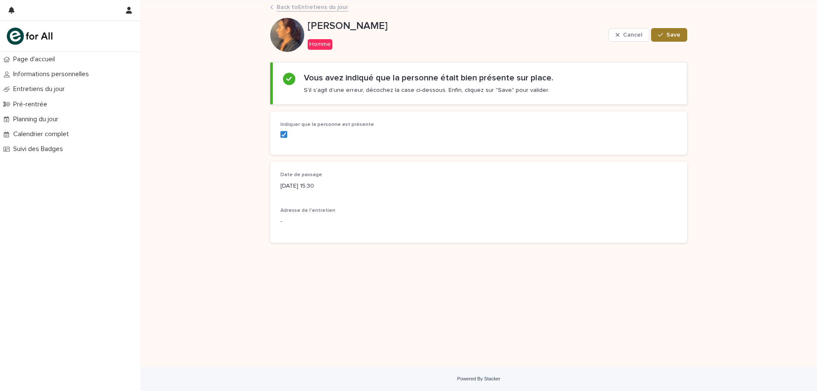
click at [662, 37] on icon "button" at bounding box center [660, 35] width 5 height 6
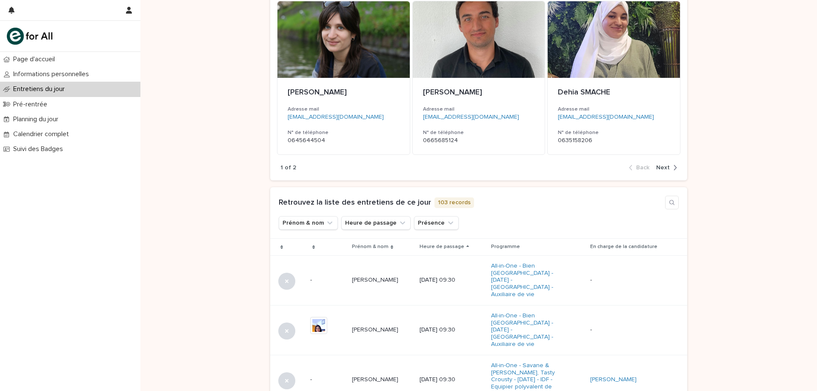
scroll to position [128, 0]
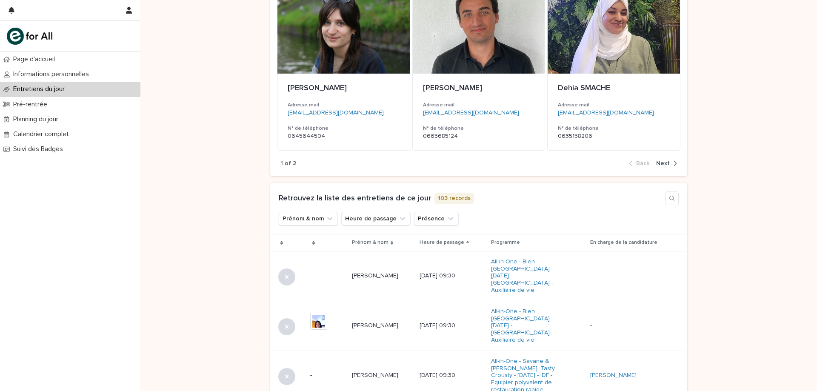
click at [469, 241] on icon at bounding box center [467, 243] width 3 height 4
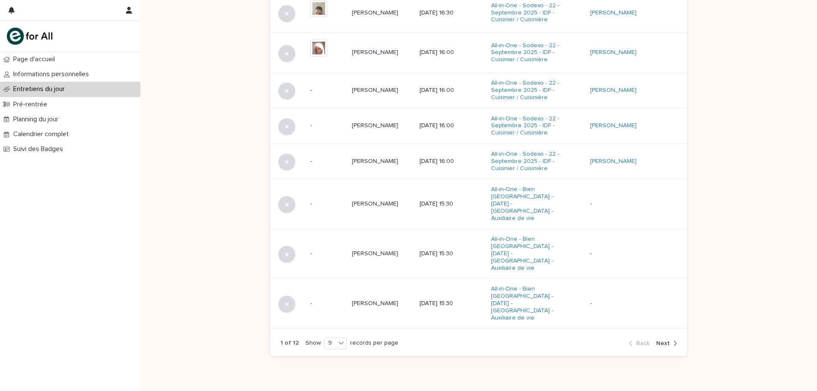
scroll to position [443, 0]
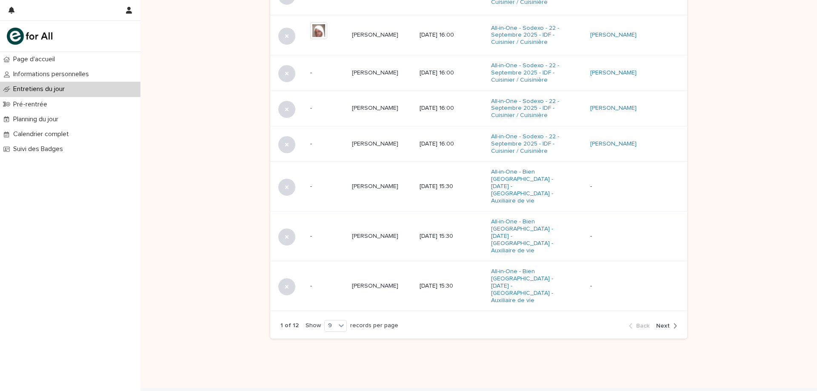
click at [661, 323] on span "Next" at bounding box center [663, 326] width 14 height 6
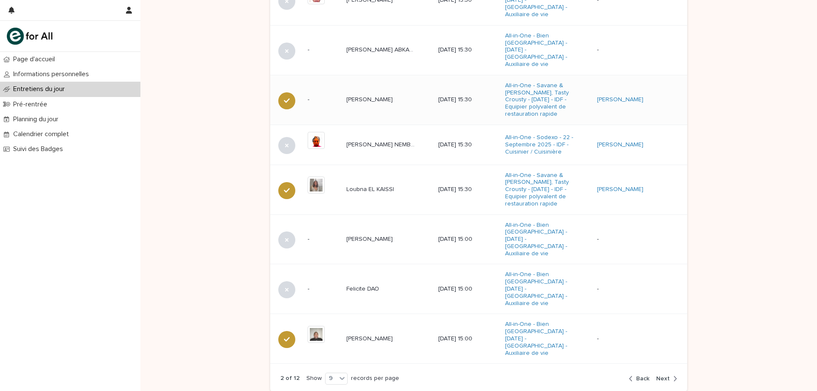
scroll to position [464, 0]
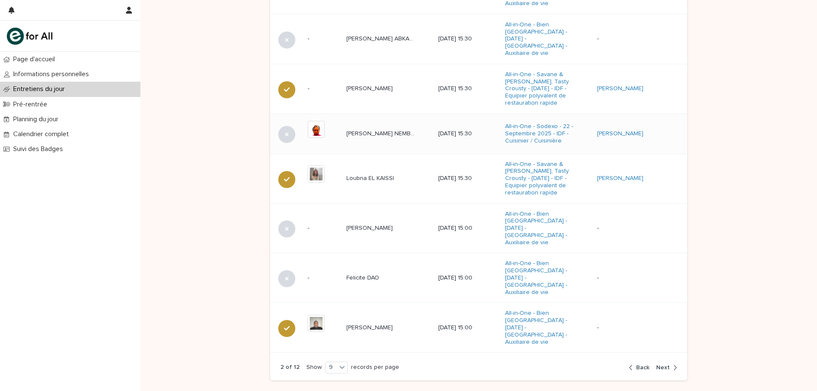
click at [376, 128] on p "[PERSON_NAME] NEMBOT" at bounding box center [382, 132] width 73 height 9
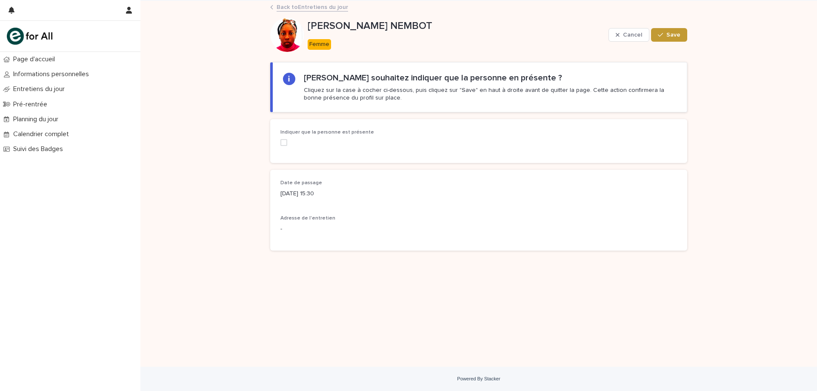
click at [283, 141] on span at bounding box center [283, 142] width 7 height 7
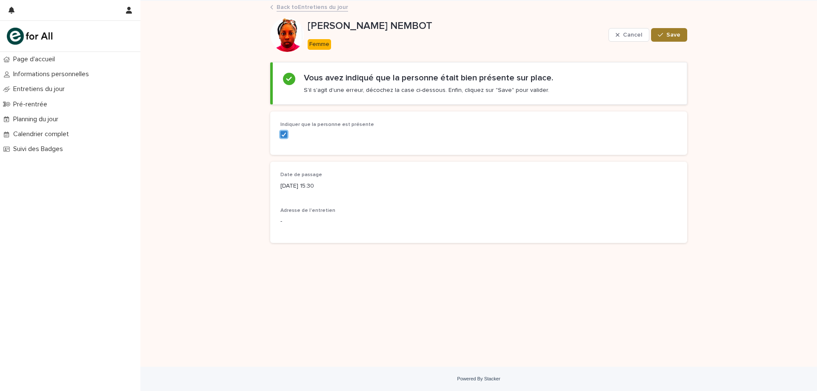
click at [674, 32] on span "Save" at bounding box center [673, 35] width 14 height 6
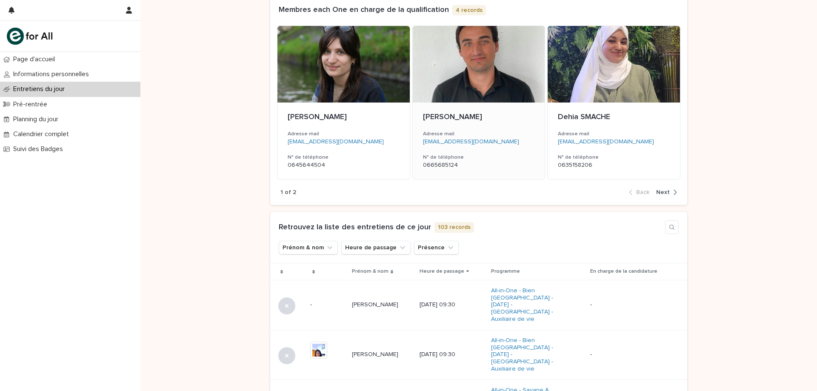
scroll to position [128, 0]
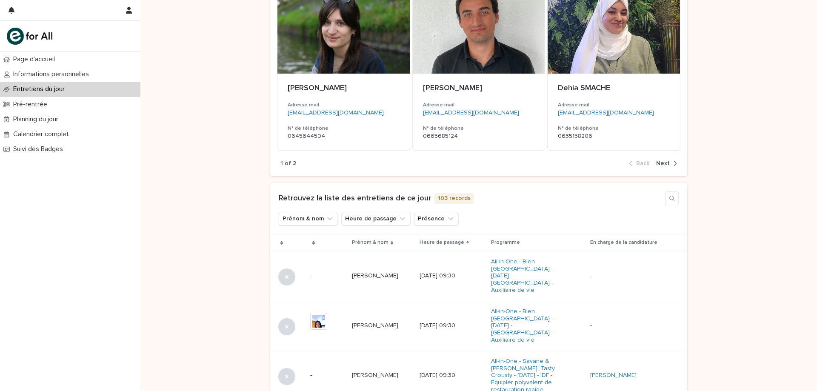
click at [469, 241] on icon at bounding box center [467, 243] width 3 height 4
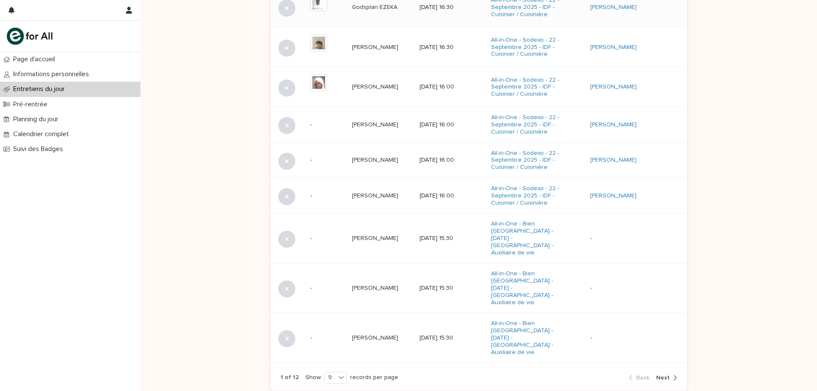
scroll to position [443, 0]
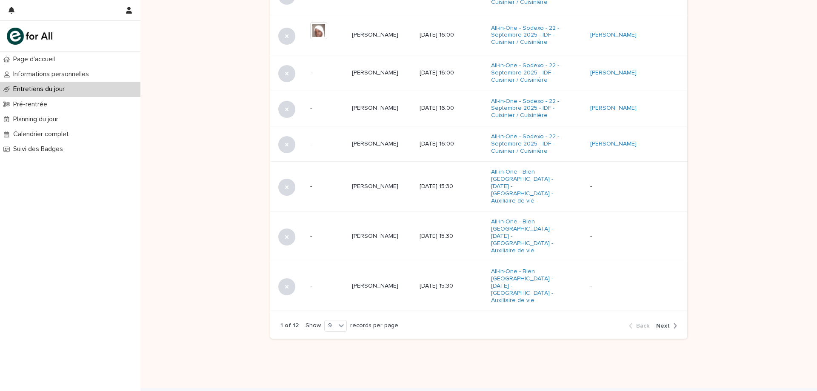
click at [662, 323] on span "Next" at bounding box center [663, 326] width 14 height 6
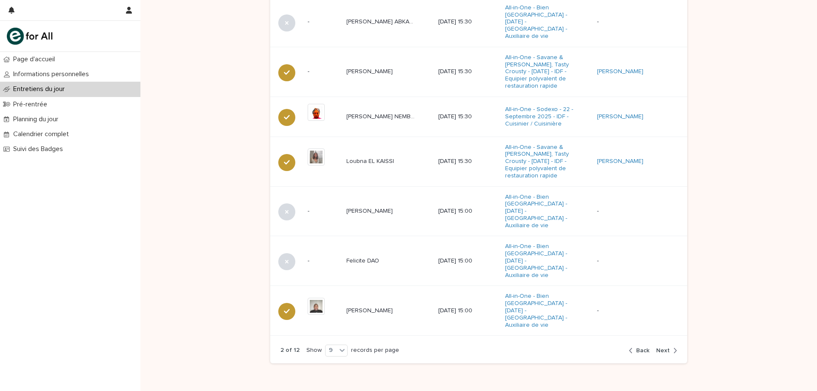
scroll to position [484, 0]
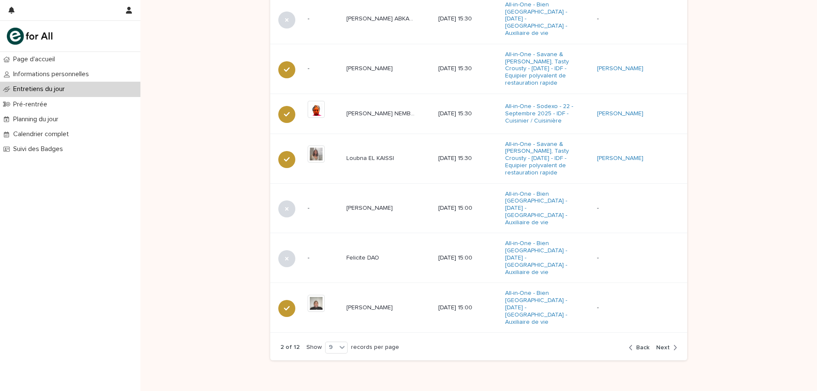
click at [661, 345] on span "Next" at bounding box center [663, 348] width 14 height 6
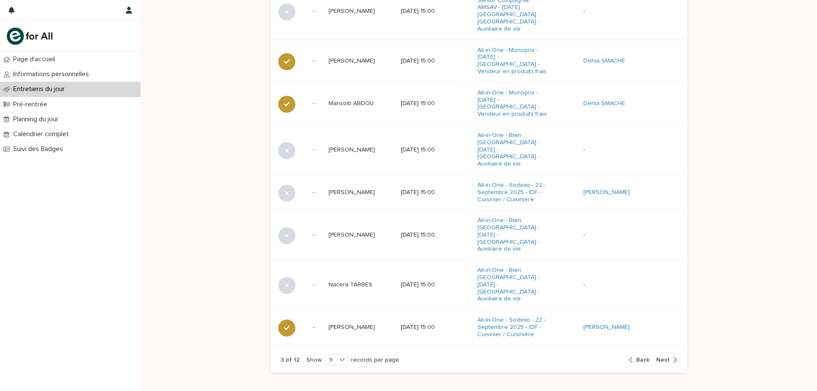
scroll to position [465, 0]
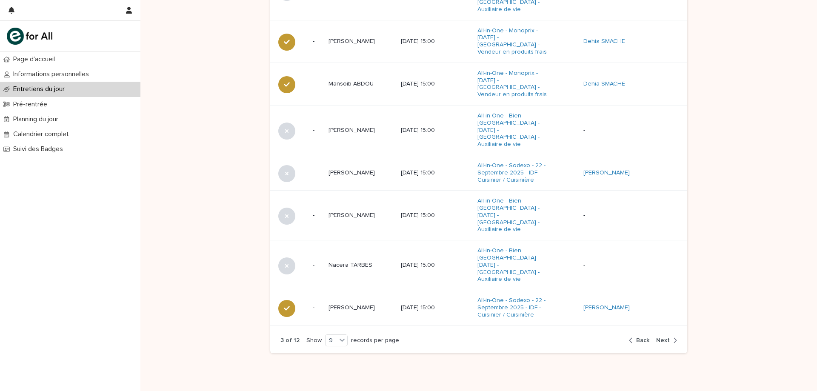
click at [662, 337] on span "Next" at bounding box center [663, 340] width 14 height 6
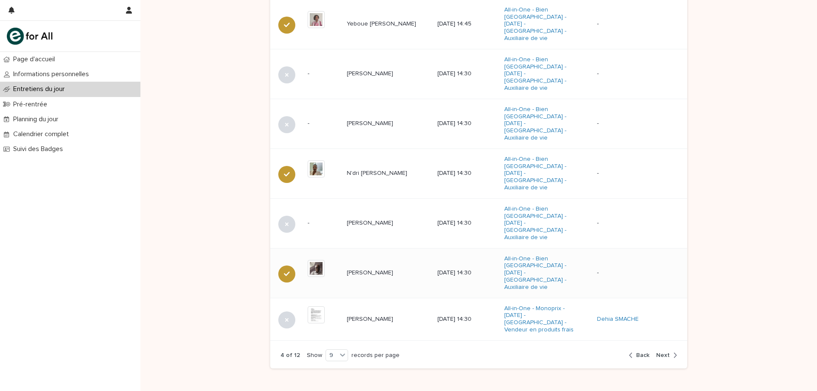
scroll to position [463, 0]
click at [642, 351] on span "Back" at bounding box center [642, 354] width 13 height 6
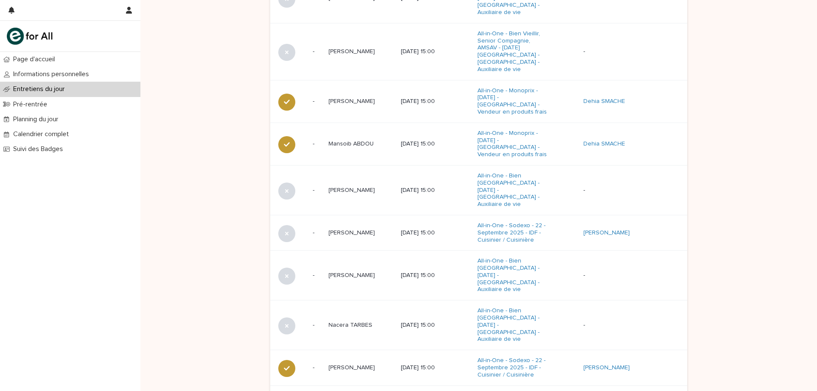
scroll to position [420, 0]
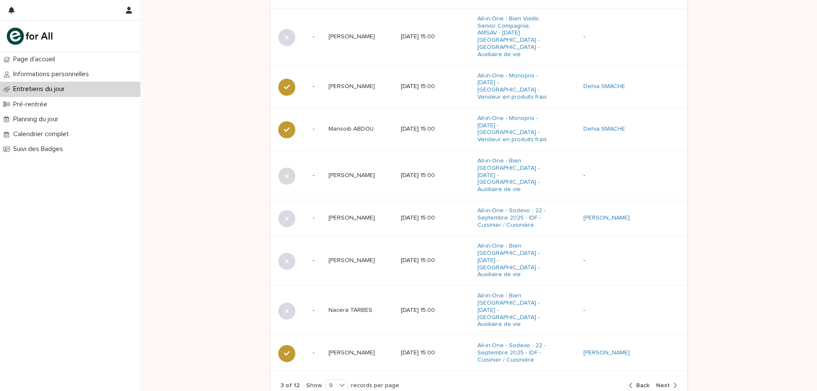
click at [640, 382] on span "Back" at bounding box center [642, 385] width 13 height 6
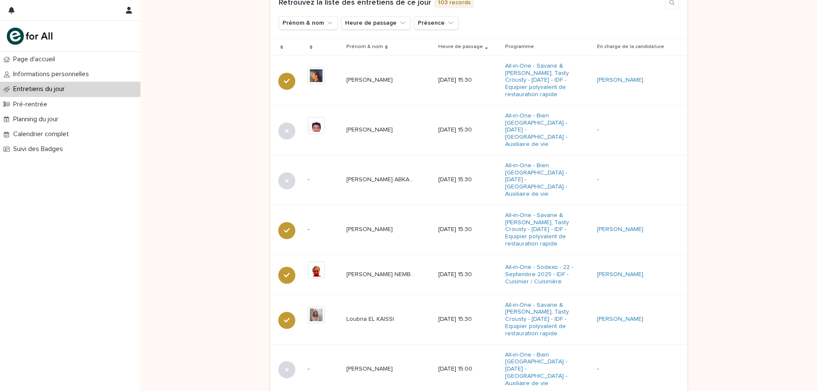
scroll to position [302, 0]
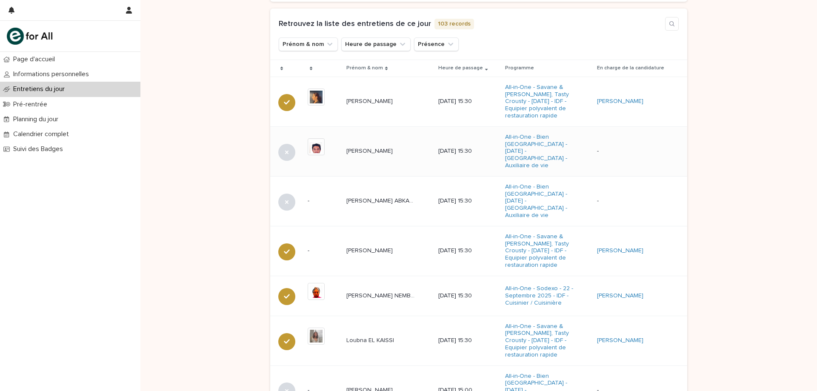
click at [351, 146] on p "[PERSON_NAME]" at bounding box center [370, 150] width 48 height 9
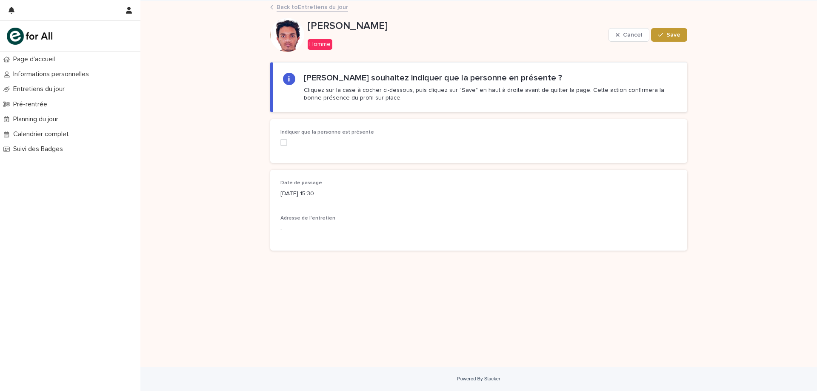
click at [281, 144] on span at bounding box center [283, 142] width 7 height 7
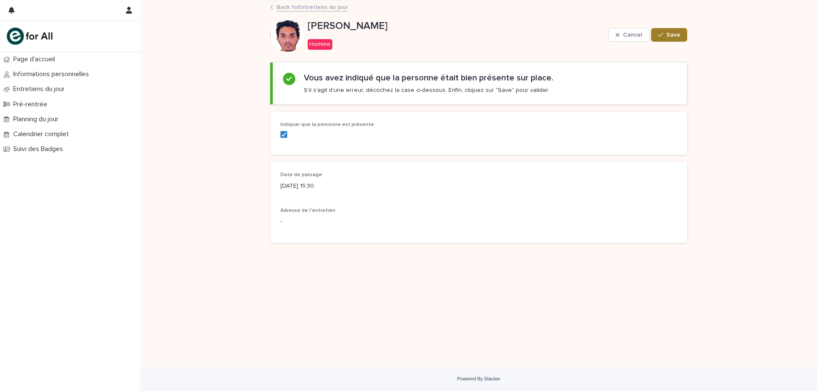
click at [668, 35] on span "Save" at bounding box center [673, 35] width 14 height 6
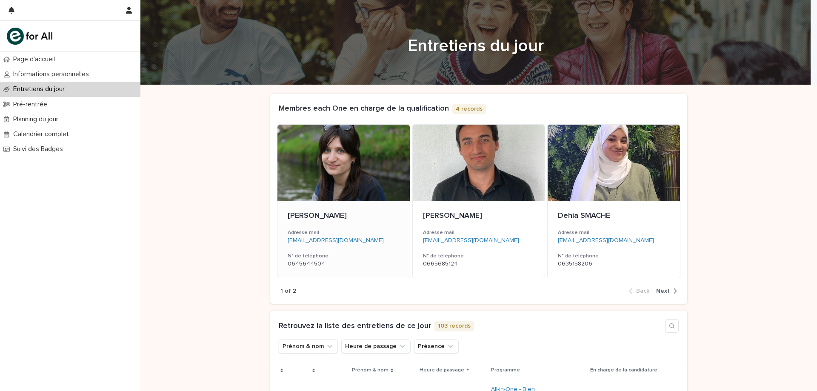
scroll to position [232, 0]
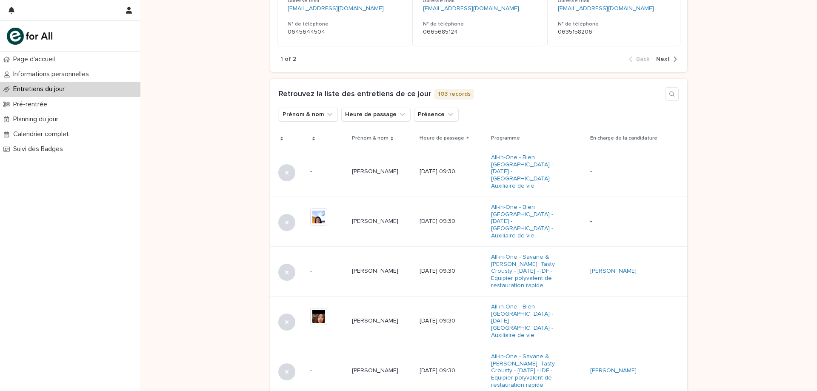
click at [484, 136] on div "Heure de passage" at bounding box center [452, 138] width 65 height 9
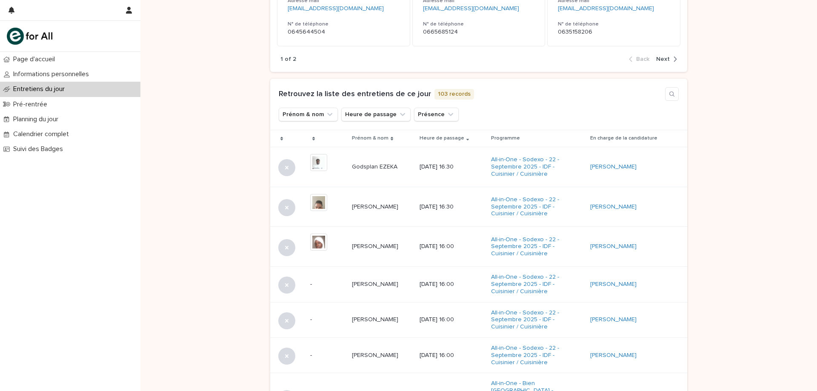
click at [485, 121] on div "Prénom & nom Heure de passage Présence" at bounding box center [479, 115] width 400 height 14
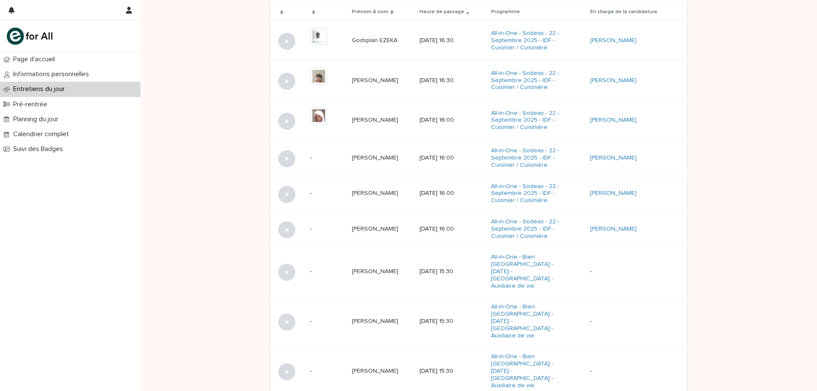
scroll to position [443, 0]
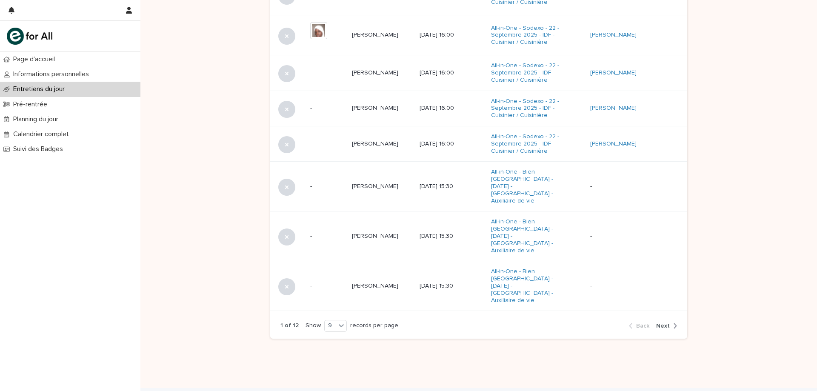
click at [665, 323] on span "Next" at bounding box center [663, 326] width 14 height 6
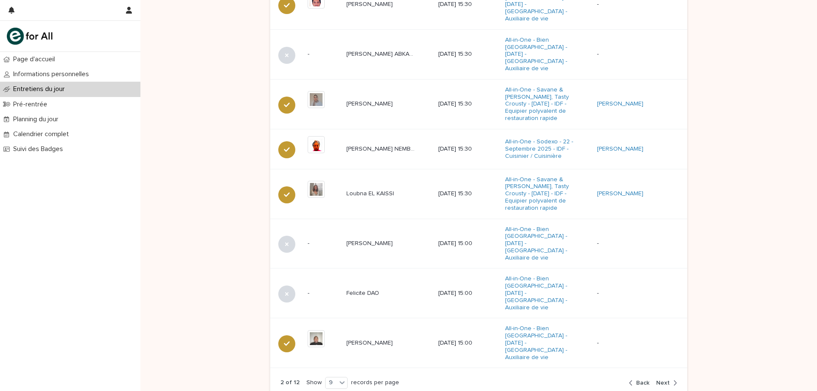
scroll to position [484, 0]
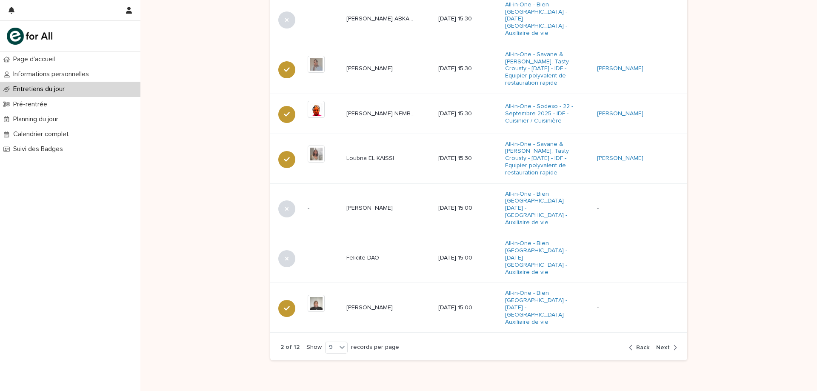
click at [663, 345] on span "Next" at bounding box center [663, 348] width 14 height 6
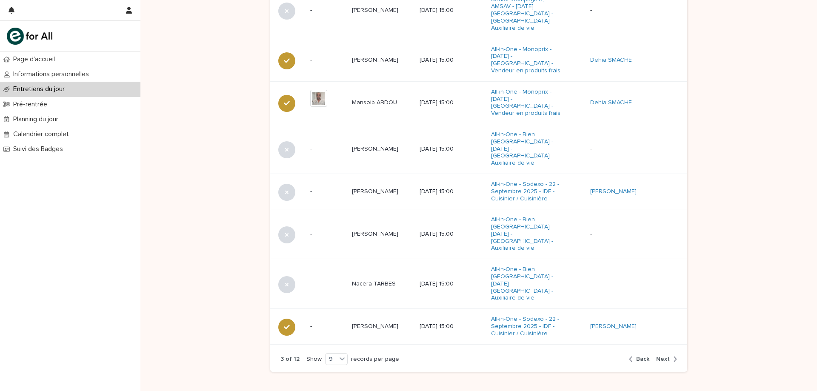
scroll to position [465, 0]
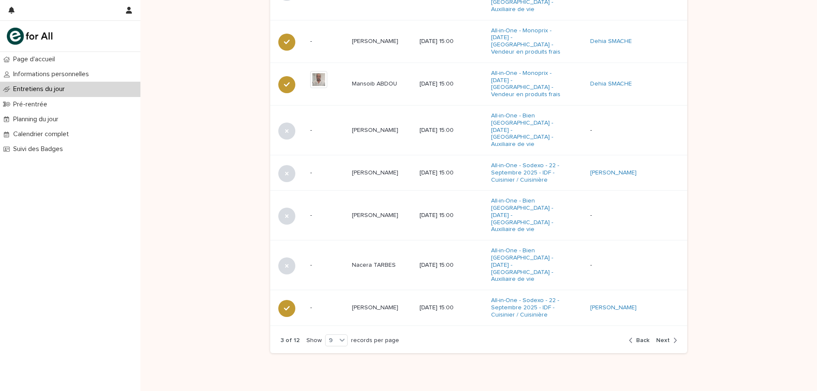
click at [642, 337] on span "Back" at bounding box center [642, 340] width 13 height 6
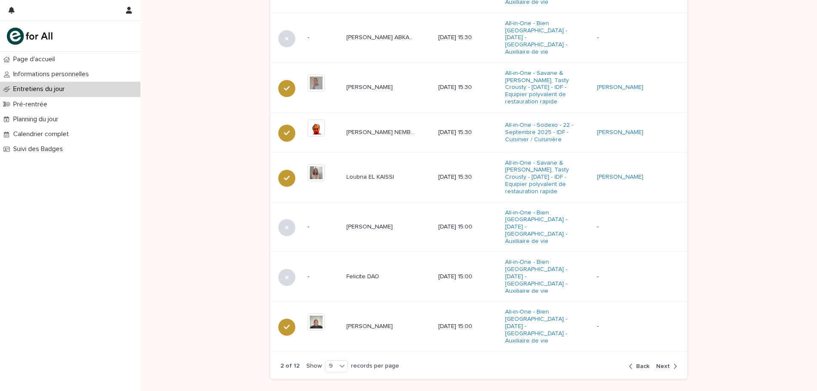
click at [642, 302] on td "-" at bounding box center [641, 327] width 94 height 50
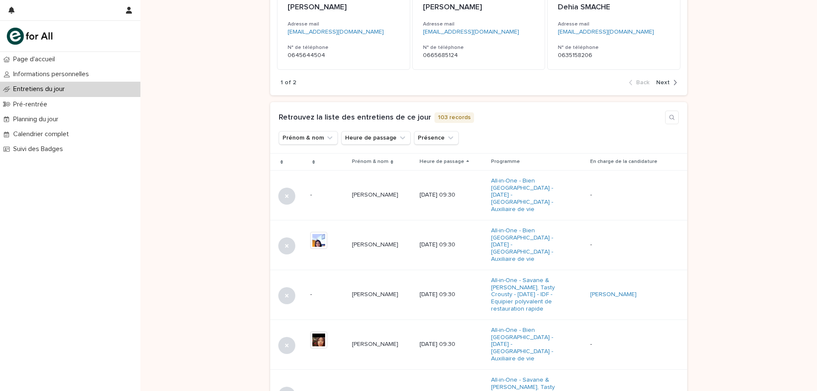
scroll to position [213, 0]
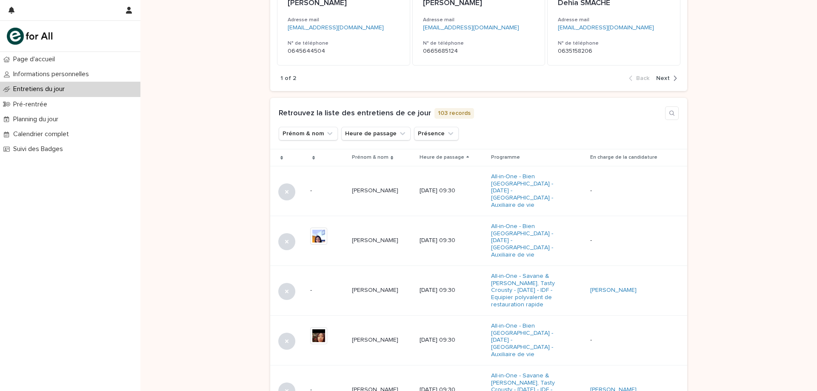
click at [483, 155] on div "Heure de passage" at bounding box center [452, 157] width 65 height 9
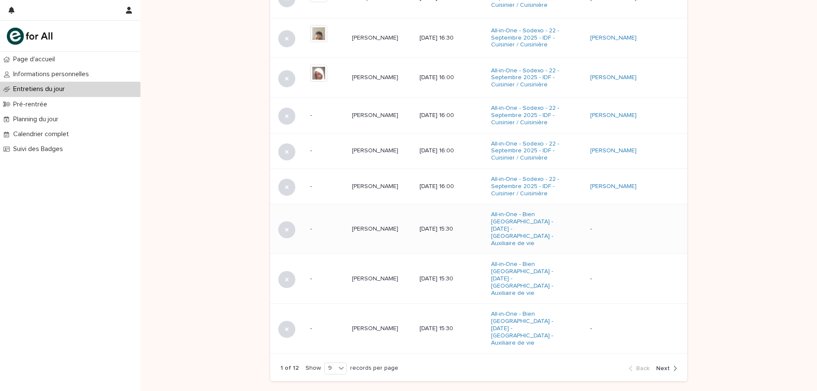
scroll to position [443, 0]
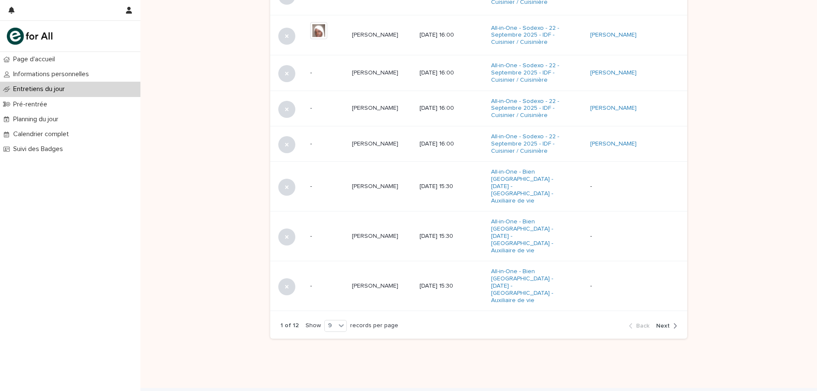
click at [657, 323] on span "Next" at bounding box center [663, 326] width 14 height 6
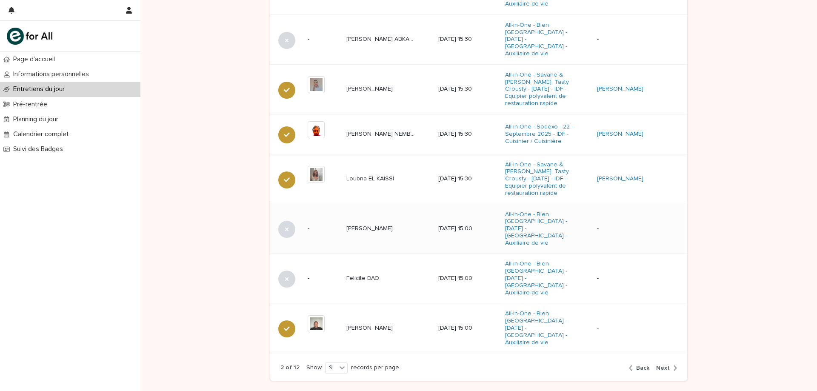
scroll to position [464, 0]
click at [662, 365] on span "Next" at bounding box center [663, 368] width 14 height 6
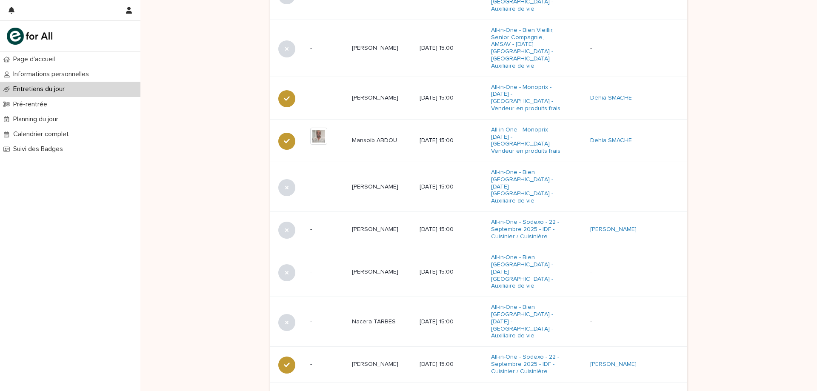
scroll to position [412, 0]
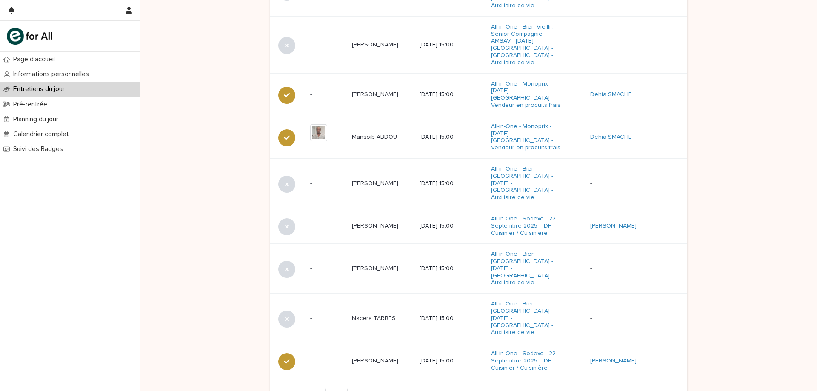
click at [662, 391] on span "Next" at bounding box center [663, 394] width 14 height 6
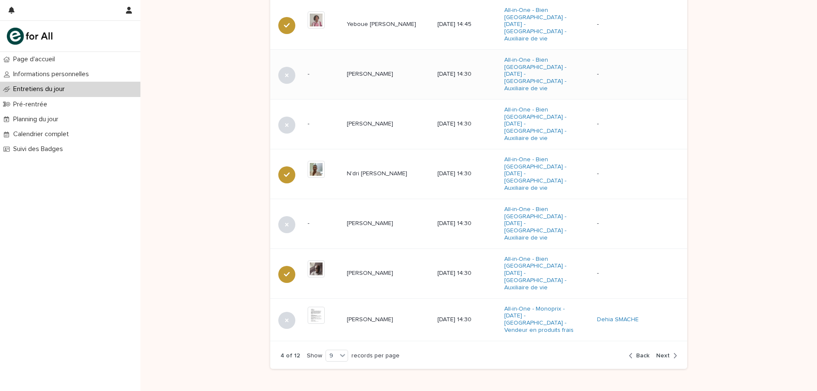
scroll to position [463, 0]
click at [664, 351] on span "Next" at bounding box center [663, 354] width 14 height 6
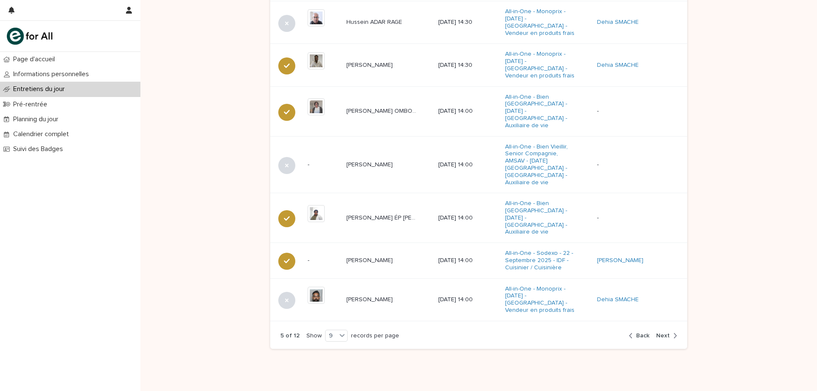
scroll to position [378, 0]
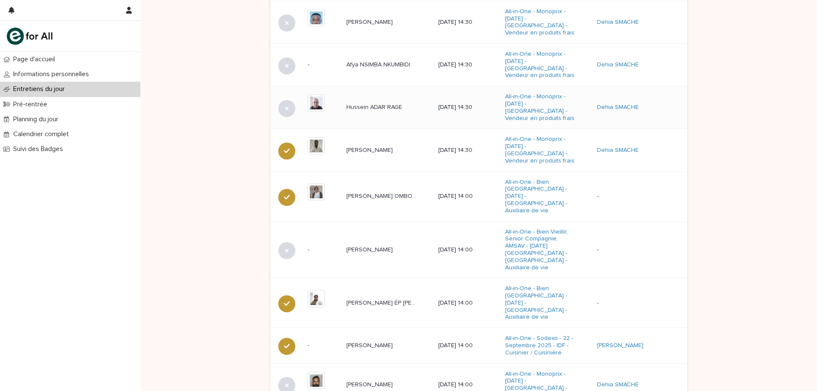
click at [354, 108] on p "Hussein ADAR RAGE" at bounding box center [374, 106] width 57 height 9
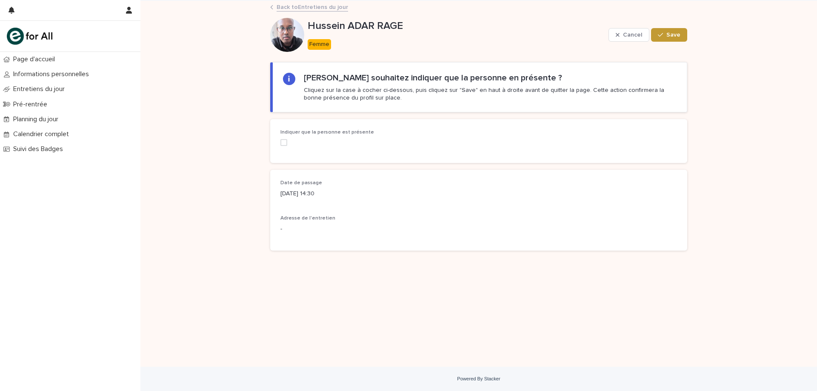
click at [285, 143] on span at bounding box center [283, 142] width 7 height 7
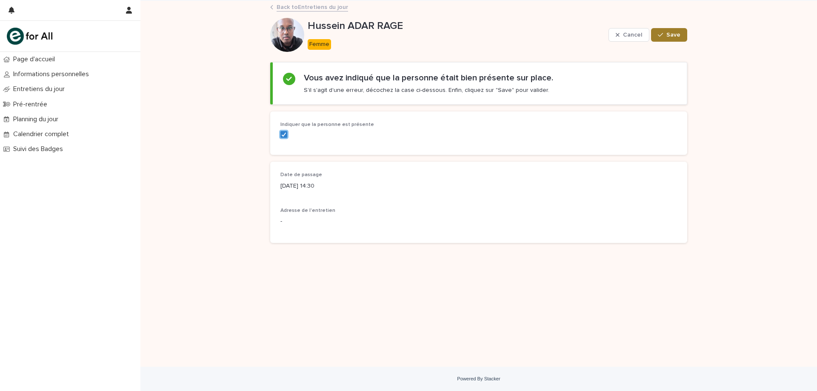
click at [677, 34] on span "Save" at bounding box center [673, 35] width 14 height 6
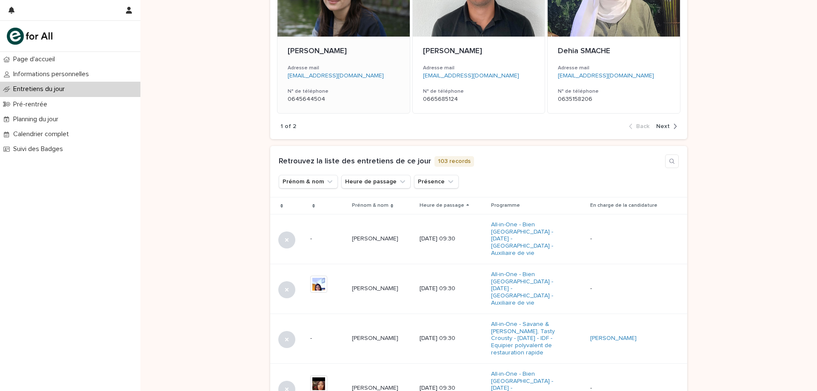
scroll to position [170, 0]
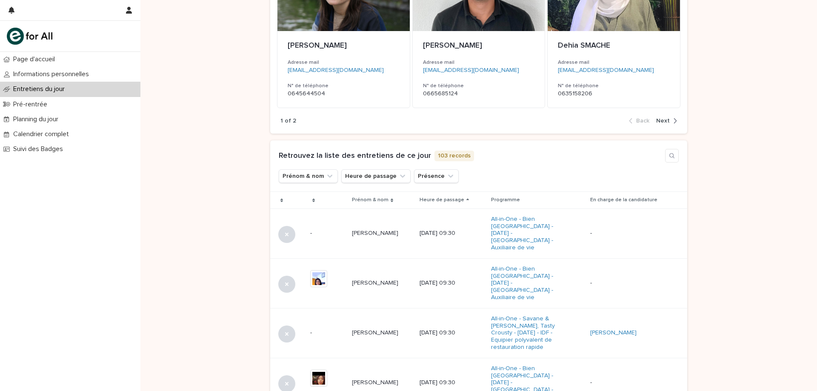
click at [484, 197] on div "Heure de passage" at bounding box center [452, 199] width 65 height 9
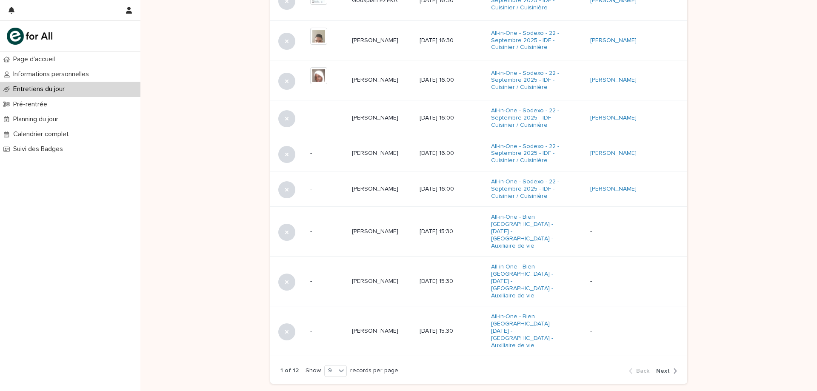
scroll to position [443, 0]
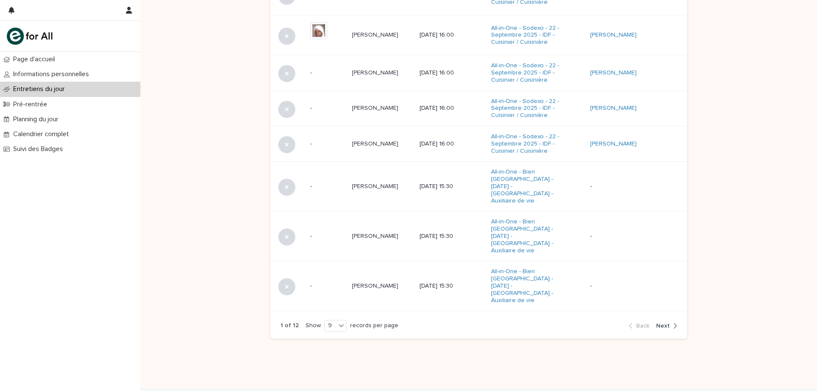
click at [670, 322] on div "button" at bounding box center [673, 326] width 7 height 8
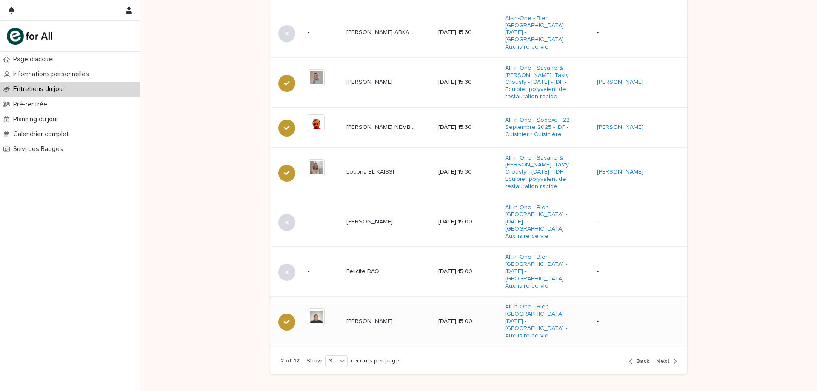
scroll to position [484, 0]
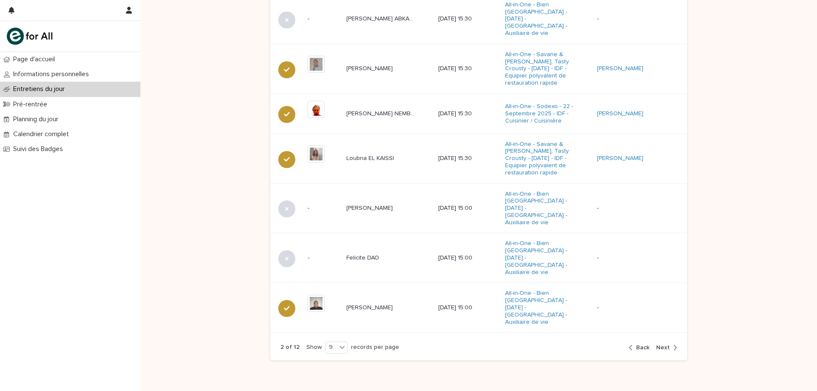
click at [662, 345] on span "Next" at bounding box center [663, 348] width 14 height 6
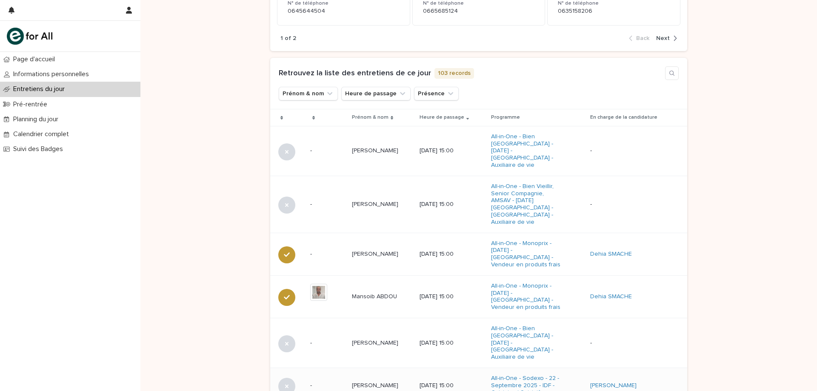
scroll to position [423, 0]
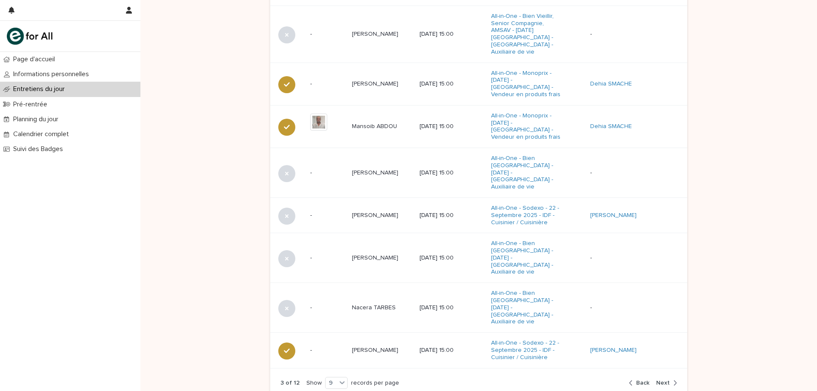
click at [660, 380] on span "Next" at bounding box center [663, 383] width 14 height 6
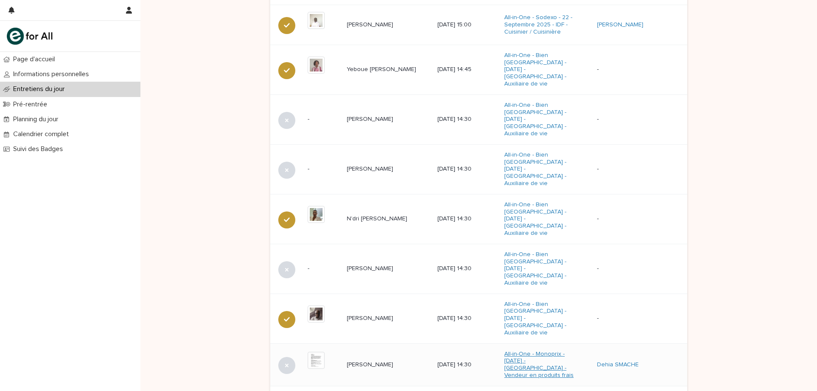
scroll to position [422, 0]
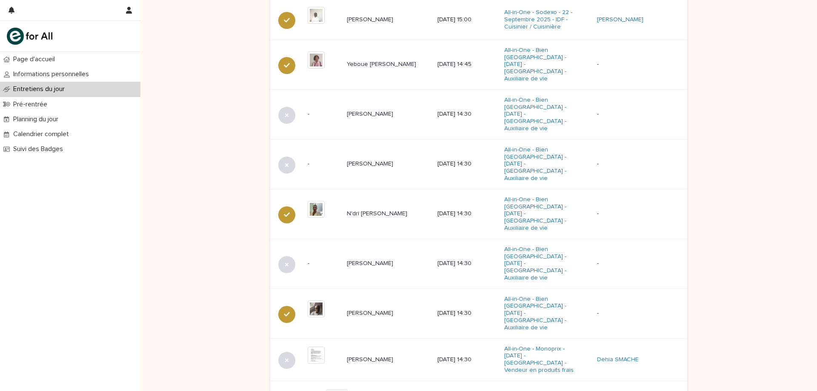
click at [662, 391] on span "Next" at bounding box center [663, 396] width 14 height 6
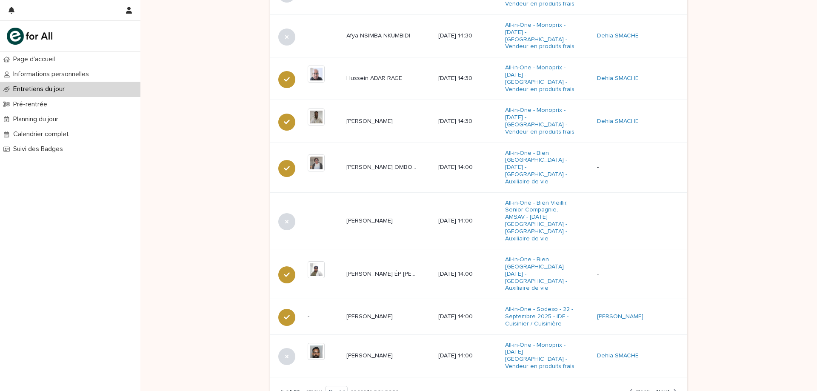
scroll to position [469, 0]
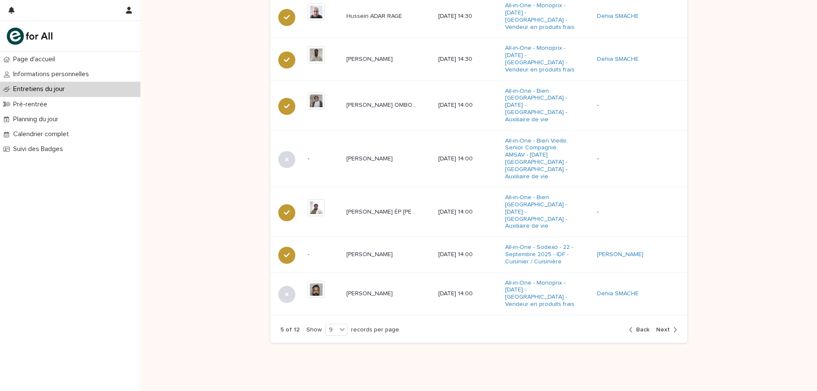
click at [642, 327] on span "Back" at bounding box center [642, 330] width 13 height 6
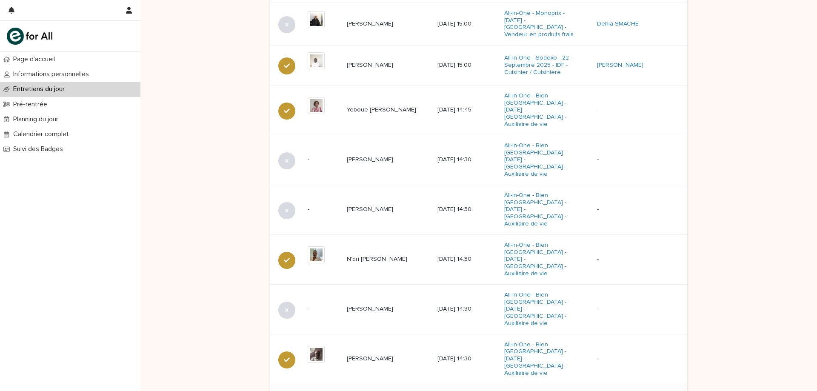
scroll to position [420, 0]
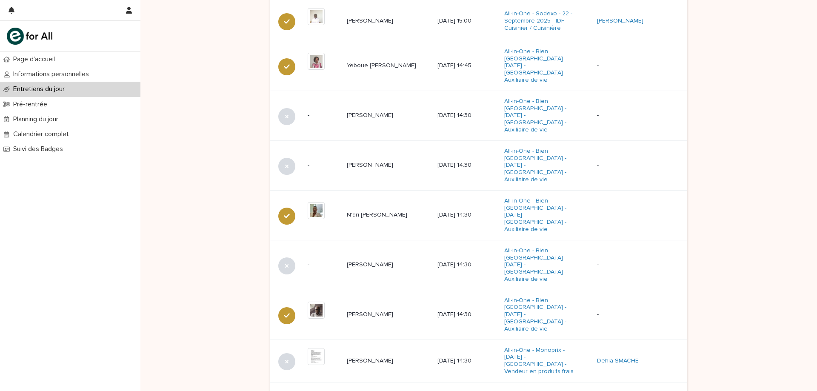
click at [640, 391] on span "Back" at bounding box center [642, 397] width 13 height 6
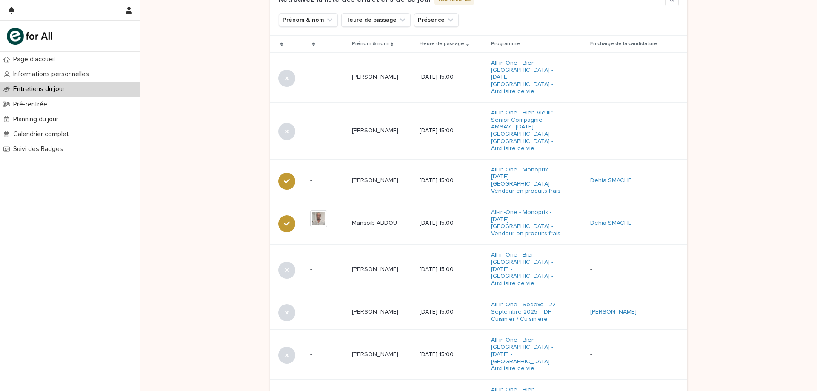
scroll to position [396, 0]
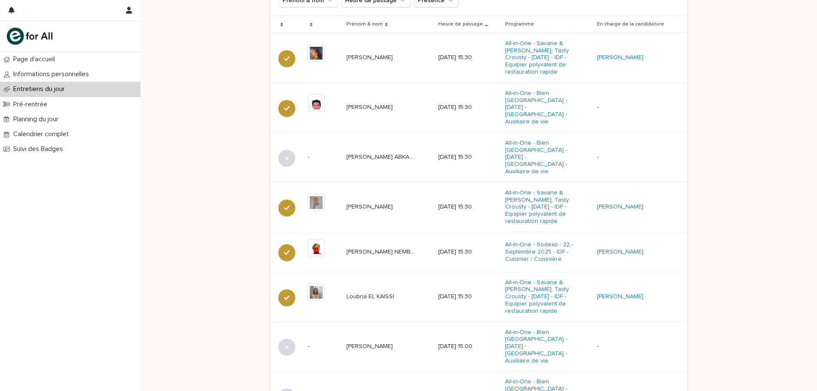
scroll to position [474, 0]
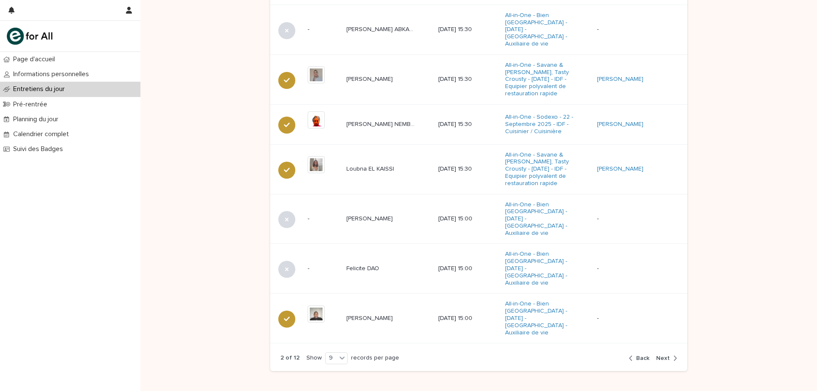
click at [641, 355] on span "Back" at bounding box center [642, 358] width 13 height 6
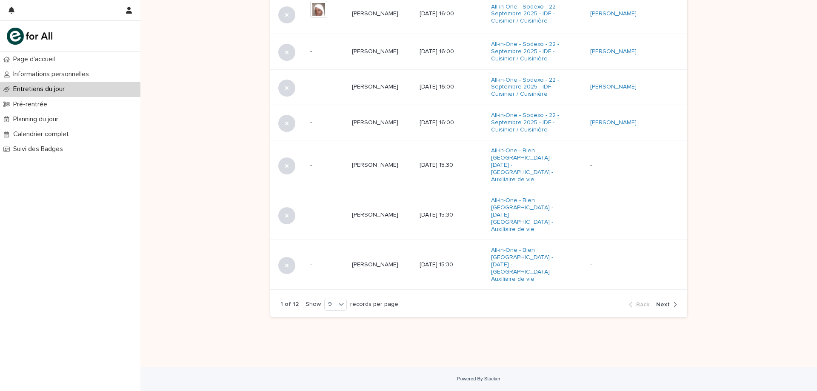
scroll to position [443, 0]
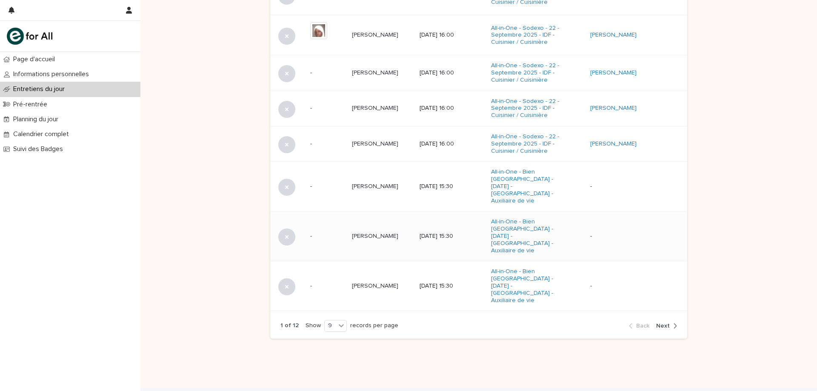
click at [367, 231] on p "[PERSON_NAME]" at bounding box center [376, 235] width 48 height 9
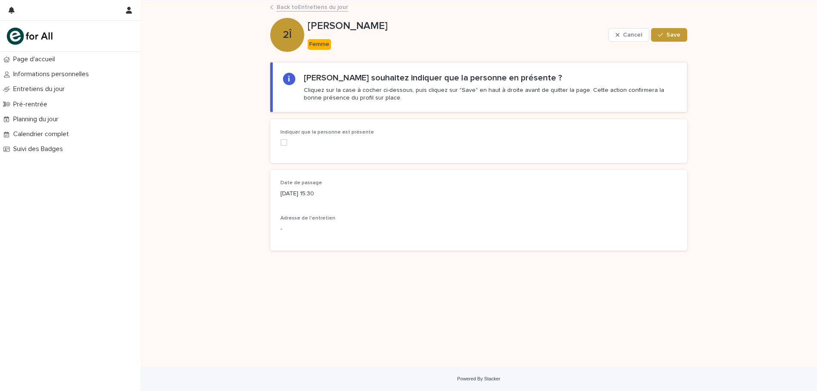
click at [286, 141] on span at bounding box center [283, 142] width 7 height 7
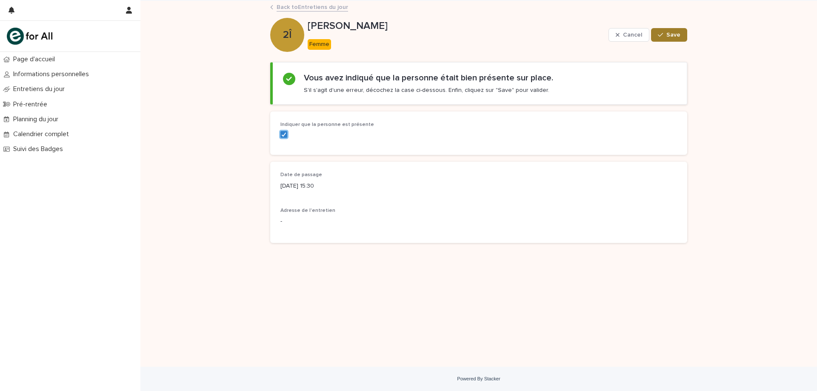
click at [668, 32] on span "Save" at bounding box center [673, 35] width 14 height 6
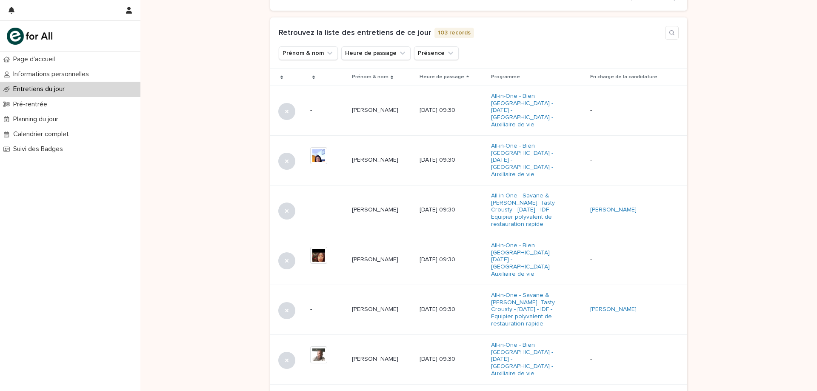
scroll to position [281, 0]
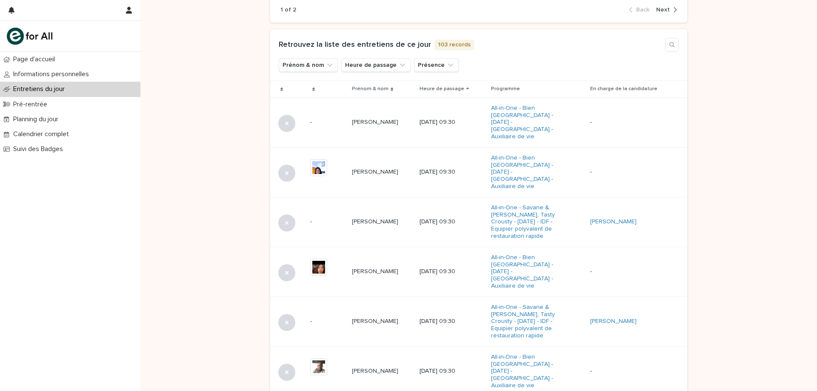
click at [484, 87] on div "Heure de passage" at bounding box center [452, 88] width 65 height 9
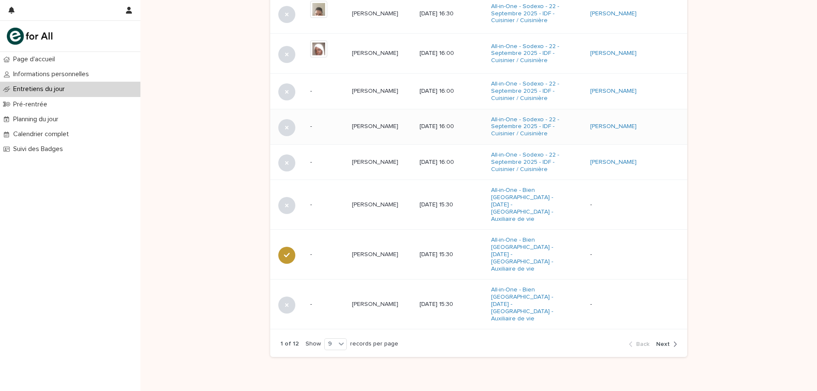
scroll to position [426, 0]
click at [373, 199] on p "[PERSON_NAME]" at bounding box center [376, 203] width 48 height 9
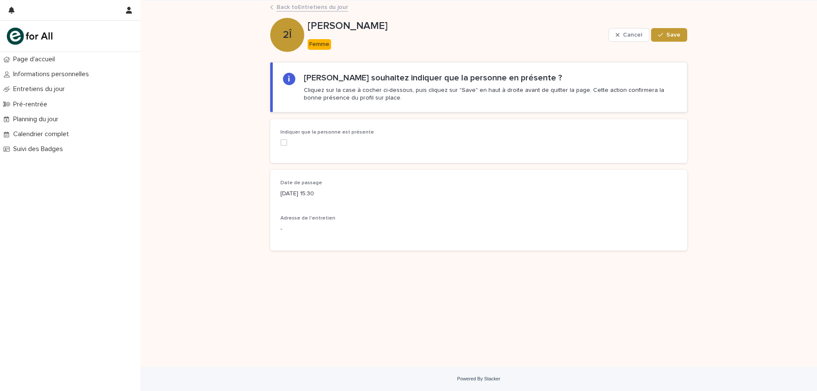
click at [283, 141] on span at bounding box center [283, 142] width 7 height 7
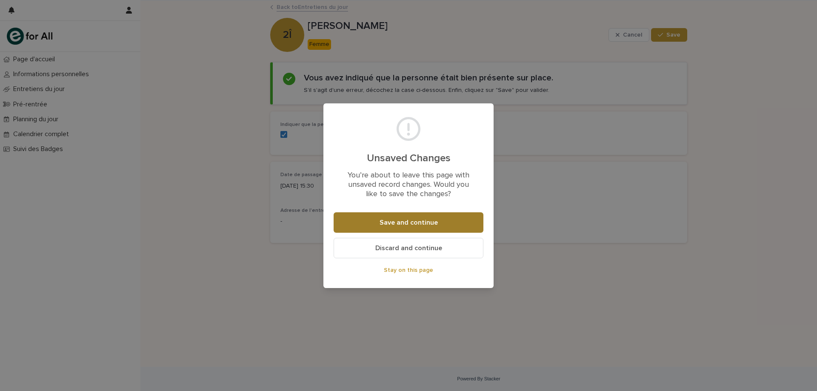
click at [399, 225] on span "Save and continue" at bounding box center [409, 222] width 58 height 7
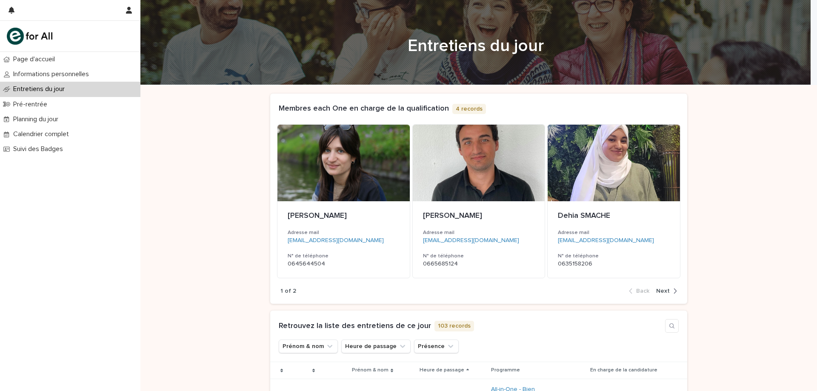
click at [484, 365] on div "Heure de passage" at bounding box center [452, 369] width 65 height 9
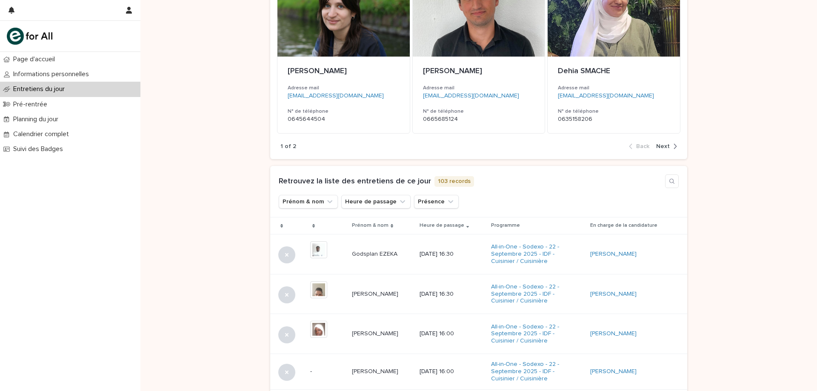
scroll to position [357, 0]
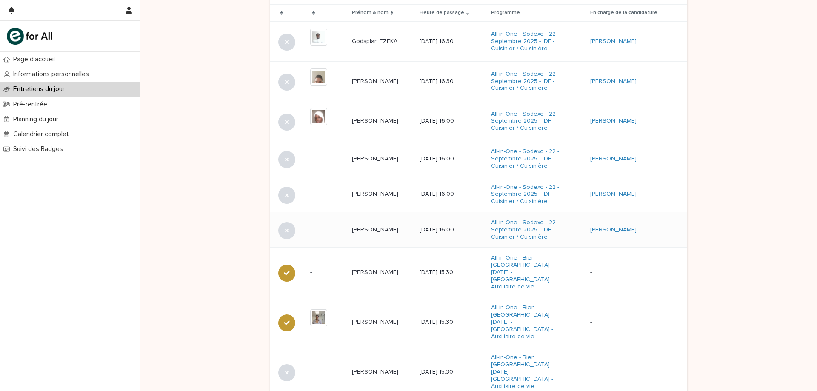
click at [370, 229] on p "[PERSON_NAME]" at bounding box center [376, 229] width 48 height 9
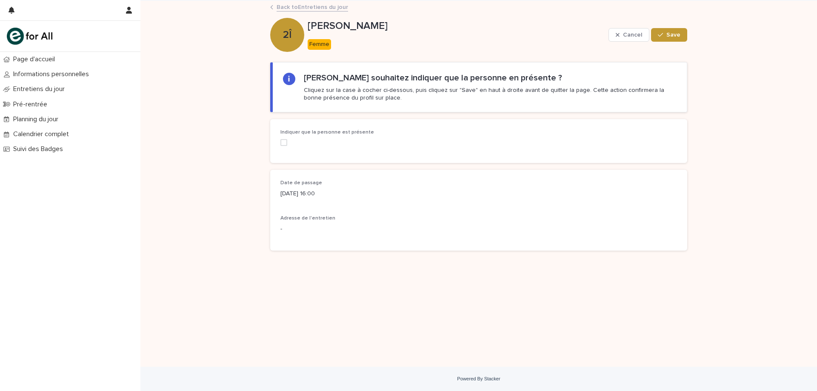
click at [283, 141] on span at bounding box center [283, 142] width 7 height 7
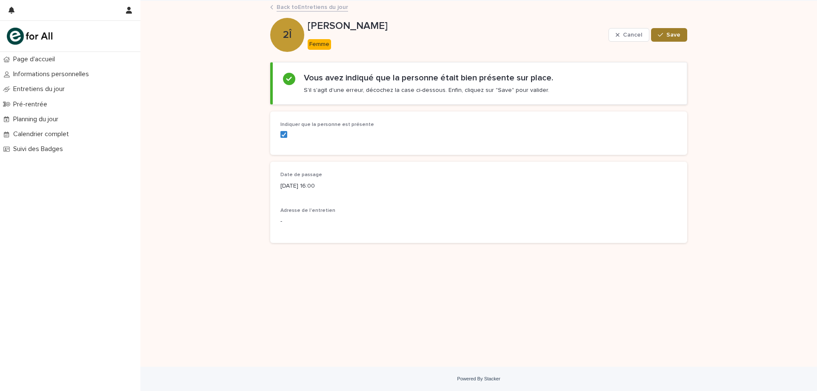
click at [664, 35] on div "button" at bounding box center [662, 35] width 9 height 6
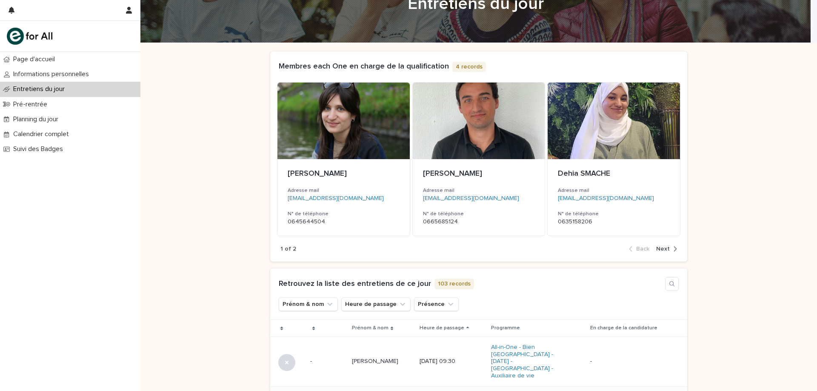
scroll to position [170, 0]
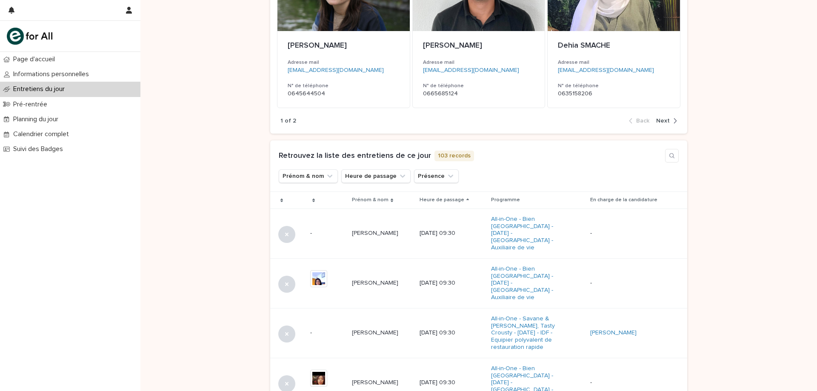
click at [469, 201] on icon at bounding box center [467, 200] width 3 height 4
click at [484, 183] on div "Prénom & nom Heure de passage Présence" at bounding box center [479, 176] width 400 height 14
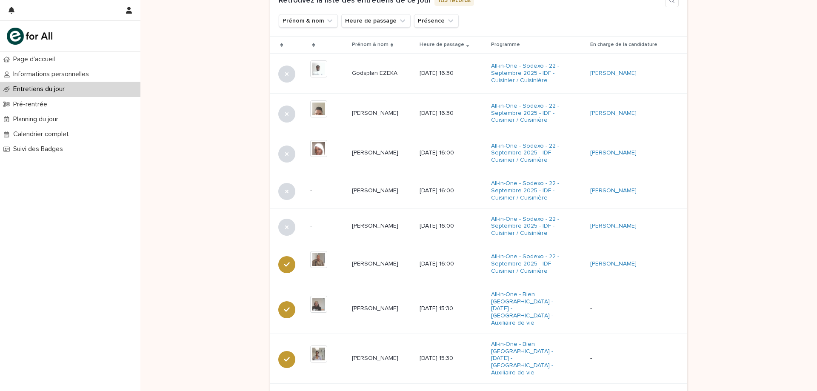
scroll to position [328, 0]
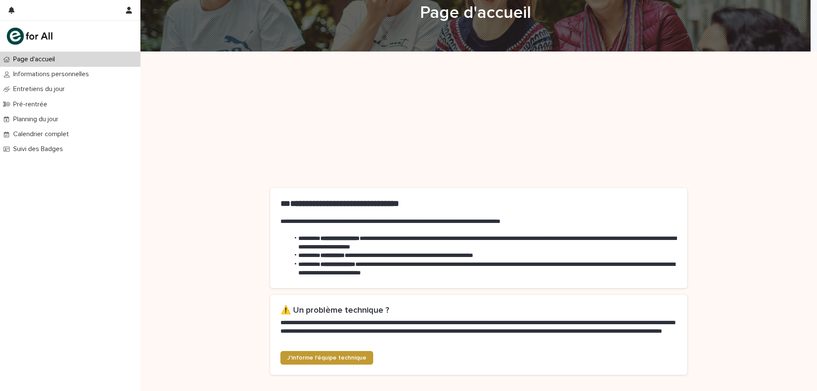
scroll to position [43, 0]
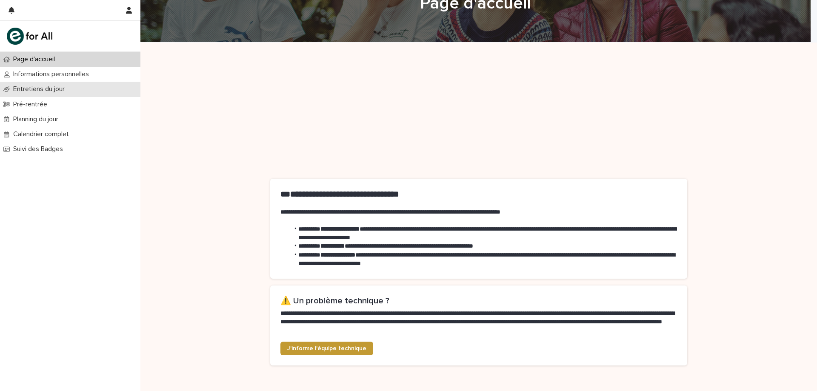
click at [37, 89] on p "Entretiens du jour" at bounding box center [41, 89] width 62 height 8
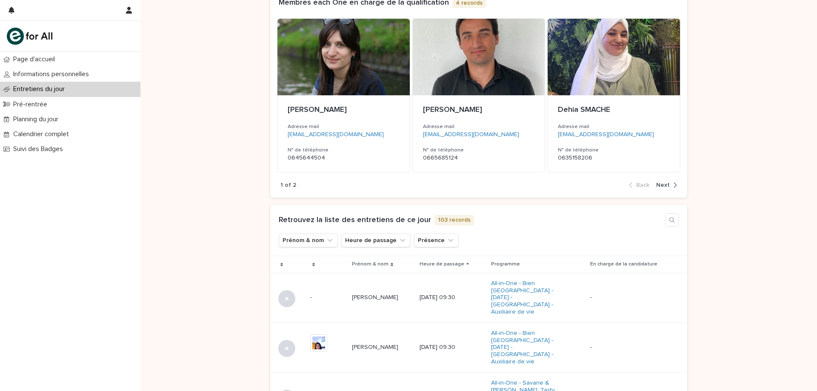
scroll to position [128, 0]
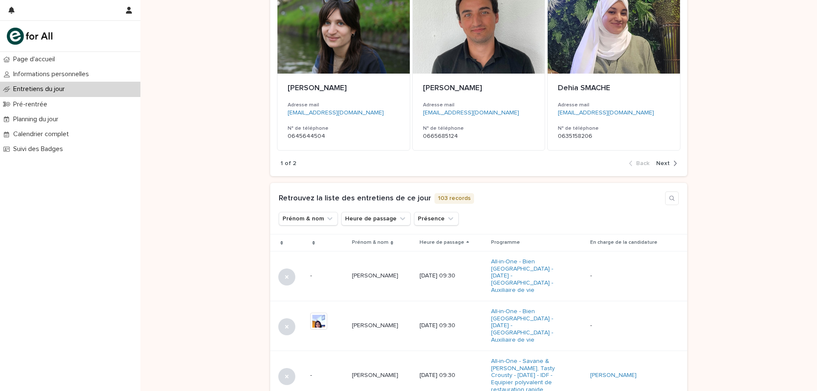
click at [483, 239] on div "Heure de passage" at bounding box center [452, 242] width 65 height 9
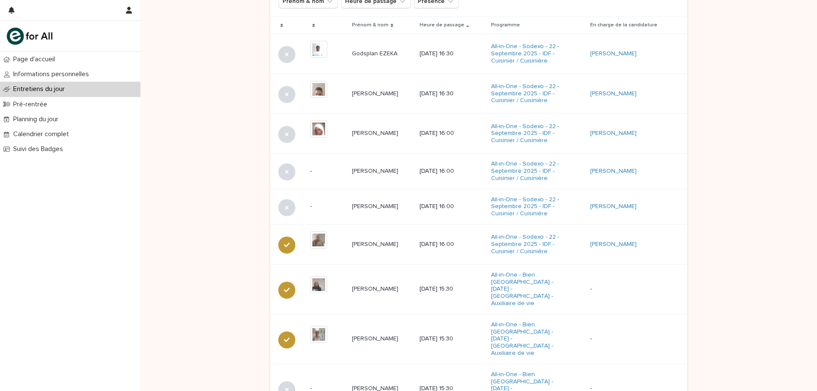
scroll to position [360, 0]
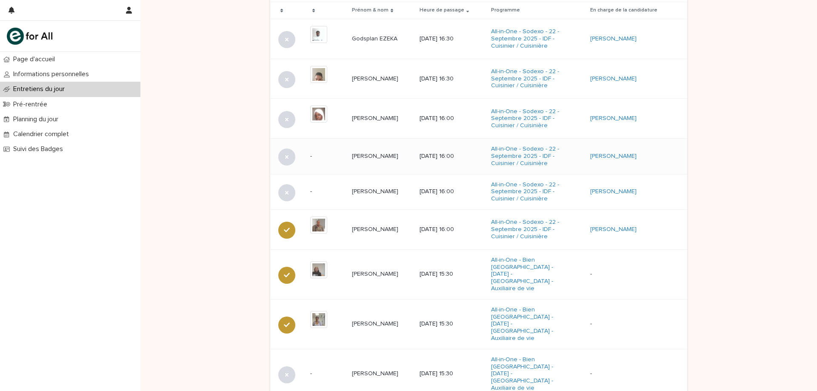
click at [377, 154] on p "[PERSON_NAME]" at bounding box center [376, 155] width 48 height 9
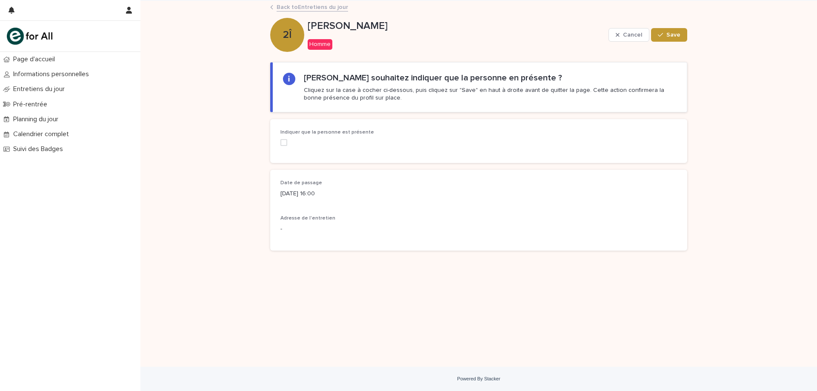
click at [284, 144] on span at bounding box center [283, 142] width 7 height 7
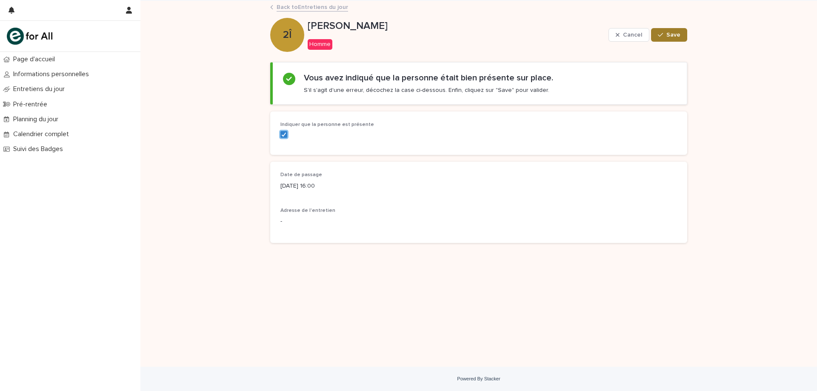
click at [666, 34] on div "button" at bounding box center [662, 35] width 9 height 6
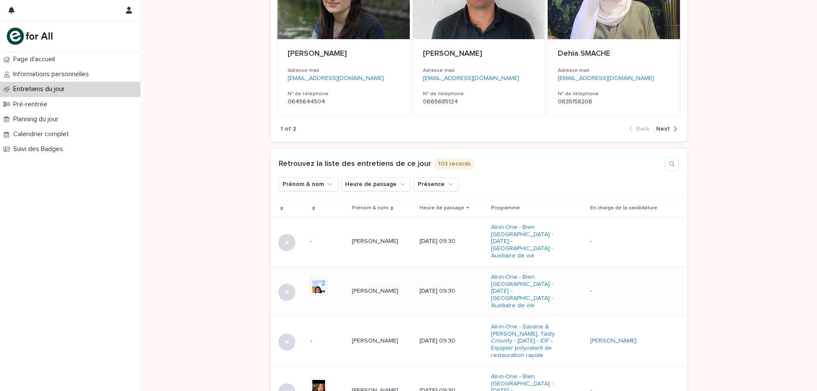
scroll to position [170, 0]
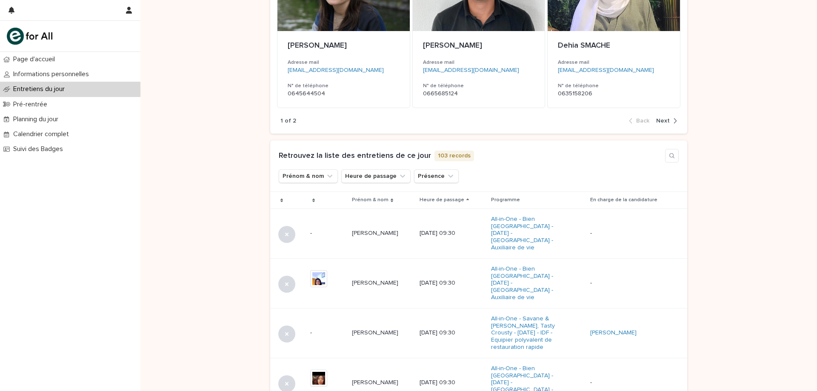
click at [469, 199] on icon at bounding box center [467, 199] width 3 height 2
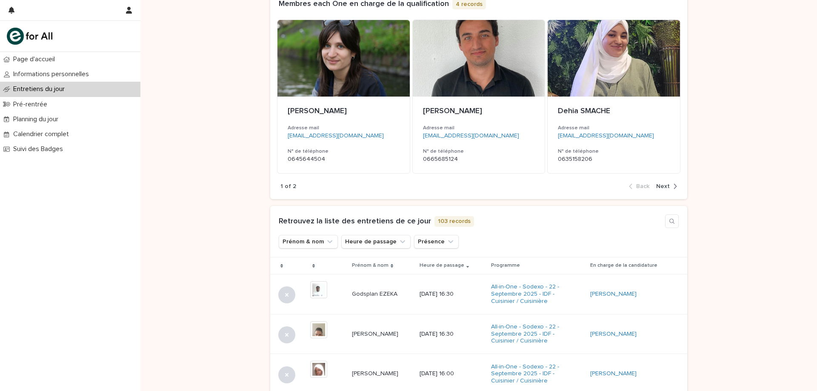
scroll to position [20, 0]
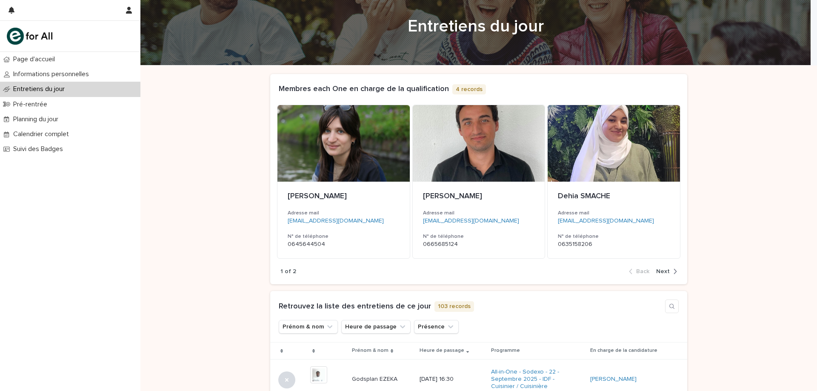
click at [662, 270] on span "Next" at bounding box center [663, 271] width 14 height 6
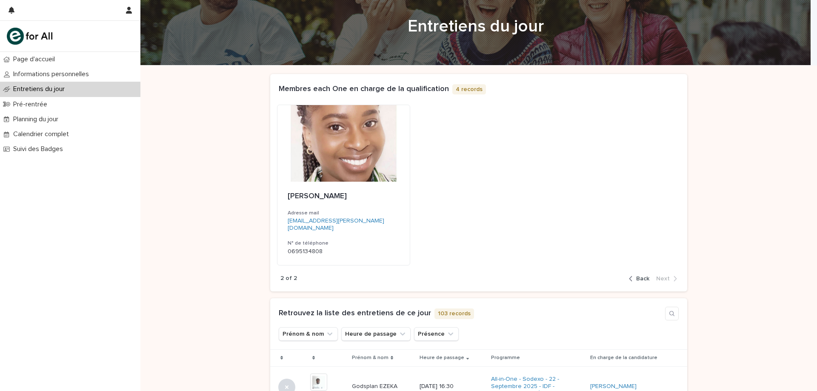
click at [636, 280] on span "Back" at bounding box center [642, 279] width 13 height 6
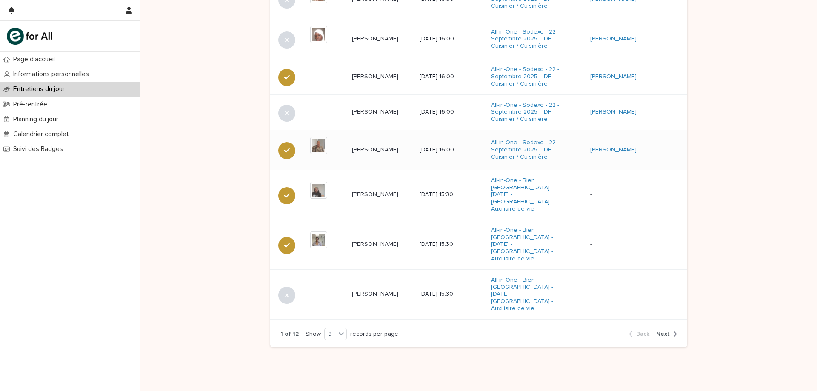
scroll to position [445, 0]
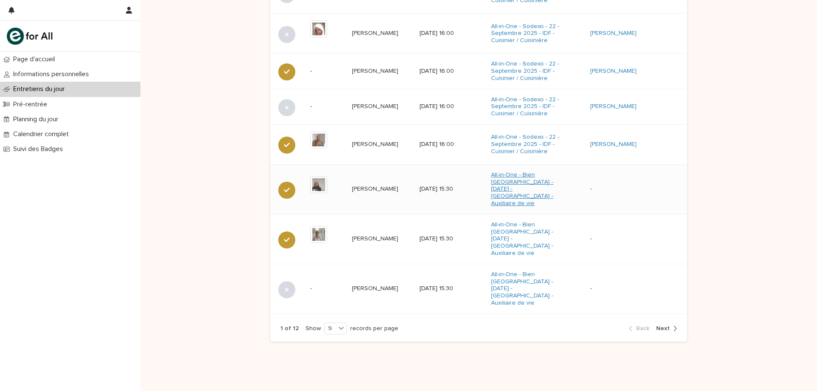
click at [538, 183] on link "All-in-One - Bien [GEOGRAPHIC_DATA] - [DATE] - [GEOGRAPHIC_DATA] - Auxiliaire d…" at bounding box center [526, 189] width 71 height 36
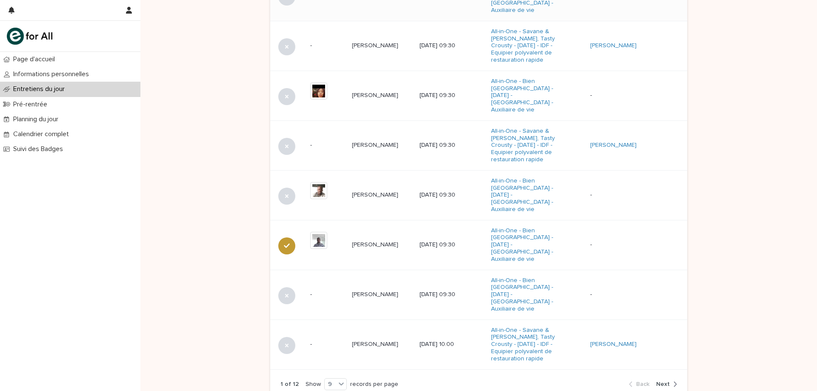
scroll to position [468, 0]
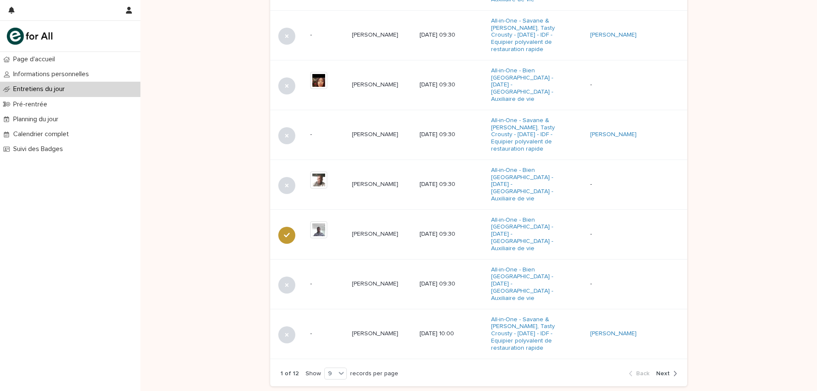
click at [661, 371] on span "Next" at bounding box center [663, 374] width 14 height 6
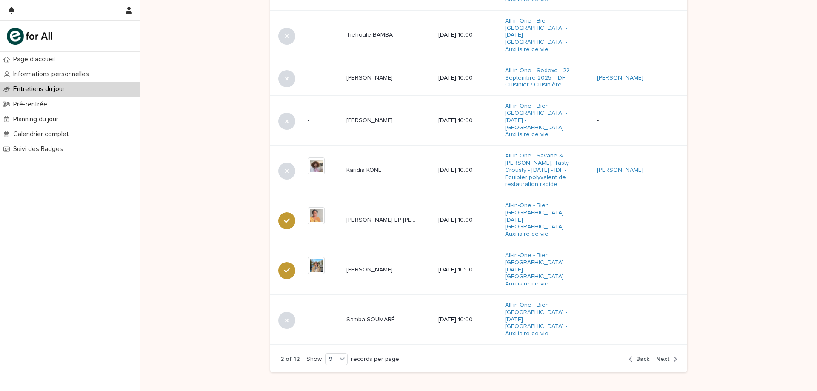
scroll to position [457, 0]
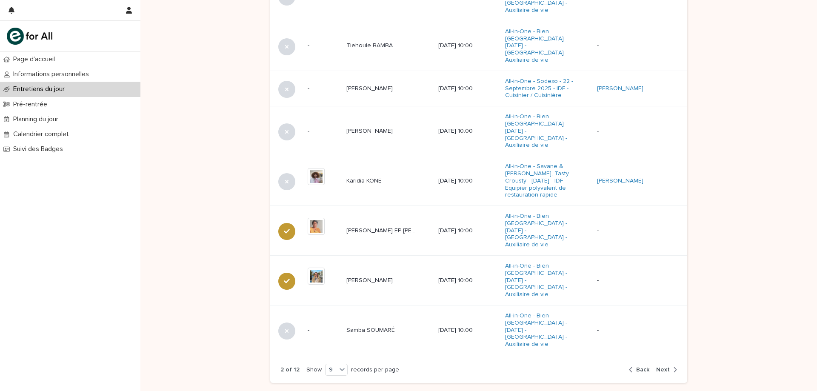
click at [664, 367] on span "Next" at bounding box center [663, 370] width 14 height 6
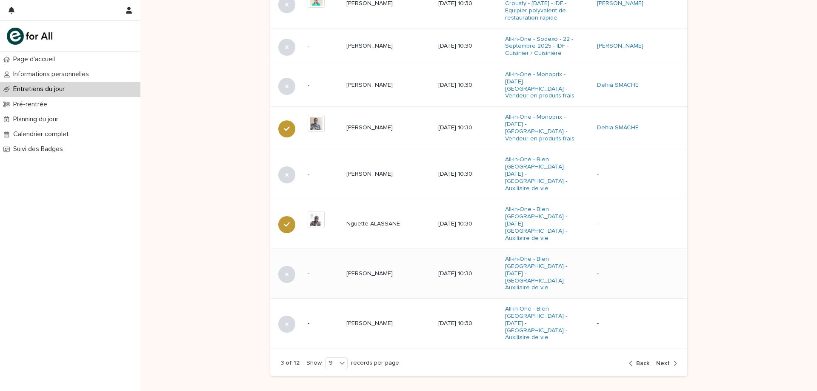
scroll to position [470, 0]
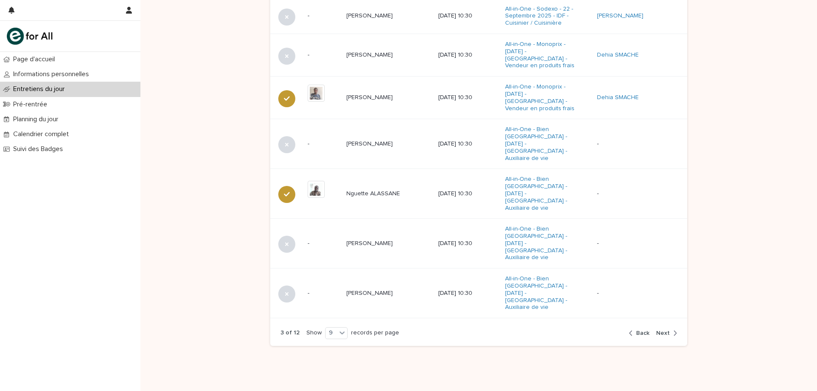
click at [656, 330] on span "Next" at bounding box center [663, 333] width 14 height 6
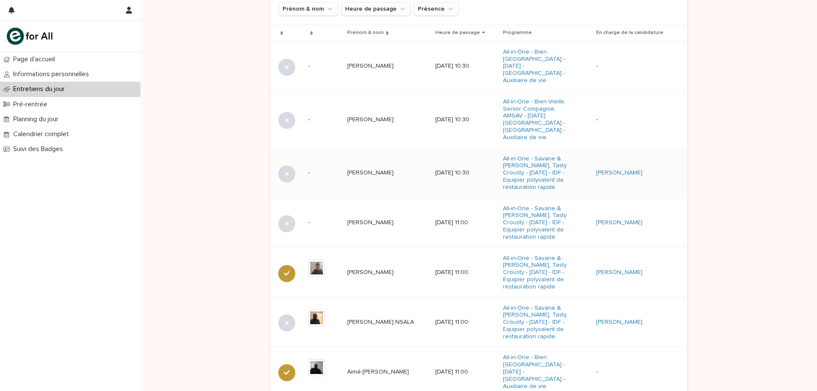
scroll to position [296, 0]
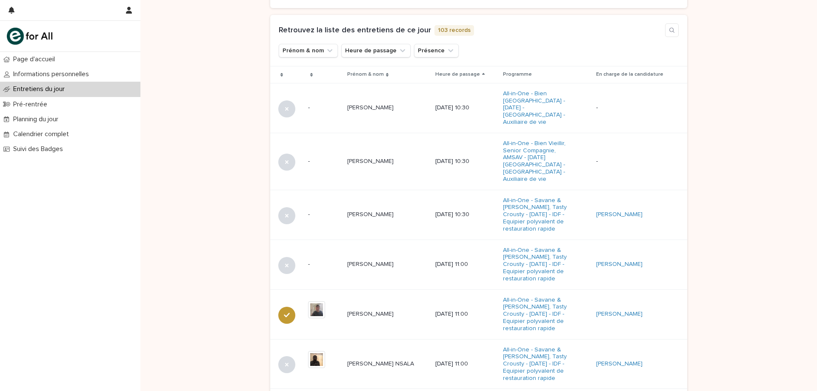
click at [483, 73] on icon at bounding box center [483, 75] width 3 height 4
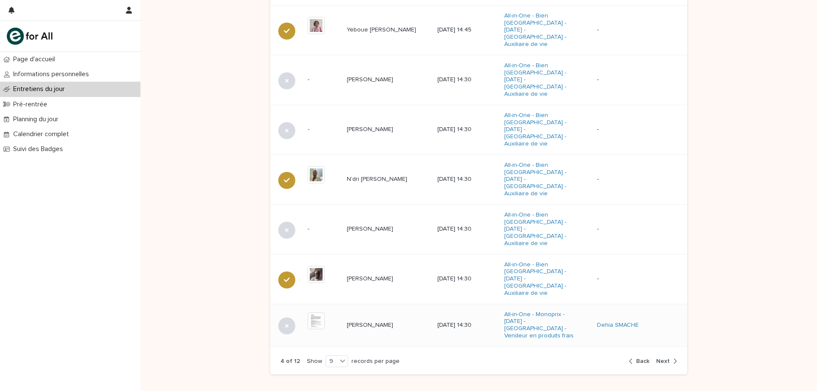
scroll to position [463, 0]
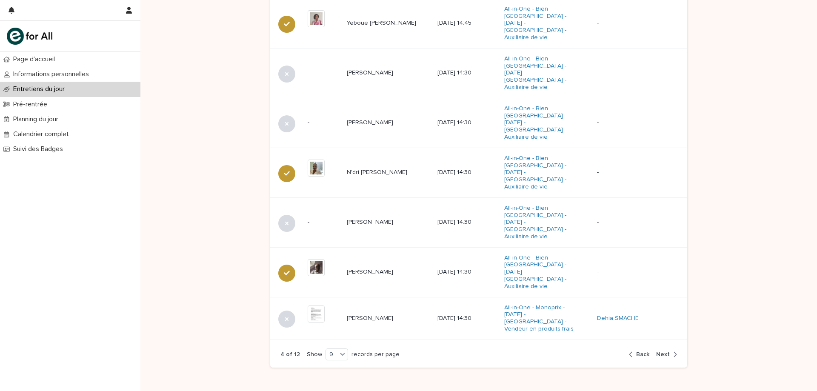
click at [636, 351] on span "Back" at bounding box center [642, 354] width 13 height 6
click at [635, 342] on div "3 of 12 Show 9 records per page Back Next" at bounding box center [478, 355] width 417 height 26
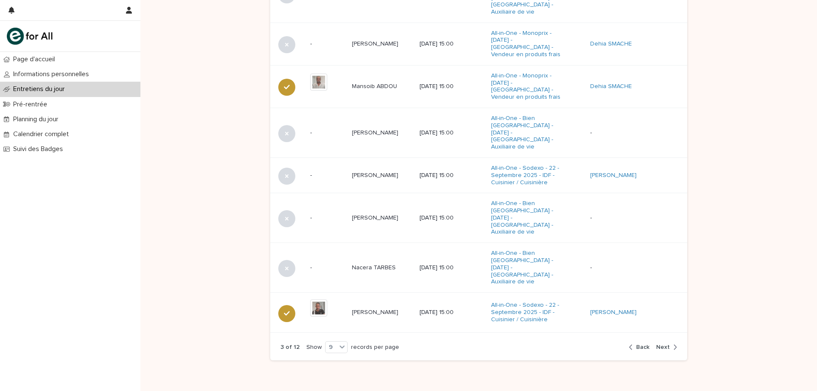
click at [643, 344] on span "Back" at bounding box center [642, 347] width 13 height 6
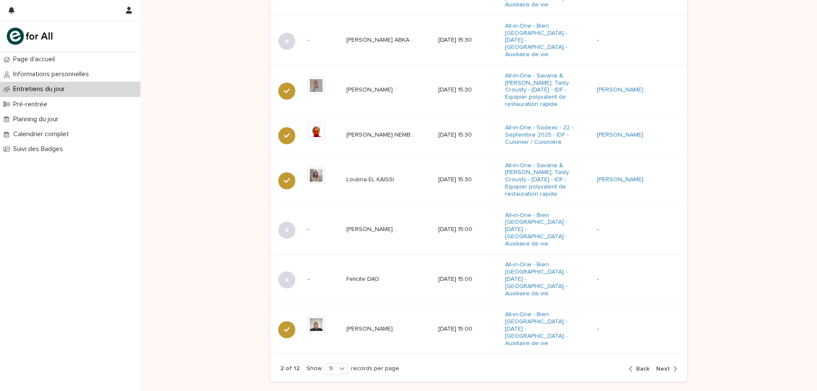
click at [643, 356] on div "2 of 12 Show 9 records per page Back Next" at bounding box center [478, 369] width 417 height 26
click at [640, 366] on span "Back" at bounding box center [642, 369] width 13 height 6
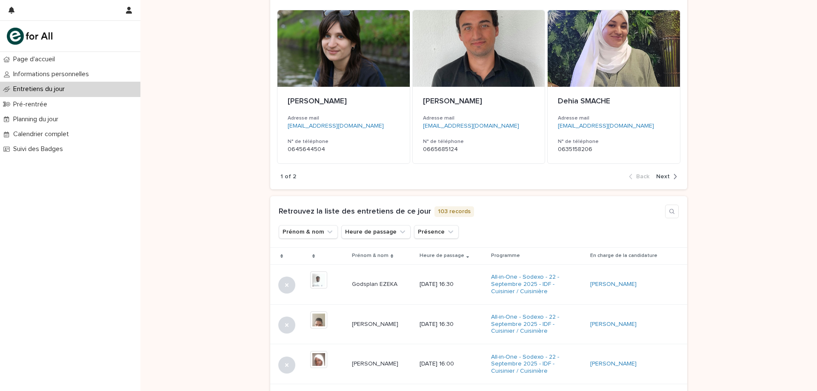
scroll to position [104, 0]
